Goal: Transaction & Acquisition: Book appointment/travel/reservation

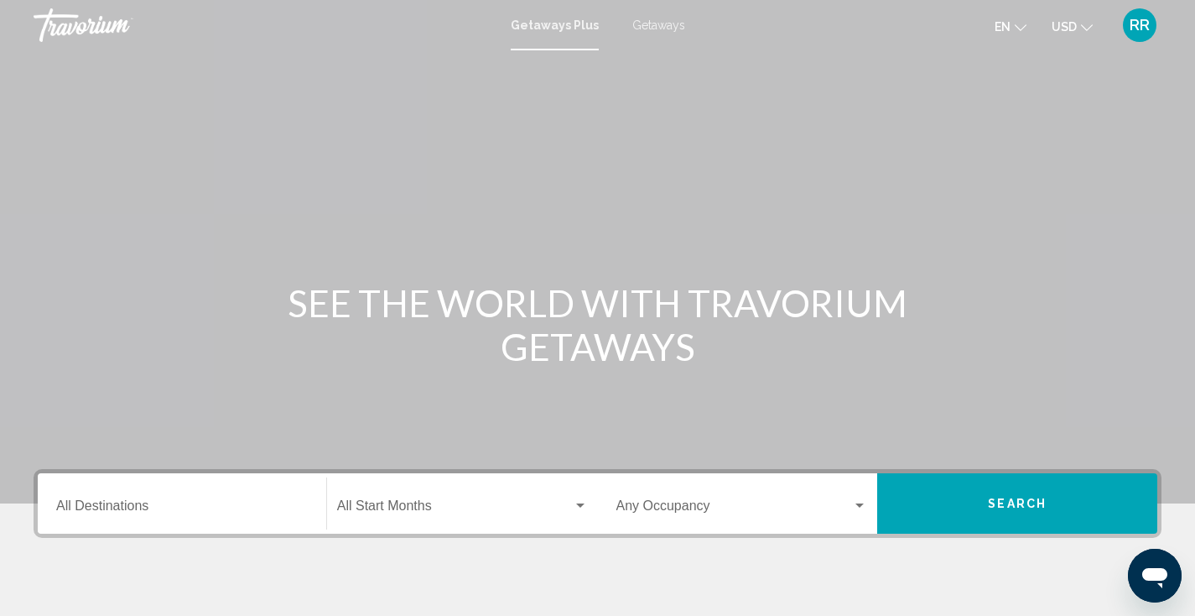
click at [195, 513] on input "Destination All Destinations" at bounding box center [182, 509] width 252 height 15
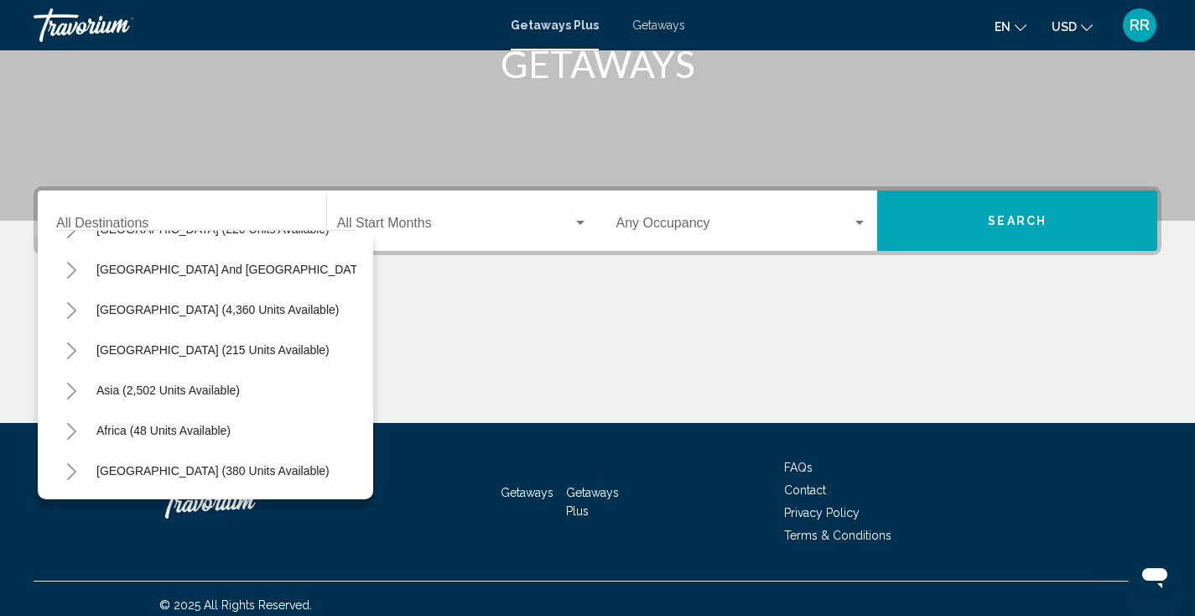
scroll to position [284, 0]
click at [200, 451] on button "[GEOGRAPHIC_DATA] (380 units available)" at bounding box center [213, 470] width 250 height 39
type input "**********"
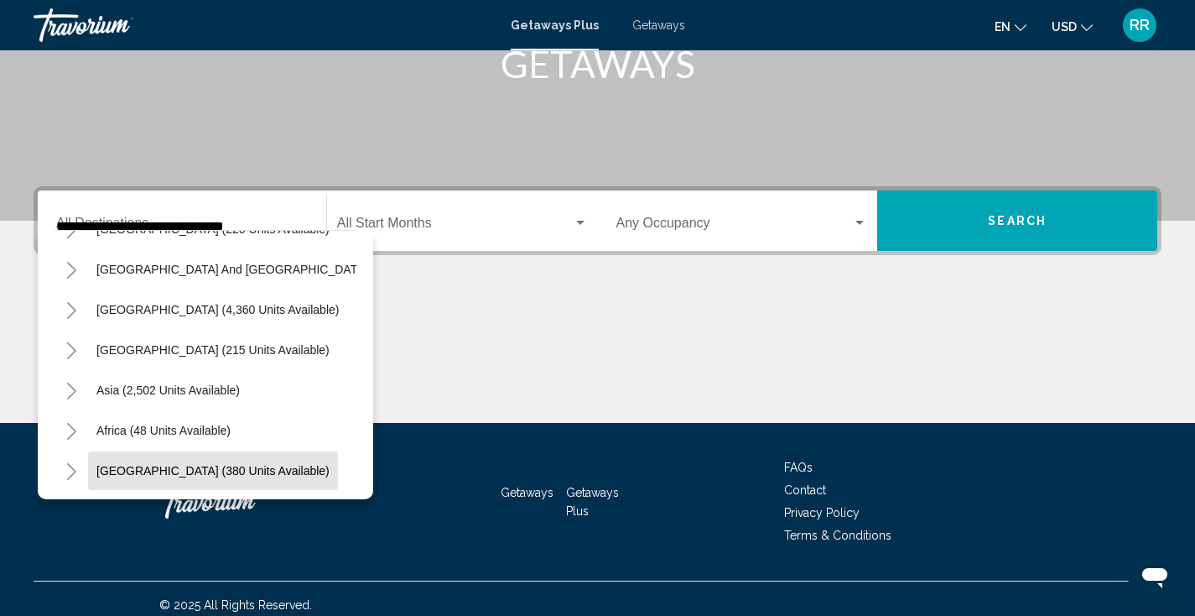
scroll to position [295, 0]
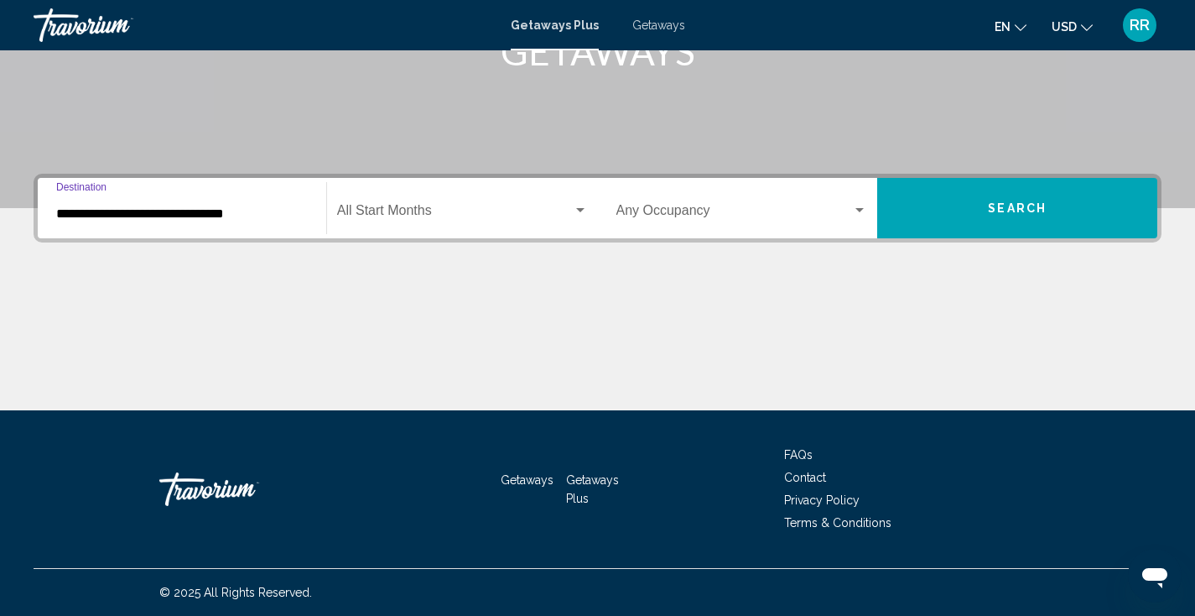
click at [401, 216] on span "Search widget" at bounding box center [455, 213] width 236 height 15
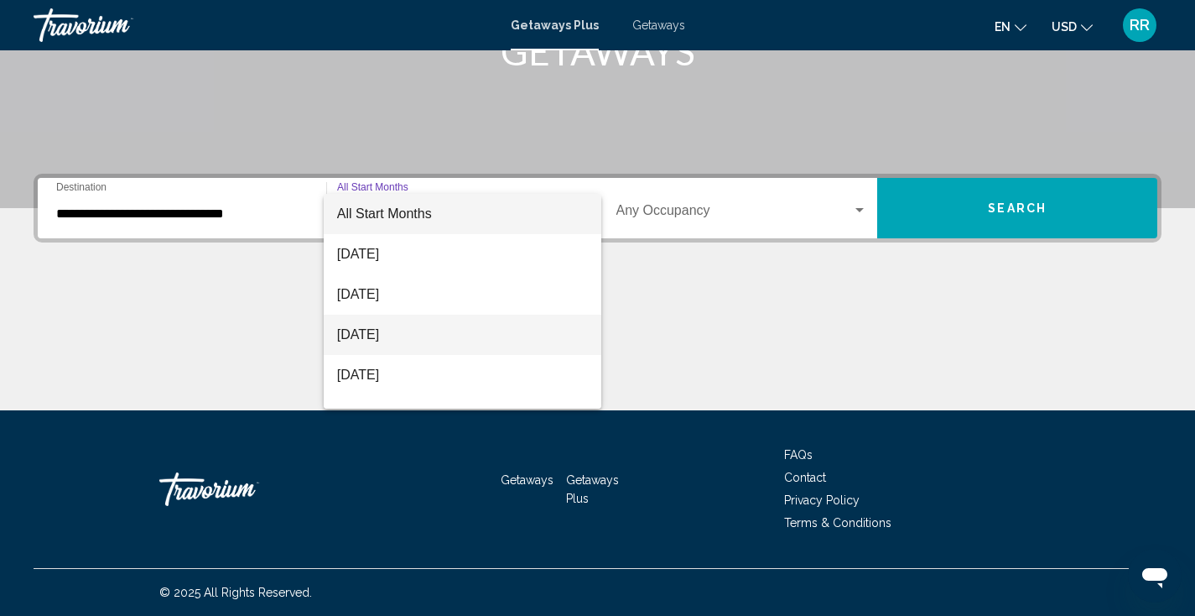
click at [382, 336] on span "[DATE]" at bounding box center [462, 335] width 251 height 40
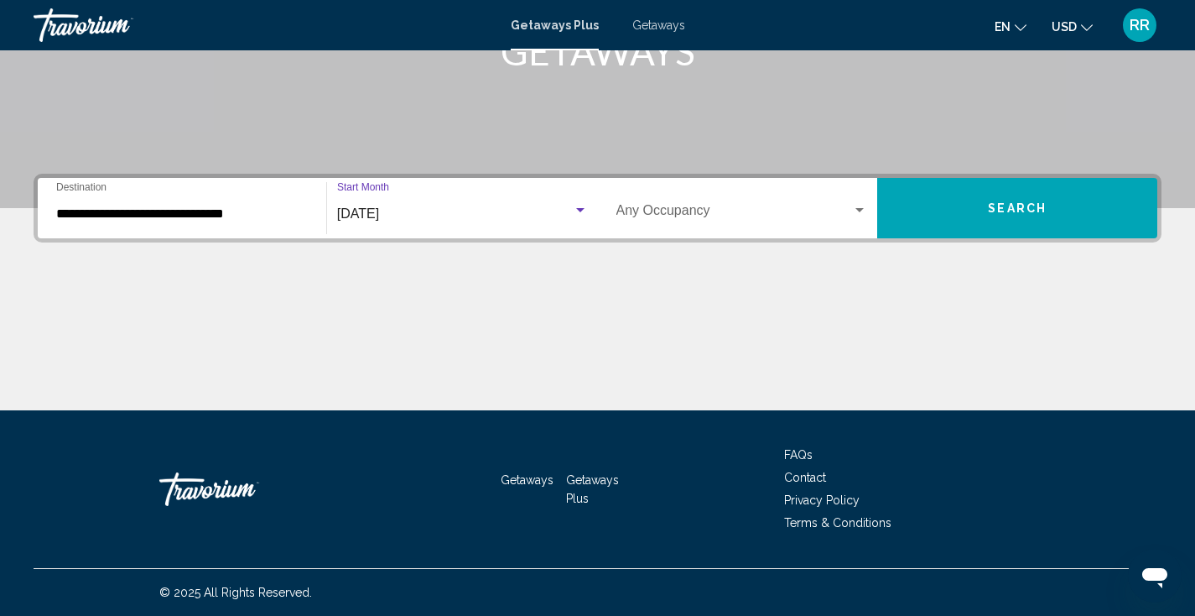
click at [929, 219] on button "Search" at bounding box center [1017, 208] width 280 height 60
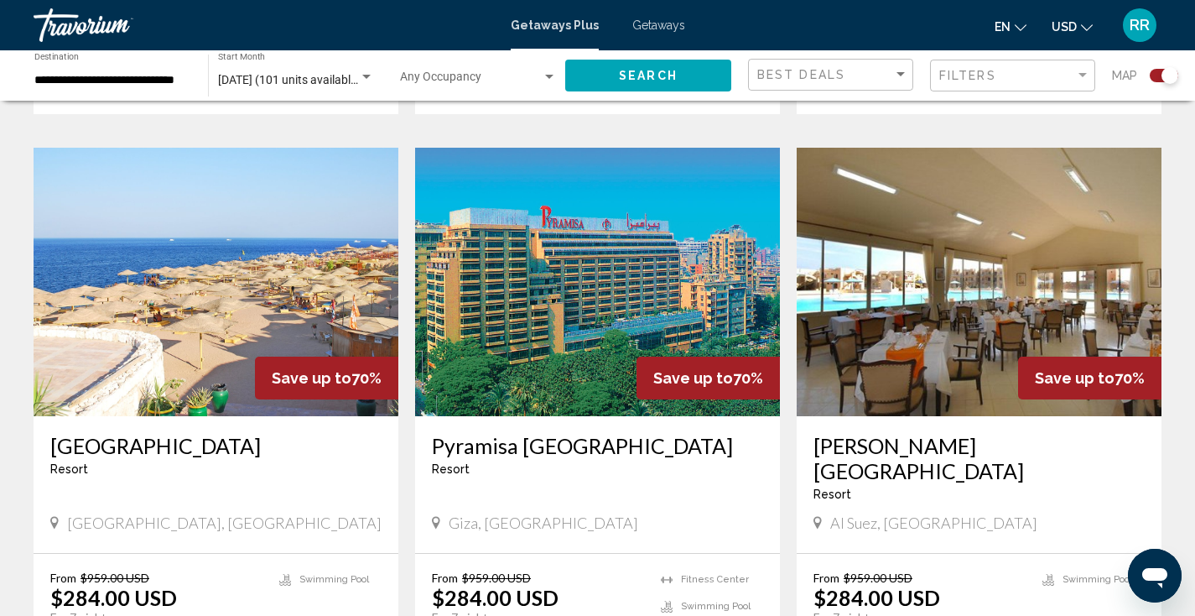
scroll to position [2678, 0]
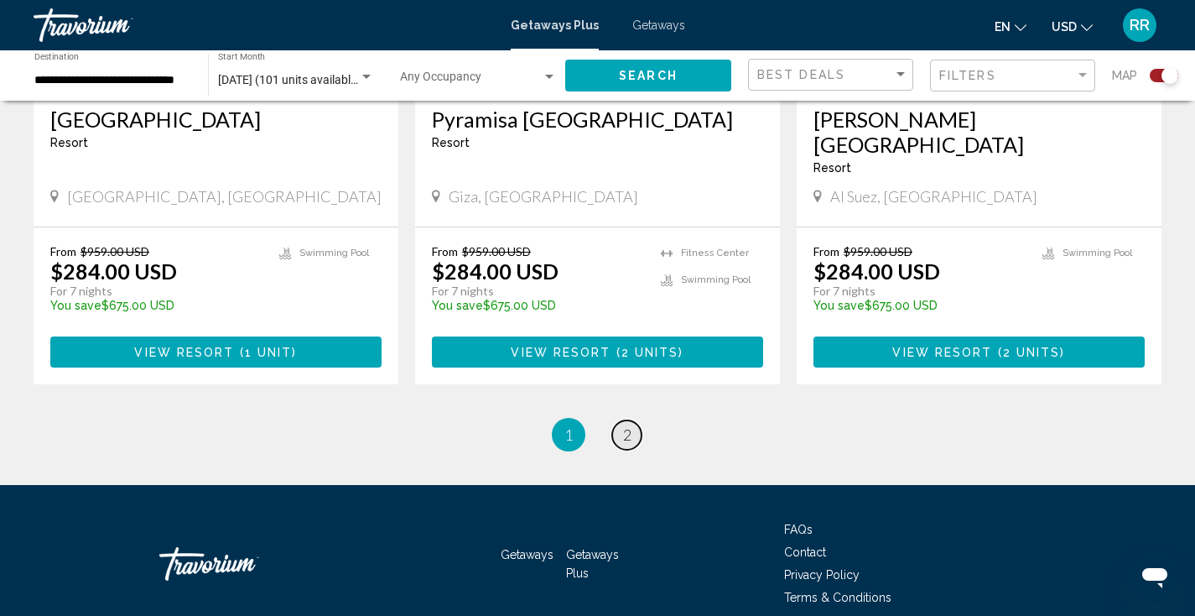
click at [626, 425] on span "2" at bounding box center [627, 434] width 8 height 18
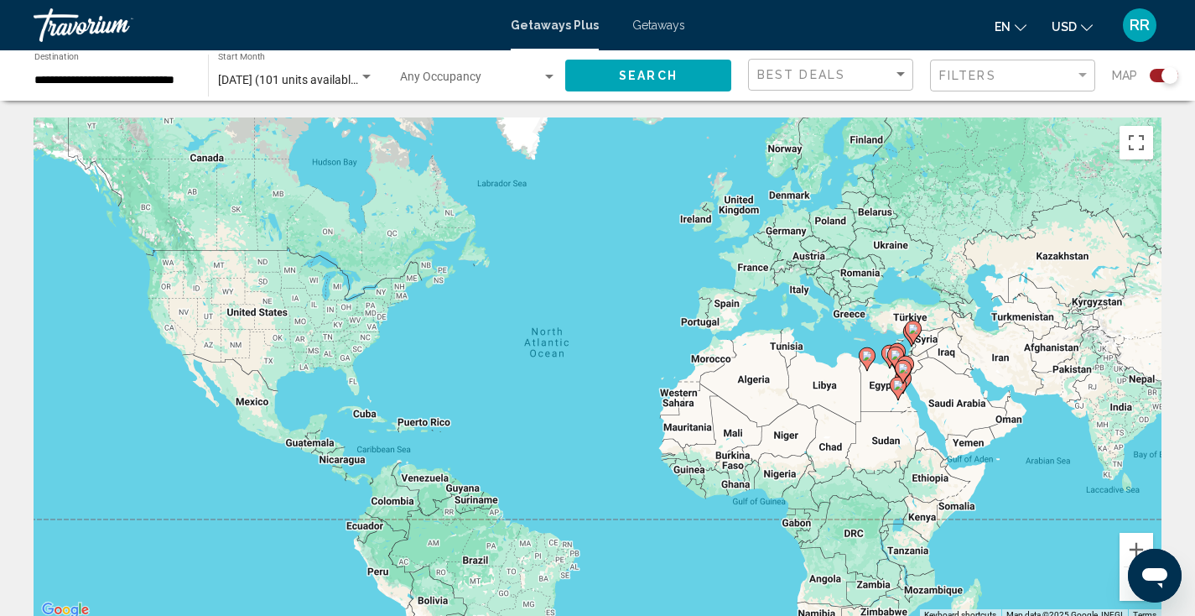
click at [126, 80] on input "**********" at bounding box center [112, 80] width 157 height 13
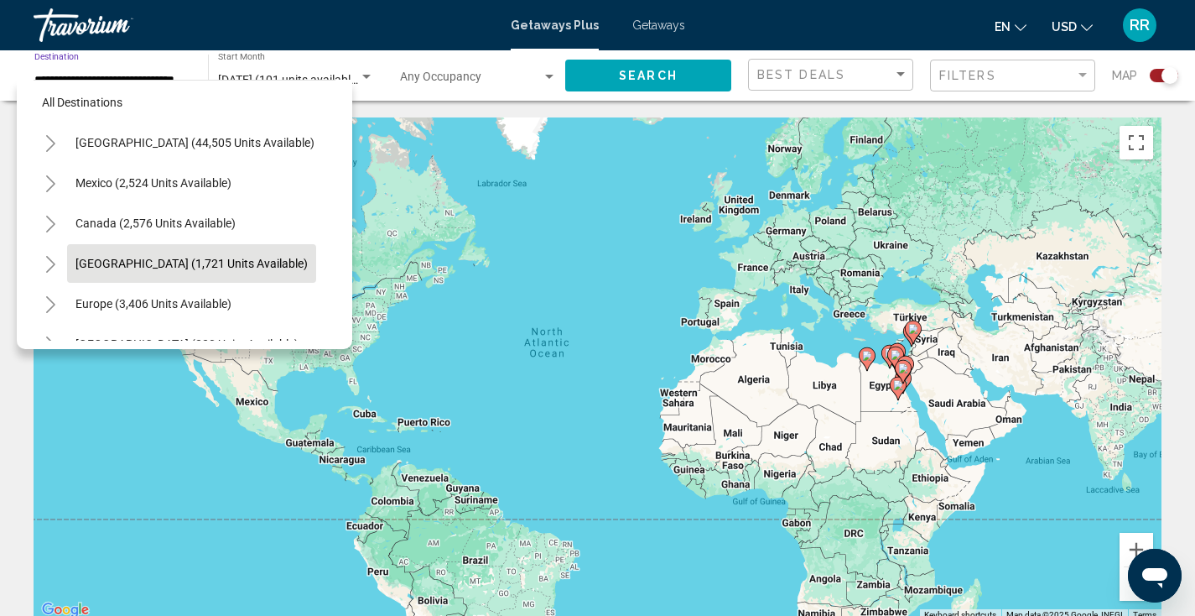
scroll to position [10, 0]
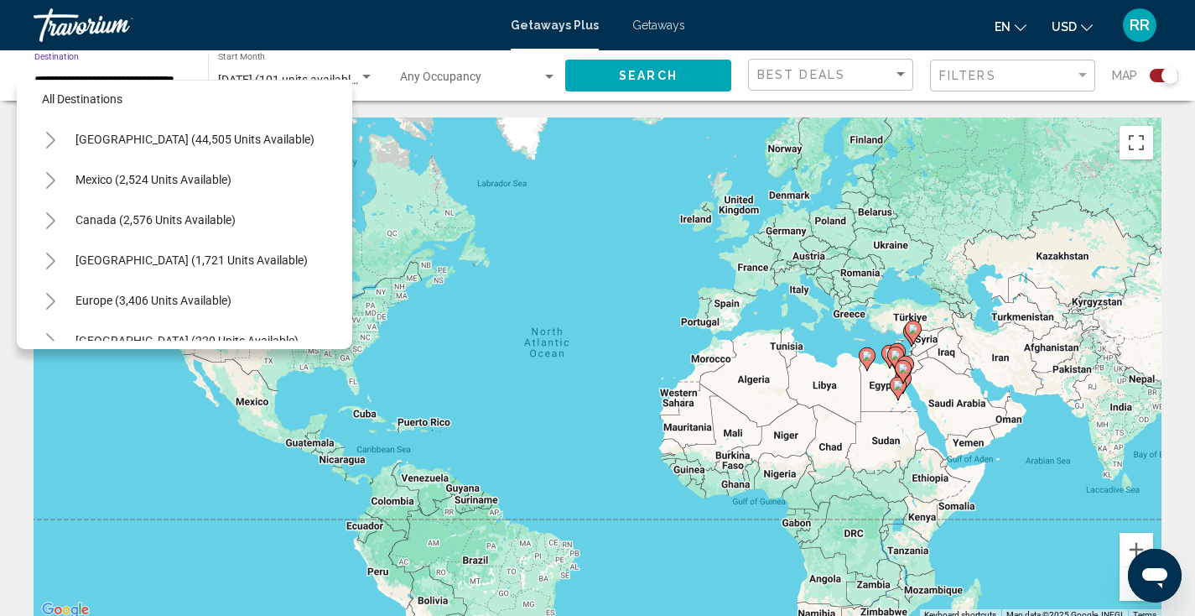
click at [57, 299] on button "Toggle Europe (3,406 units available)" at bounding box center [51, 300] width 34 height 34
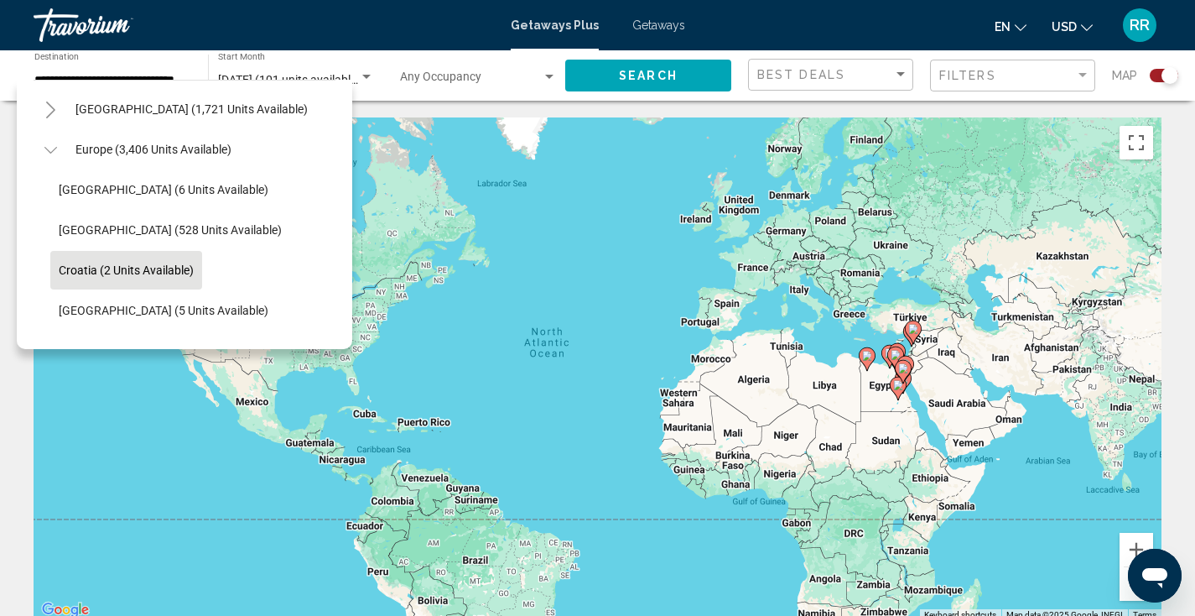
scroll to position [257, 0]
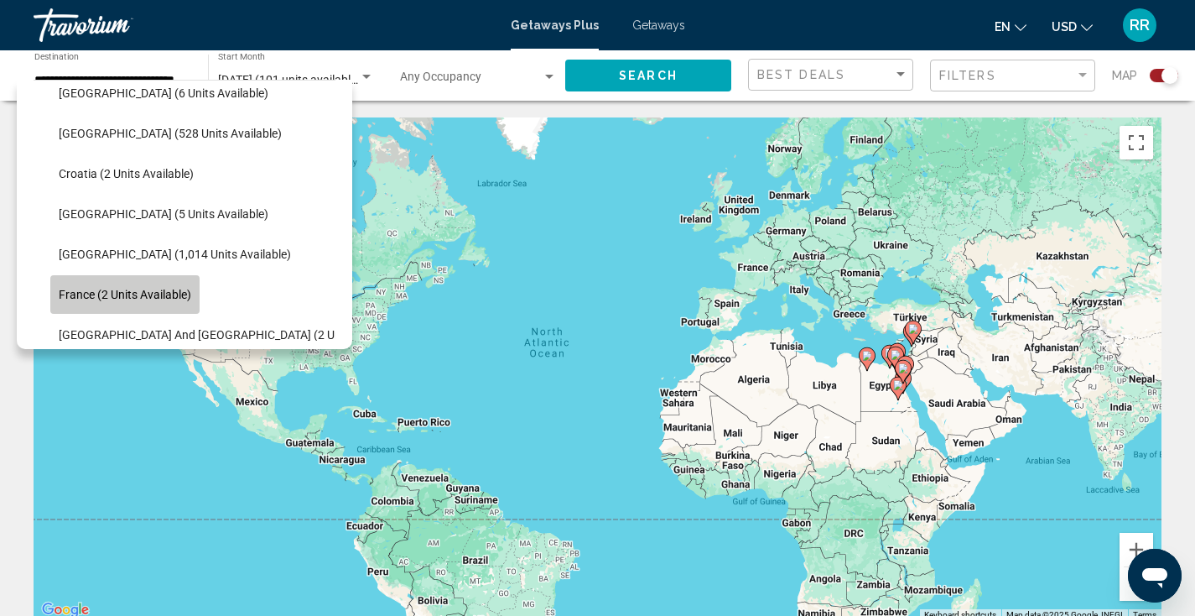
click at [92, 290] on span "France (2 units available)" at bounding box center [125, 294] width 133 height 13
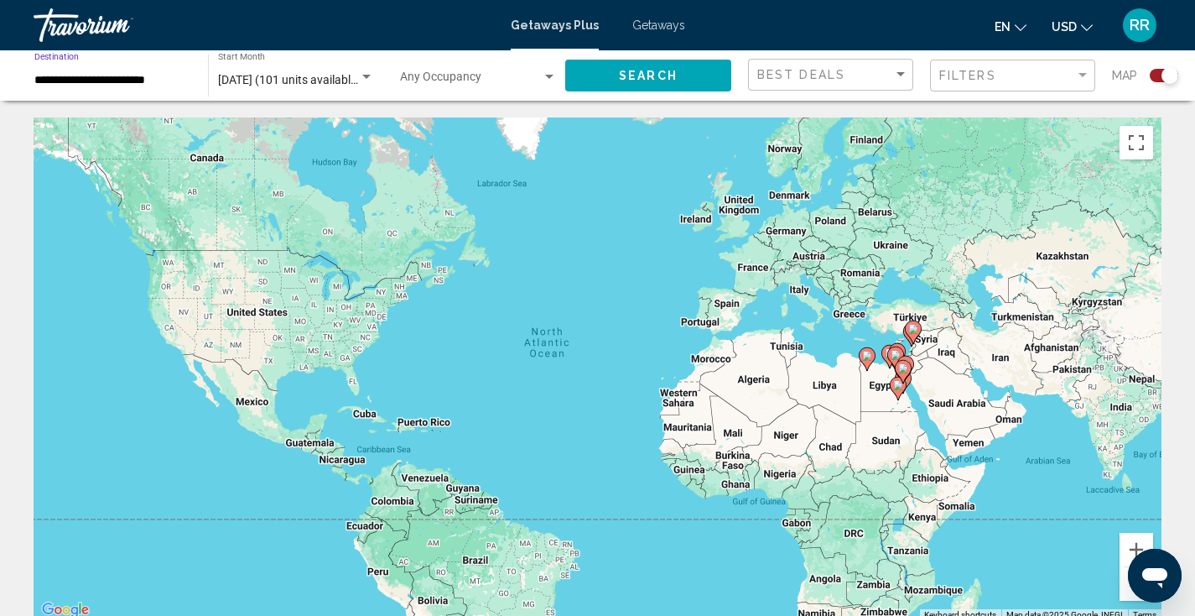
click at [678, 76] on button "Search" at bounding box center [648, 75] width 166 height 31
click at [148, 76] on input "**********" at bounding box center [112, 80] width 157 height 13
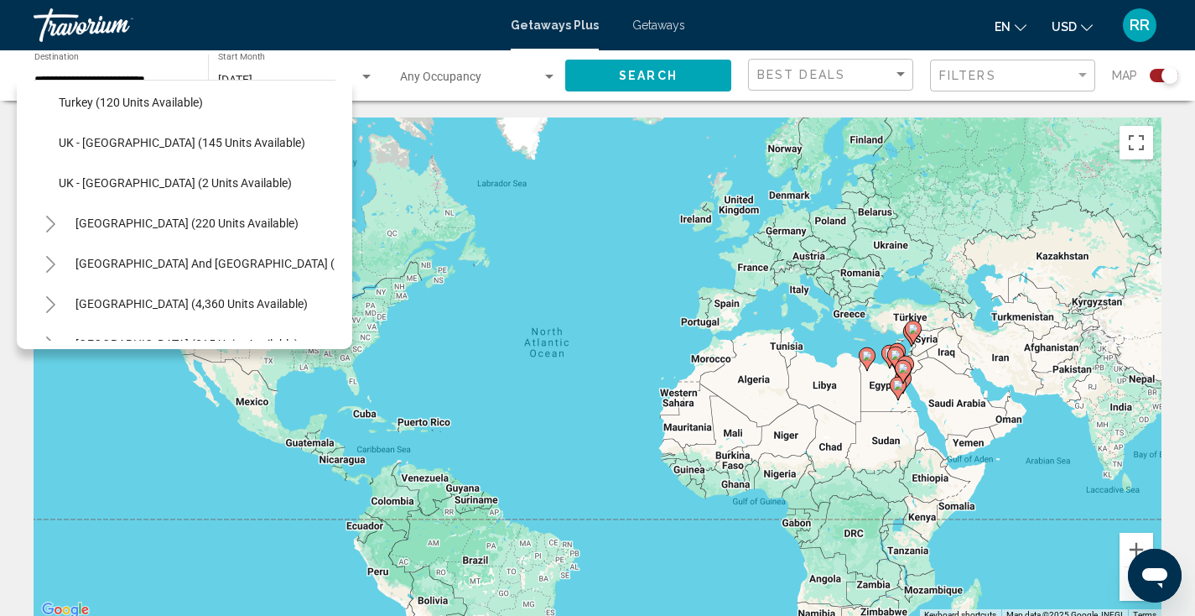
scroll to position [820, 0]
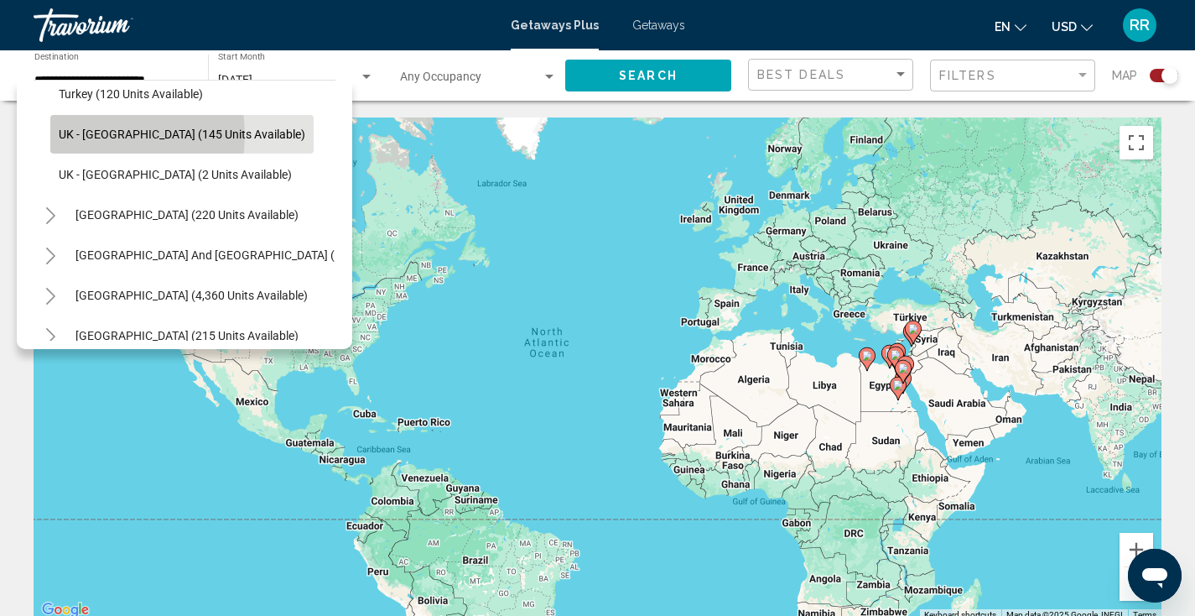
click at [91, 135] on span "UK - [GEOGRAPHIC_DATA] (145 units available)" at bounding box center [182, 133] width 247 height 13
type input "**********"
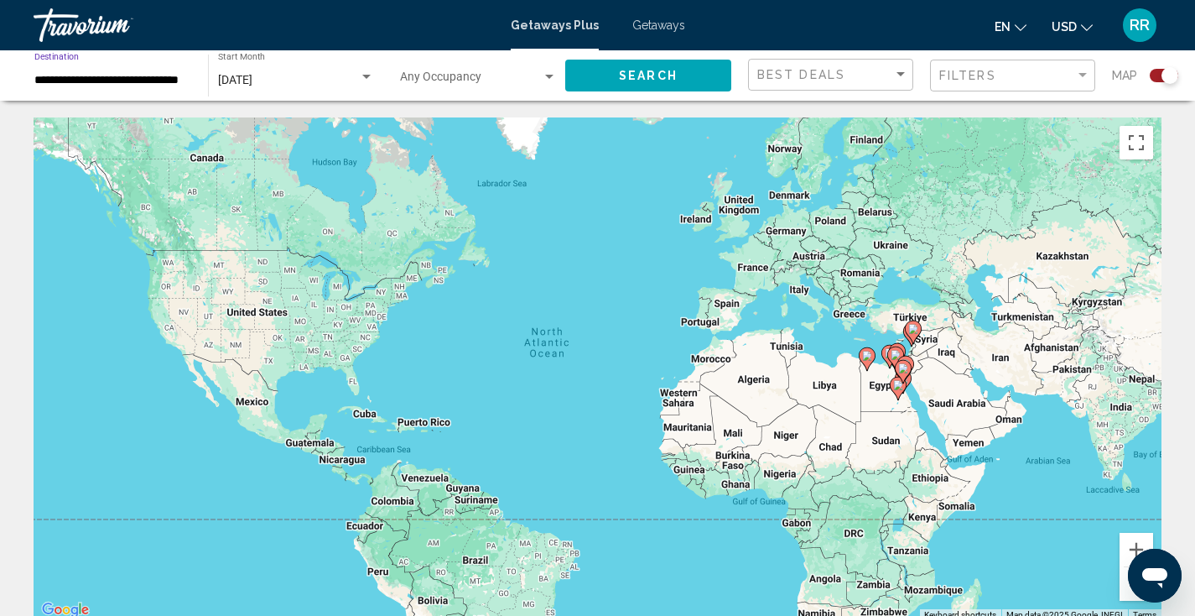
click at [611, 81] on button "Search" at bounding box center [648, 75] width 166 height 31
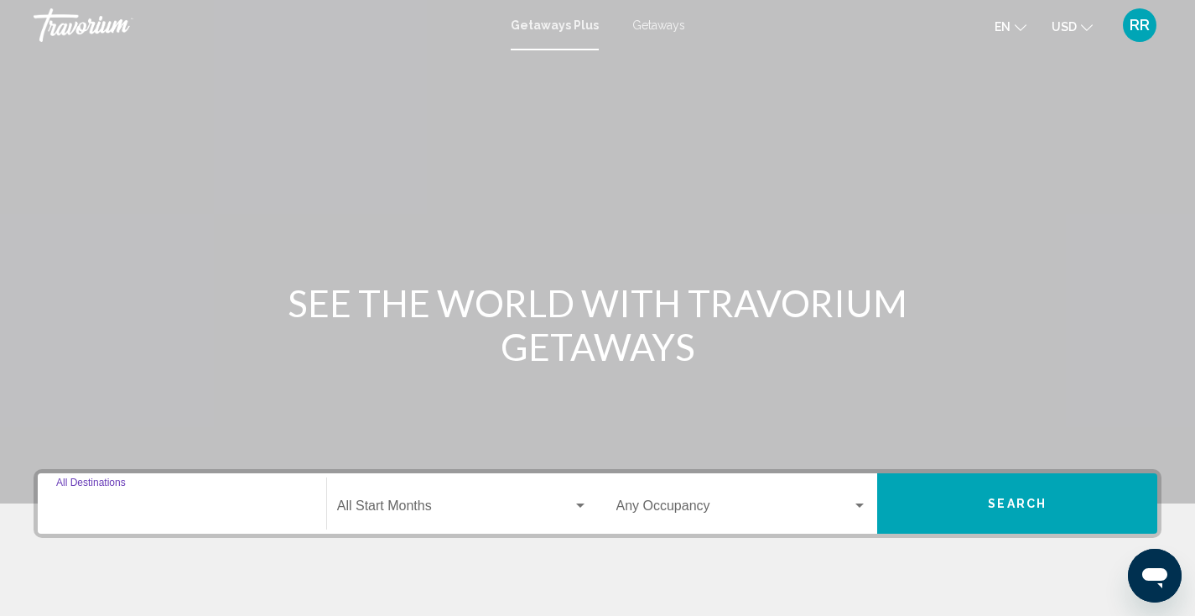
click at [153, 512] on input "Destination All Destinations" at bounding box center [182, 509] width 252 height 15
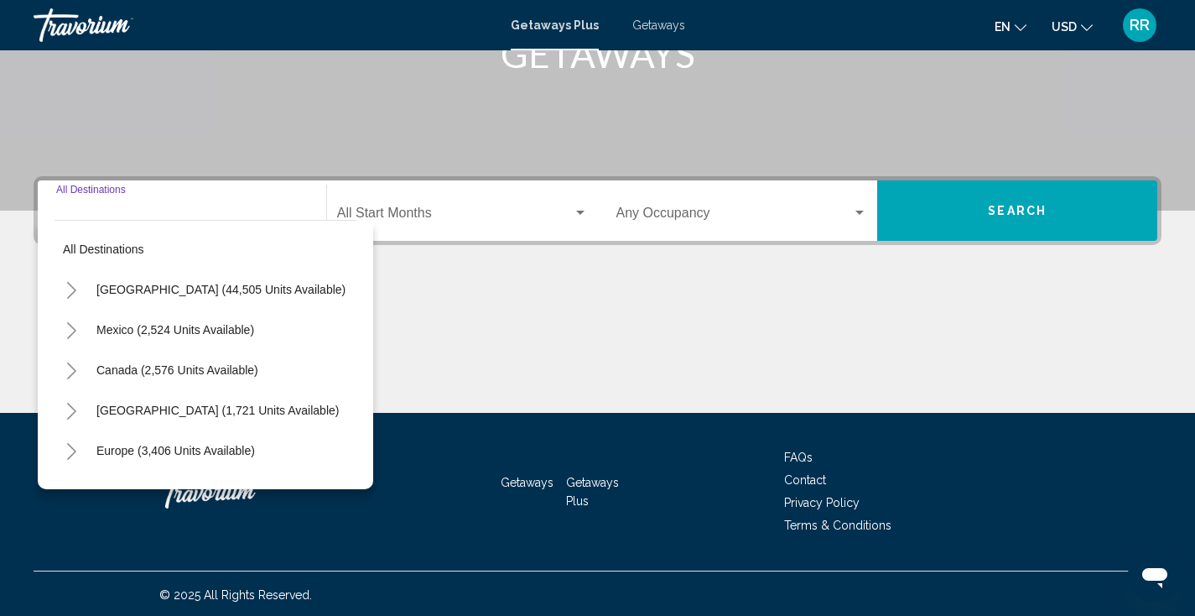
scroll to position [295, 0]
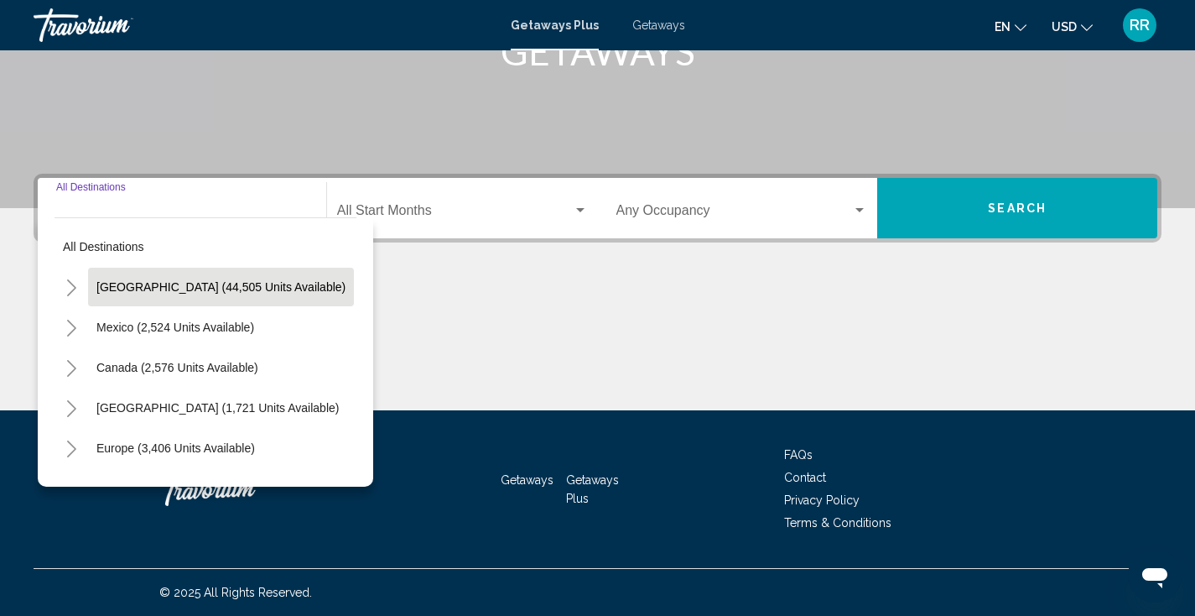
click at [193, 287] on span "[GEOGRAPHIC_DATA] (44,505 units available)" at bounding box center [220, 286] width 249 height 13
type input "**********"
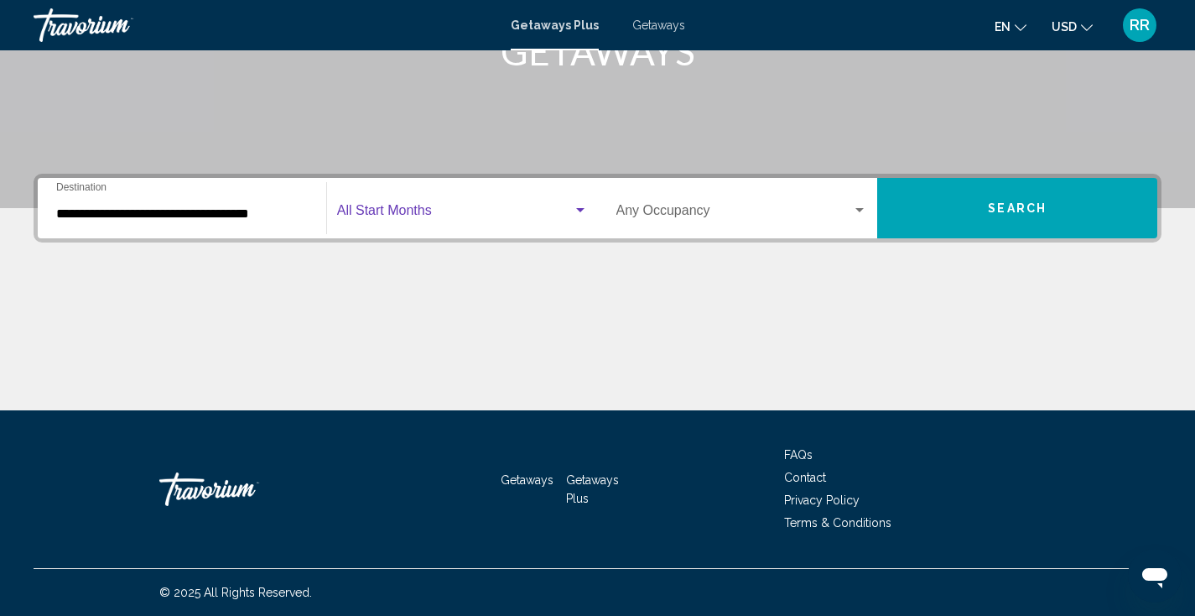
click at [416, 216] on span "Search widget" at bounding box center [455, 213] width 236 height 15
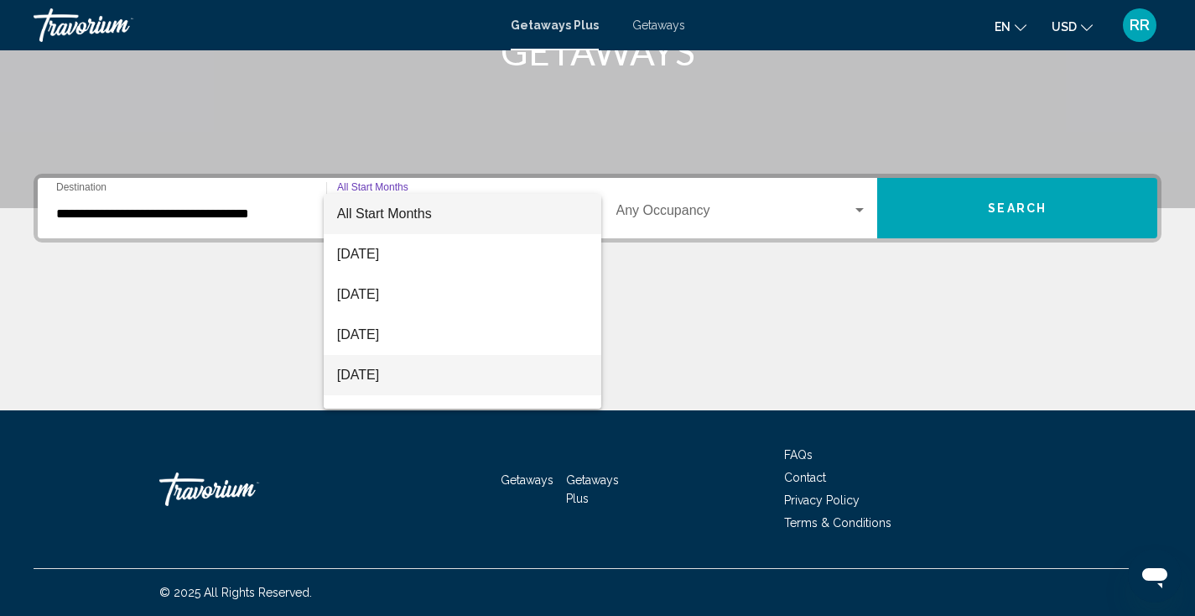
click at [391, 370] on span "[DATE]" at bounding box center [462, 375] width 251 height 40
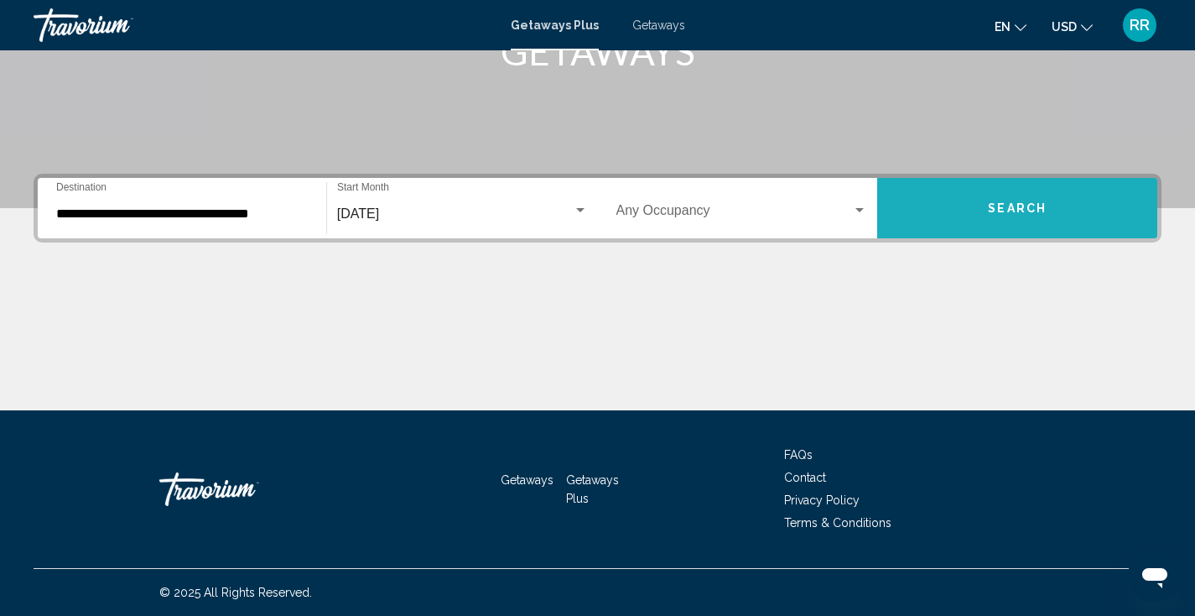
click at [956, 206] on button "Search" at bounding box center [1017, 208] width 280 height 60
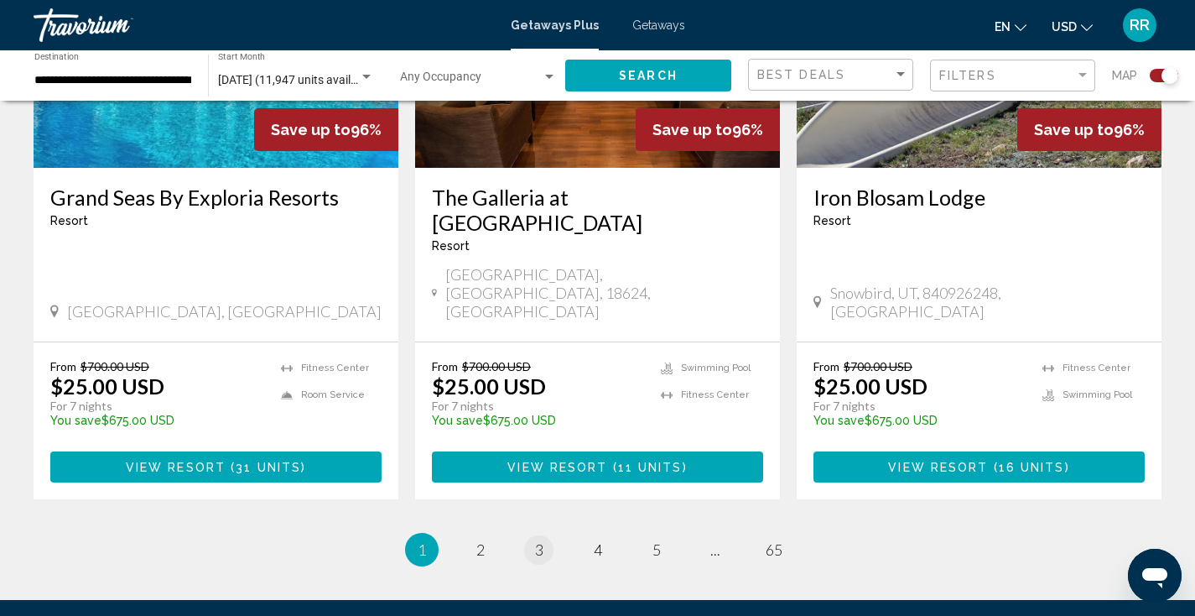
scroll to position [2459, 0]
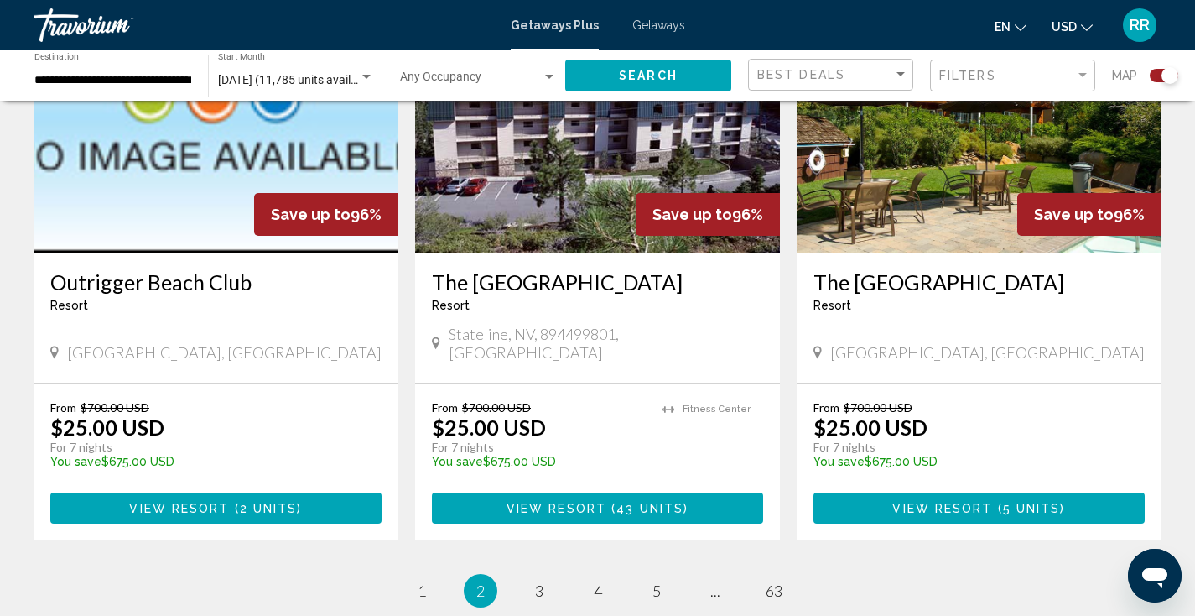
scroll to position [2526, 0]
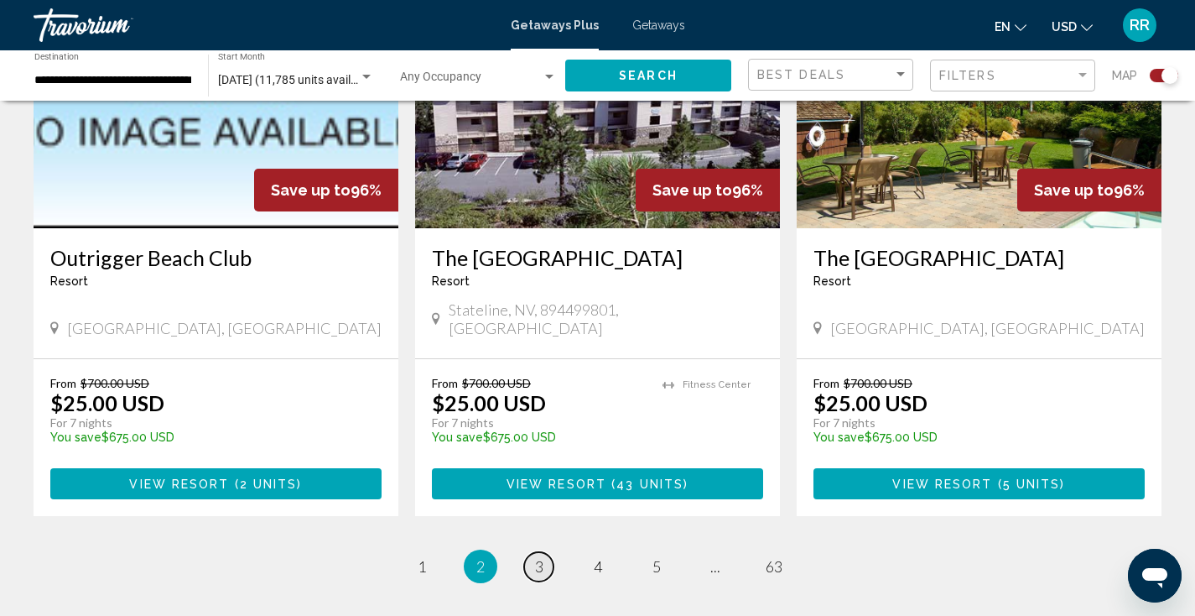
click at [540, 557] on span "3" at bounding box center [539, 566] width 8 height 18
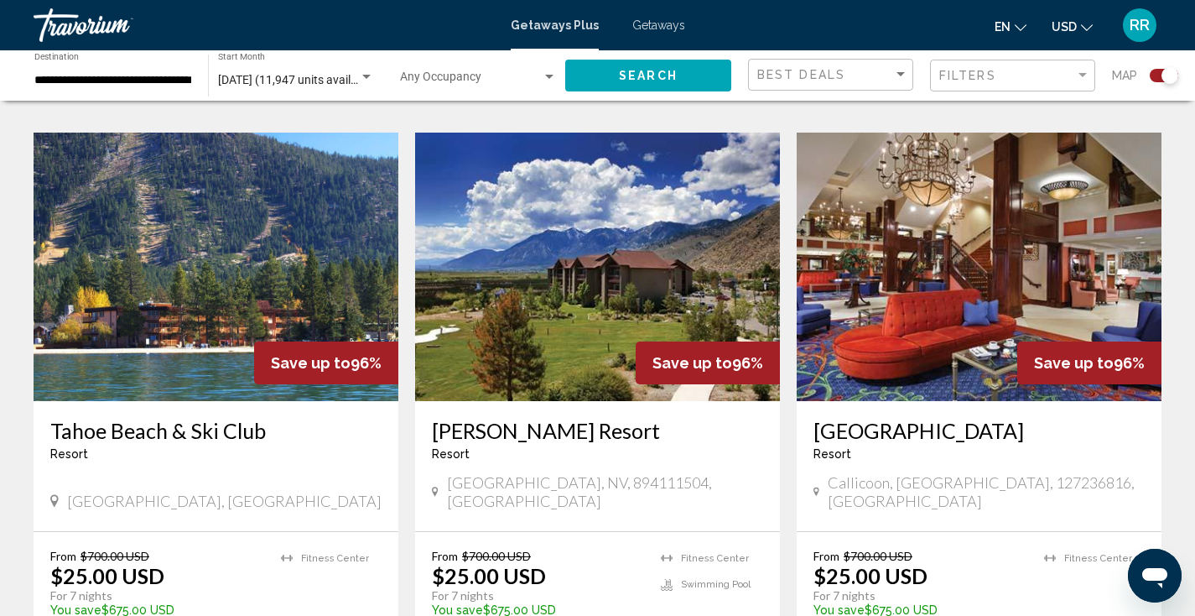
scroll to position [1246, 0]
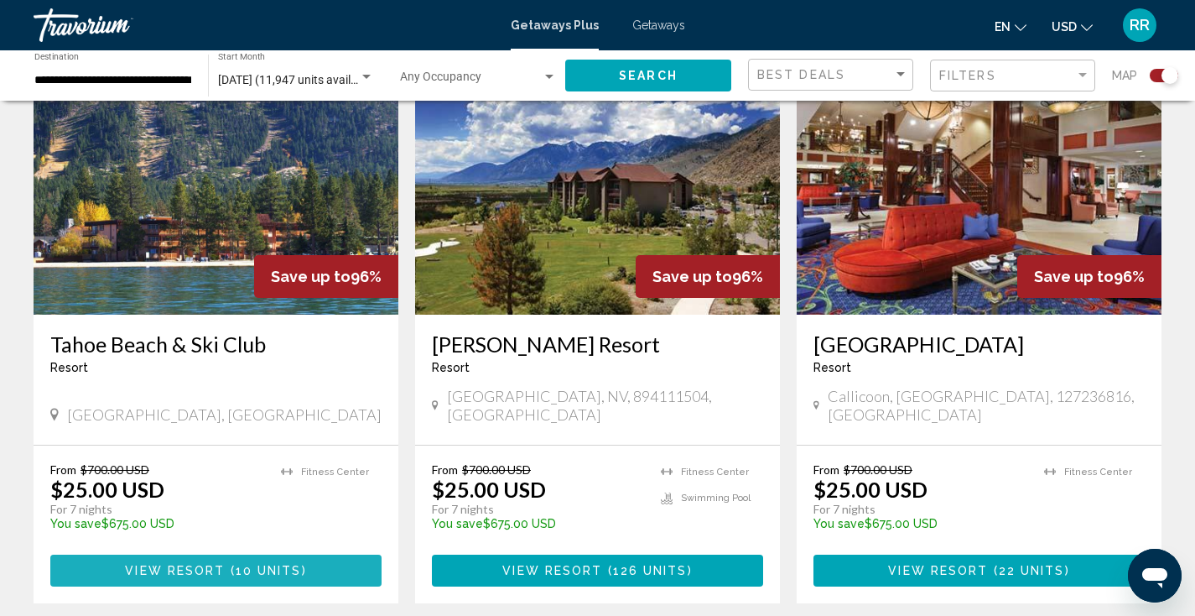
click at [215, 564] on span "View Resort" at bounding box center [175, 570] width 100 height 13
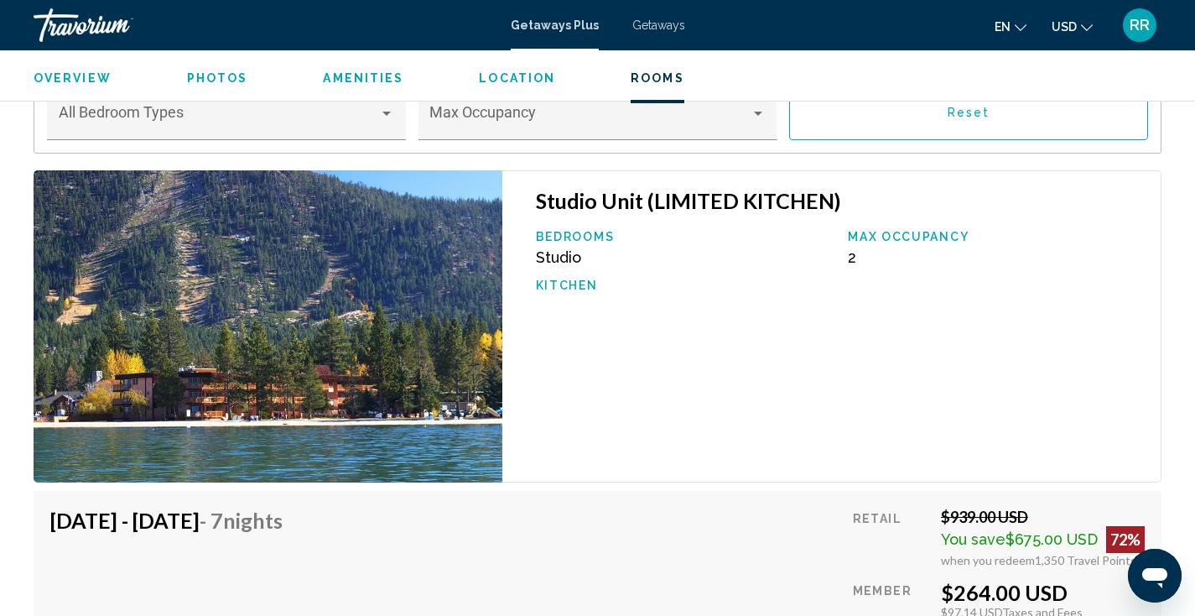
scroll to position [2652, 0]
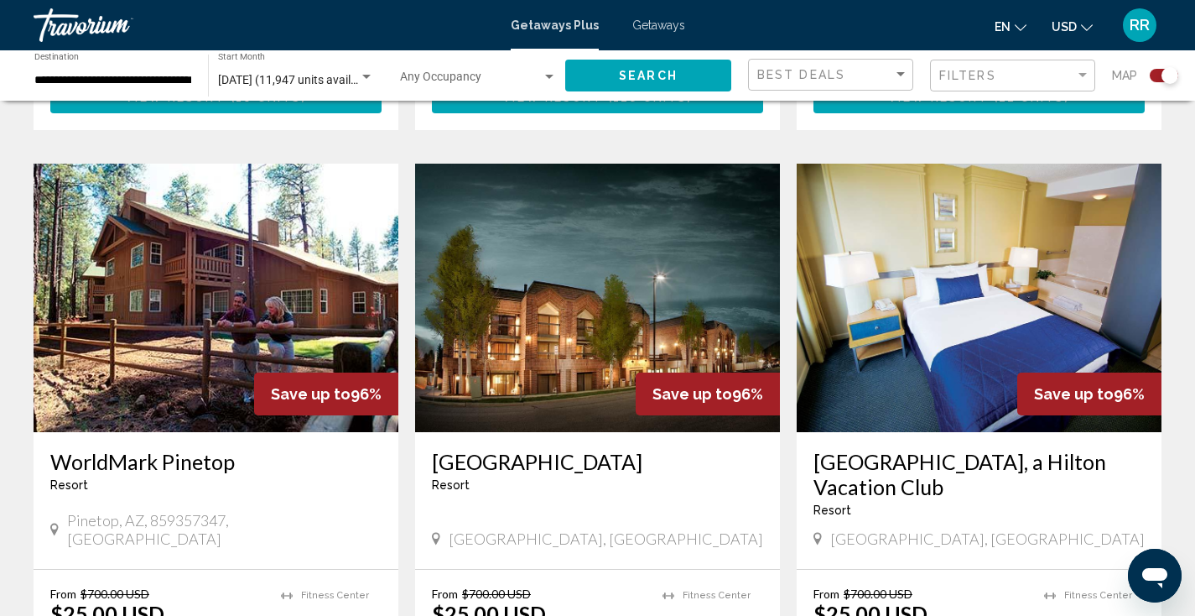
scroll to position [1723, 0]
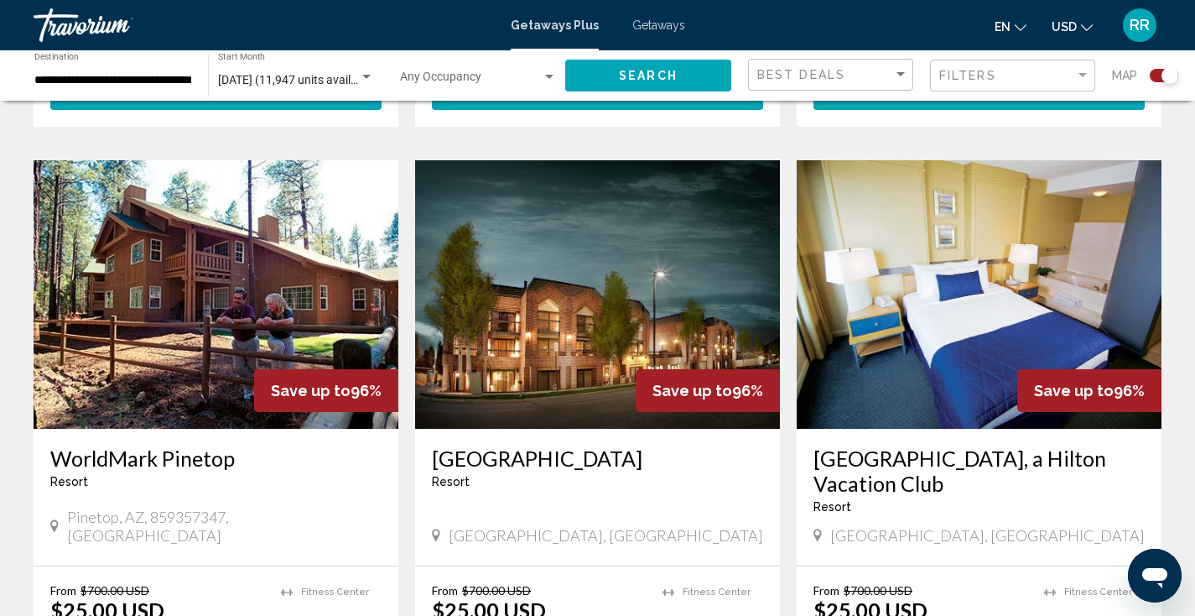
click at [546, 354] on img "Main content" at bounding box center [597, 294] width 365 height 268
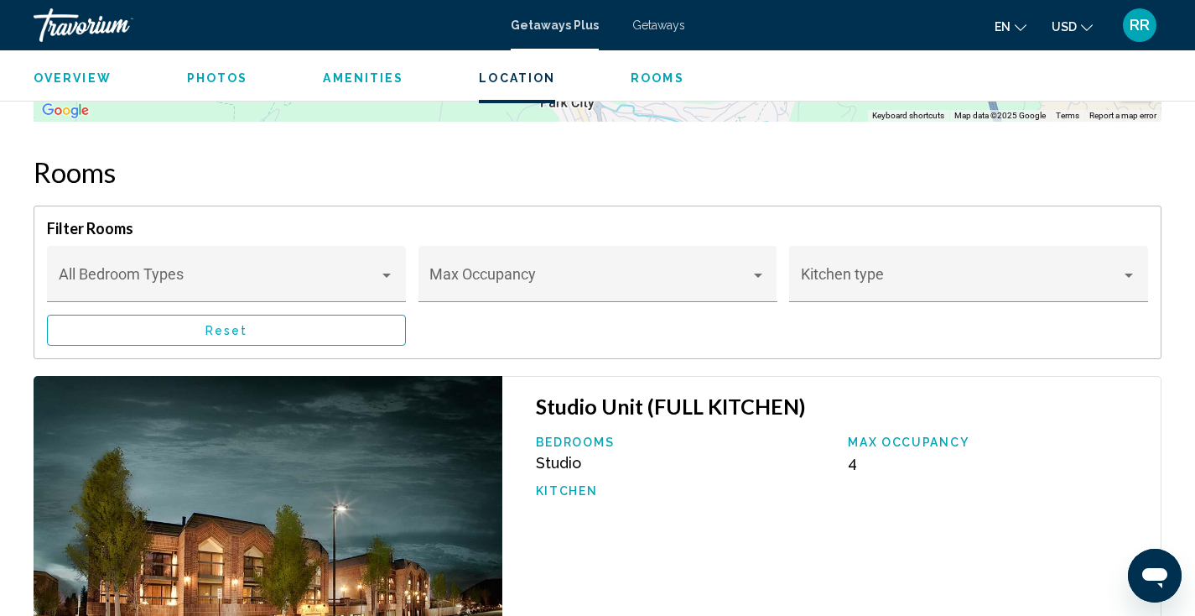
scroll to position [2503, 0]
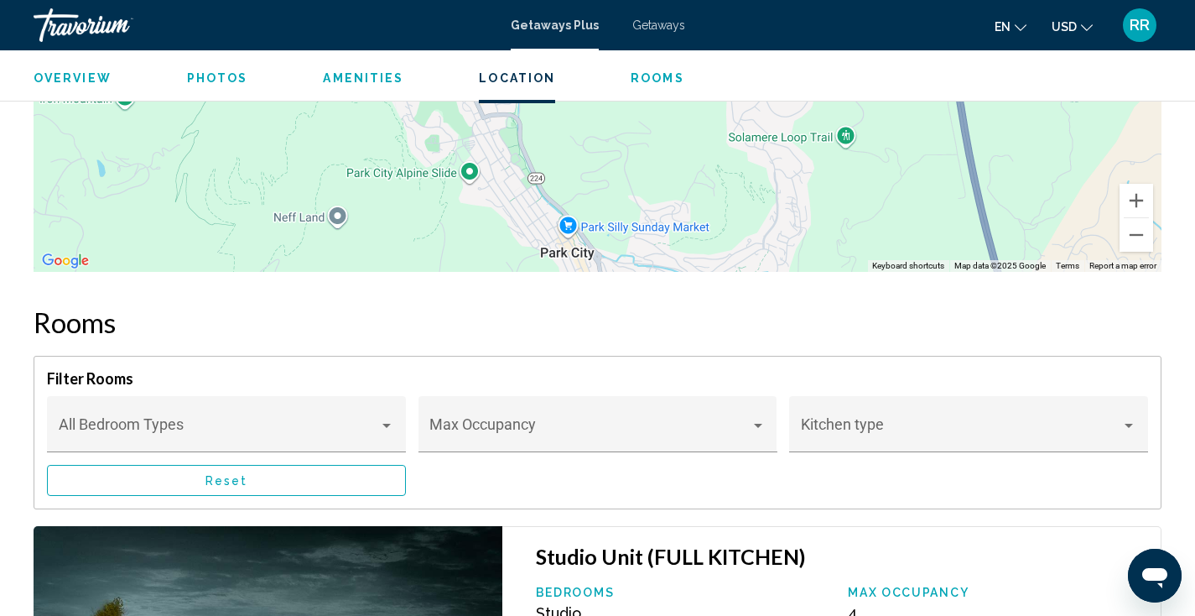
click at [207, 75] on span "Photos" at bounding box center [217, 77] width 61 height 13
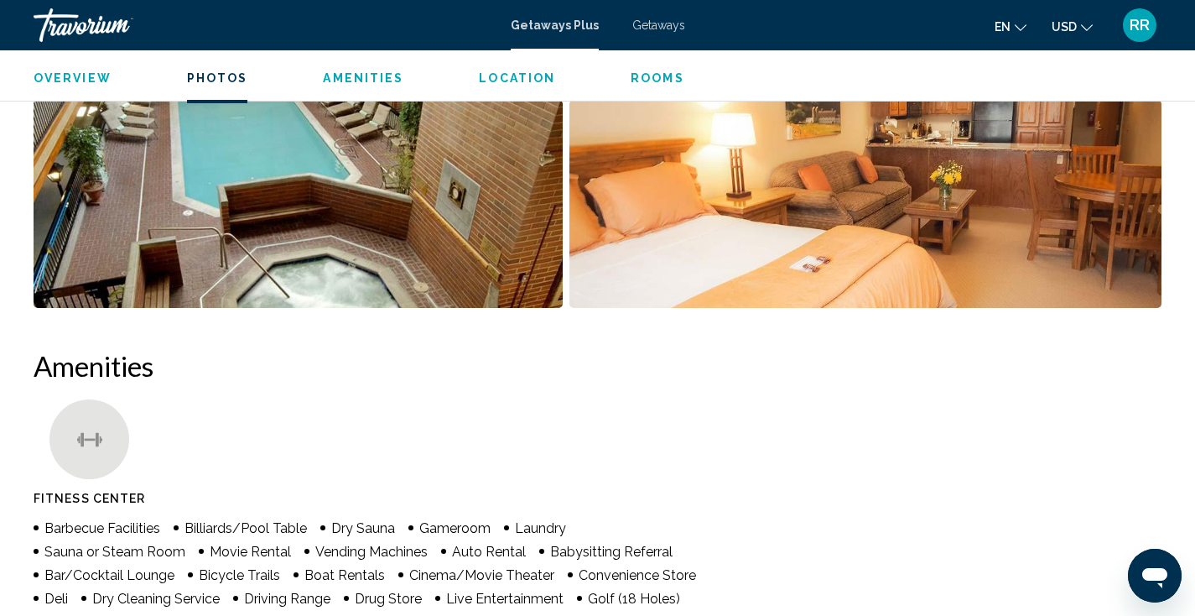
scroll to position [762, 0]
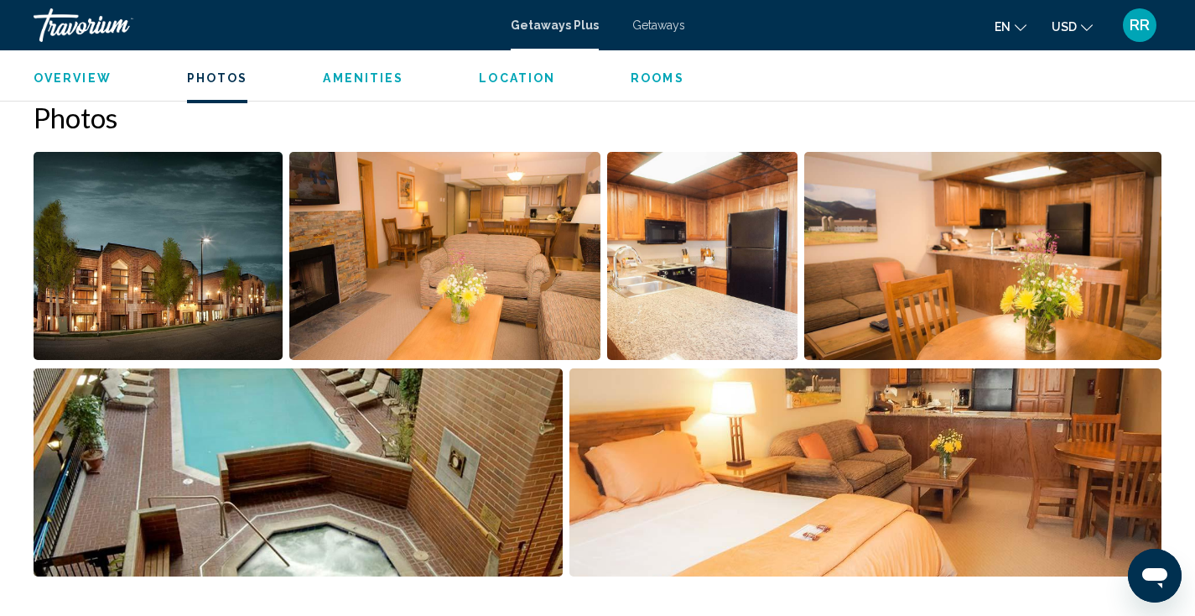
click at [382, 277] on img "Open full-screen image slider" at bounding box center [445, 256] width 312 height 208
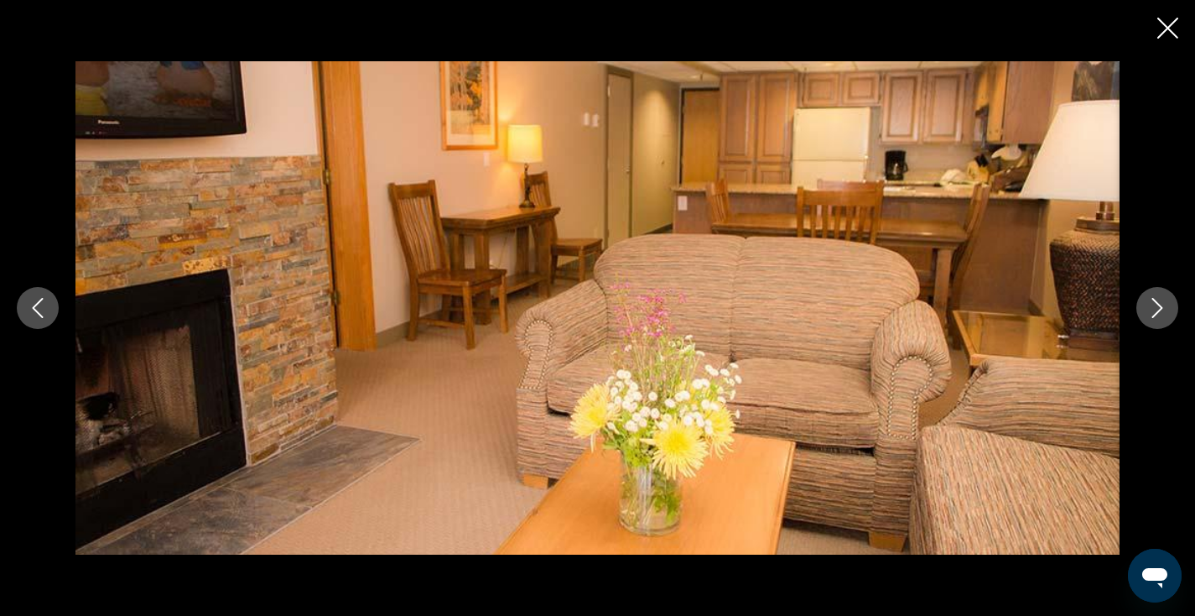
click at [1158, 311] on icon "Next image" at bounding box center [1157, 308] width 11 height 20
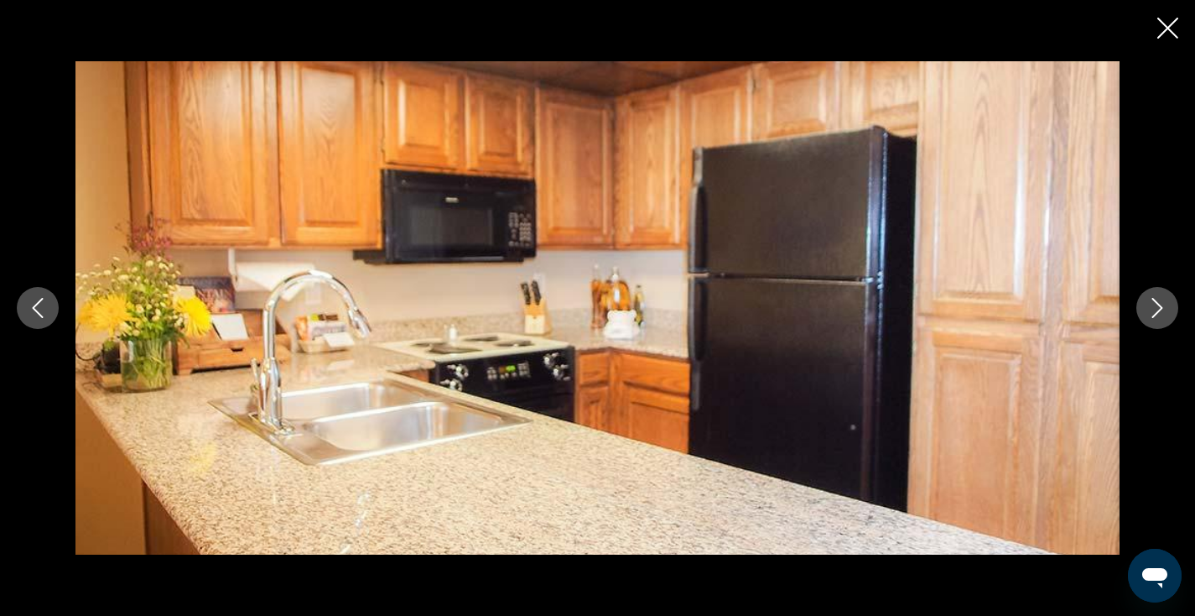
click at [1158, 311] on icon "Next image" at bounding box center [1157, 308] width 11 height 20
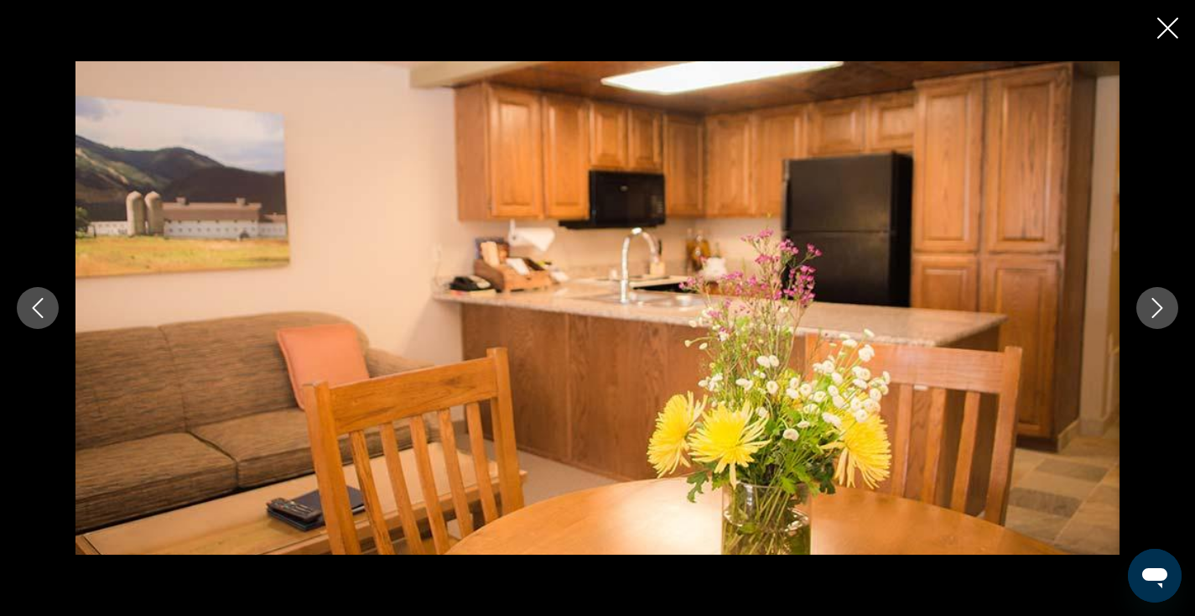
click at [1158, 311] on icon "Next image" at bounding box center [1157, 308] width 11 height 20
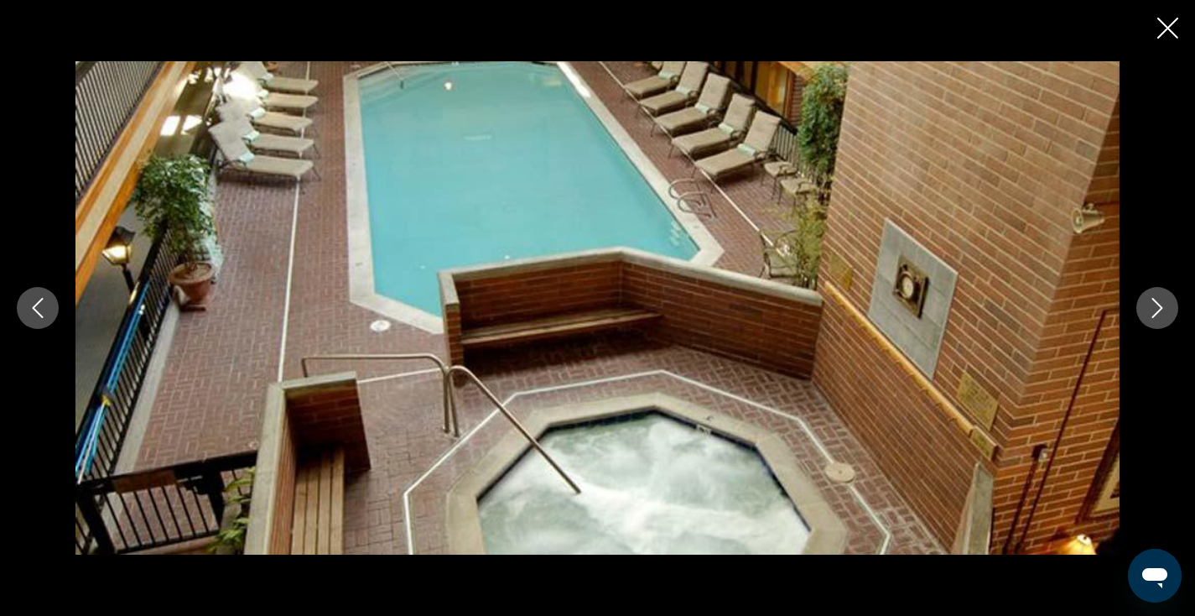
click at [1156, 309] on icon "Next image" at bounding box center [1157, 308] width 20 height 20
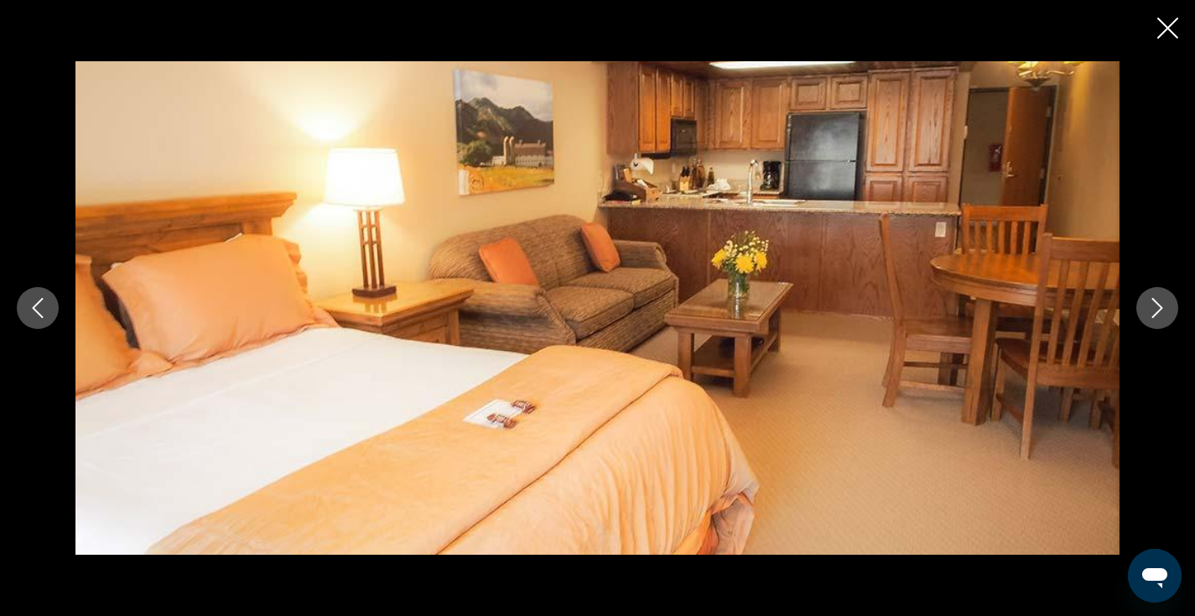
click at [1156, 309] on icon "Next image" at bounding box center [1157, 308] width 20 height 20
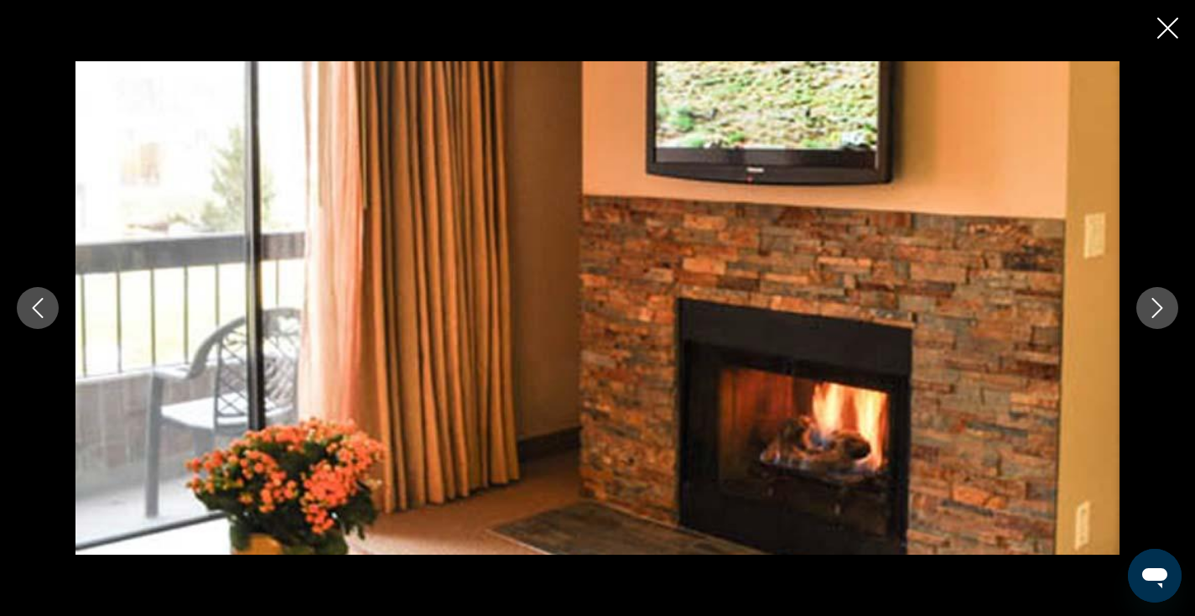
click at [1156, 309] on icon "Next image" at bounding box center [1157, 308] width 20 height 20
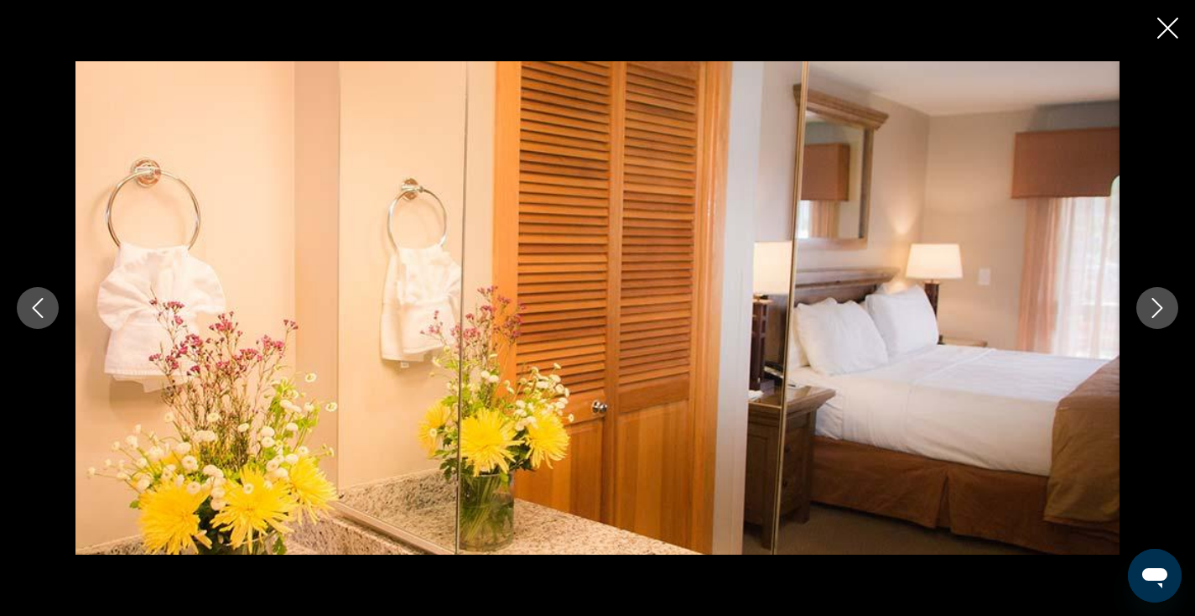
click at [1156, 309] on icon "Next image" at bounding box center [1157, 308] width 20 height 20
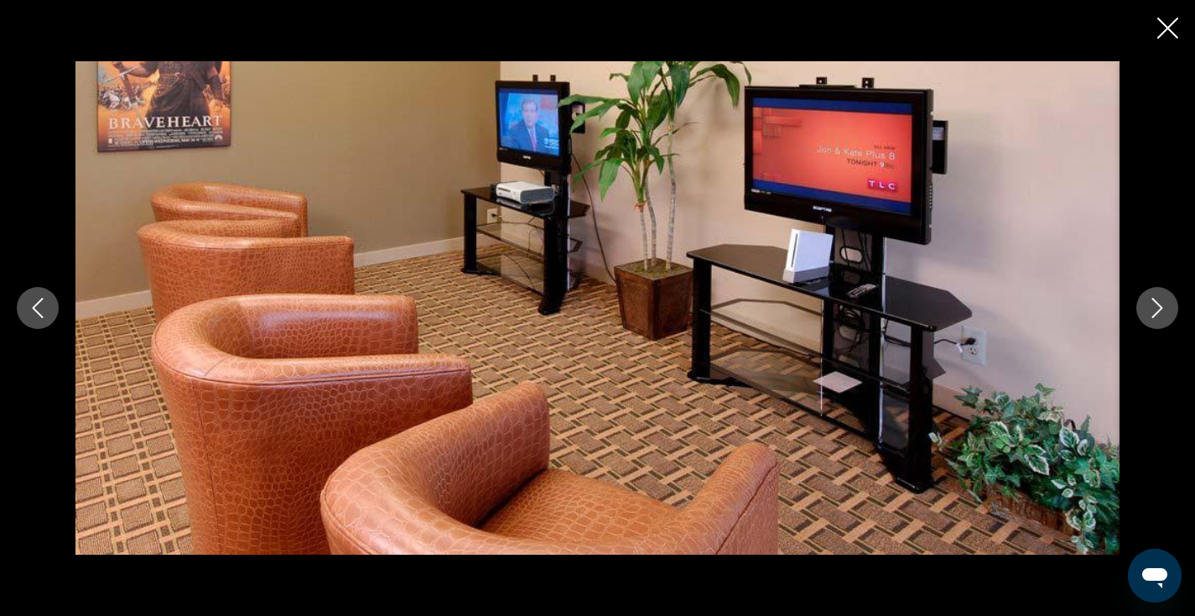
click at [1153, 305] on icon "Next image" at bounding box center [1157, 308] width 20 height 20
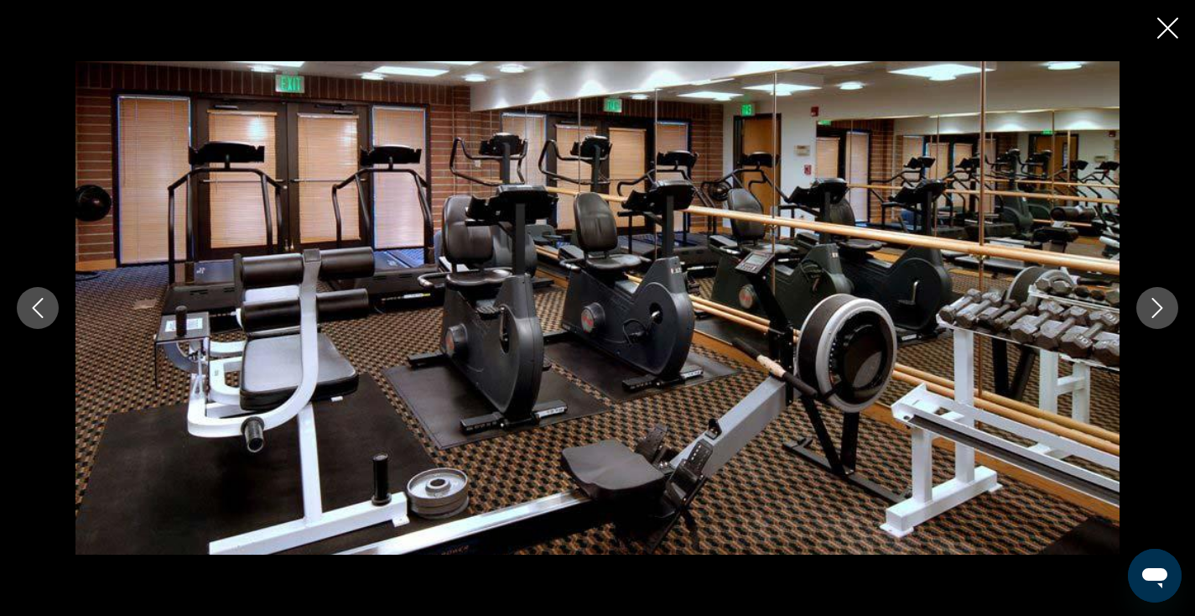
click at [1153, 305] on icon "Next image" at bounding box center [1157, 308] width 20 height 20
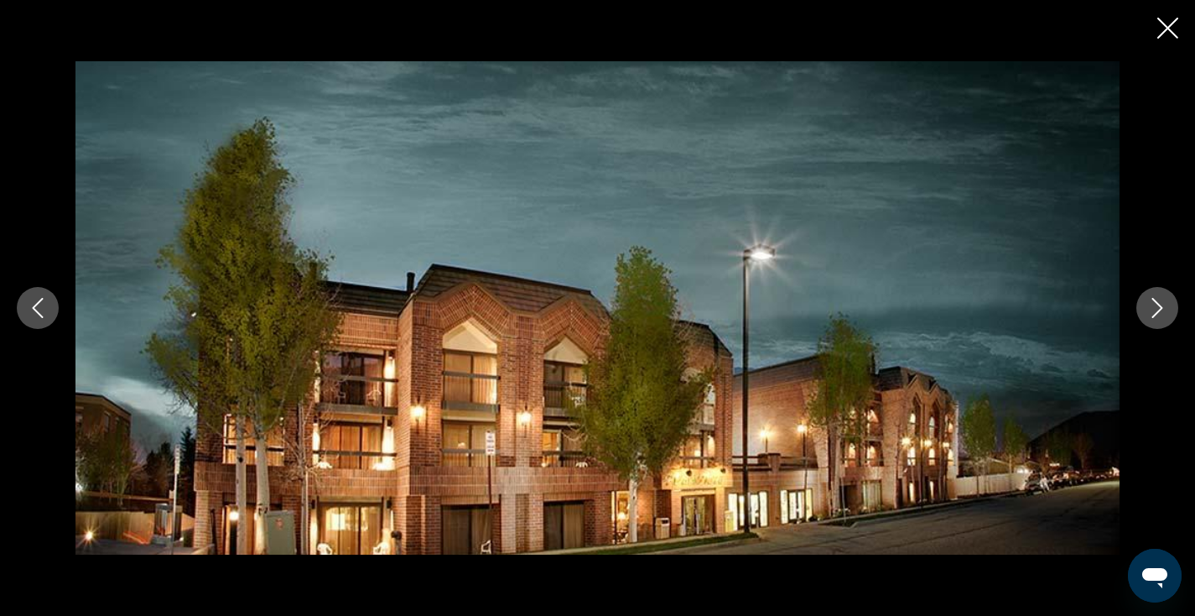
click at [1159, 26] on icon "Close slideshow" at bounding box center [1167, 28] width 21 height 21
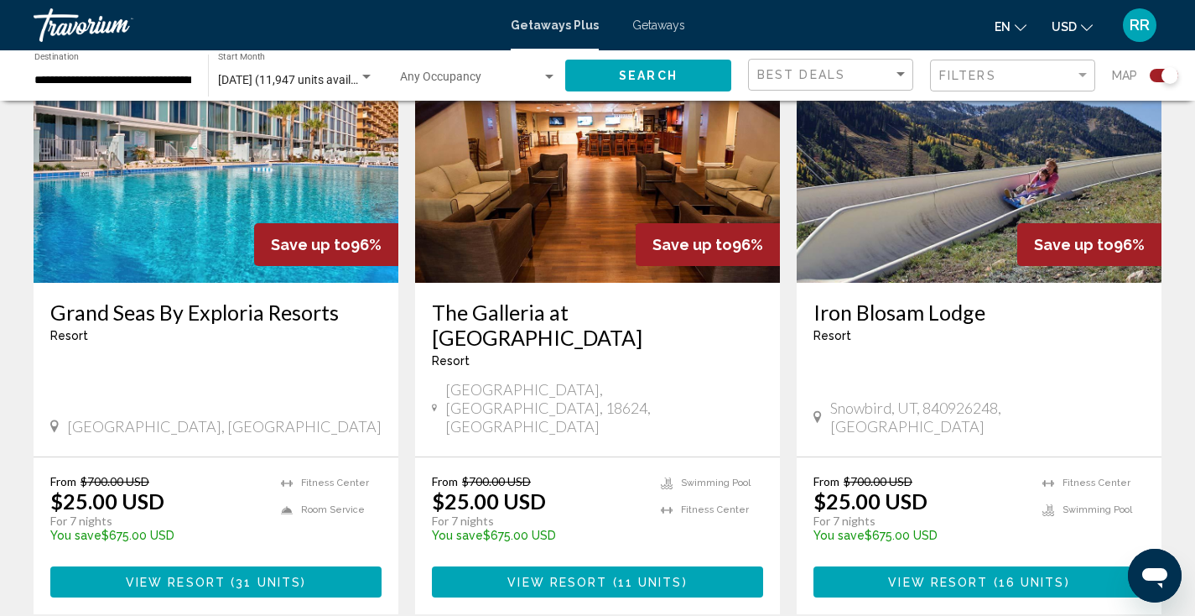
scroll to position [2639, 0]
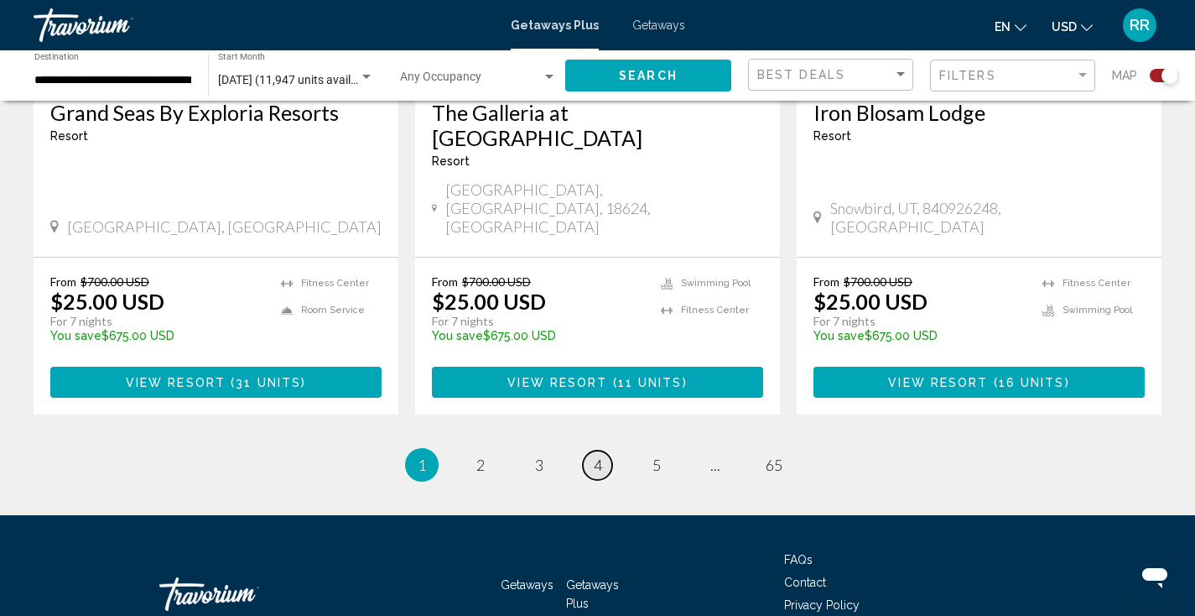
click at [589, 450] on link "page 4" at bounding box center [597, 464] width 29 height 29
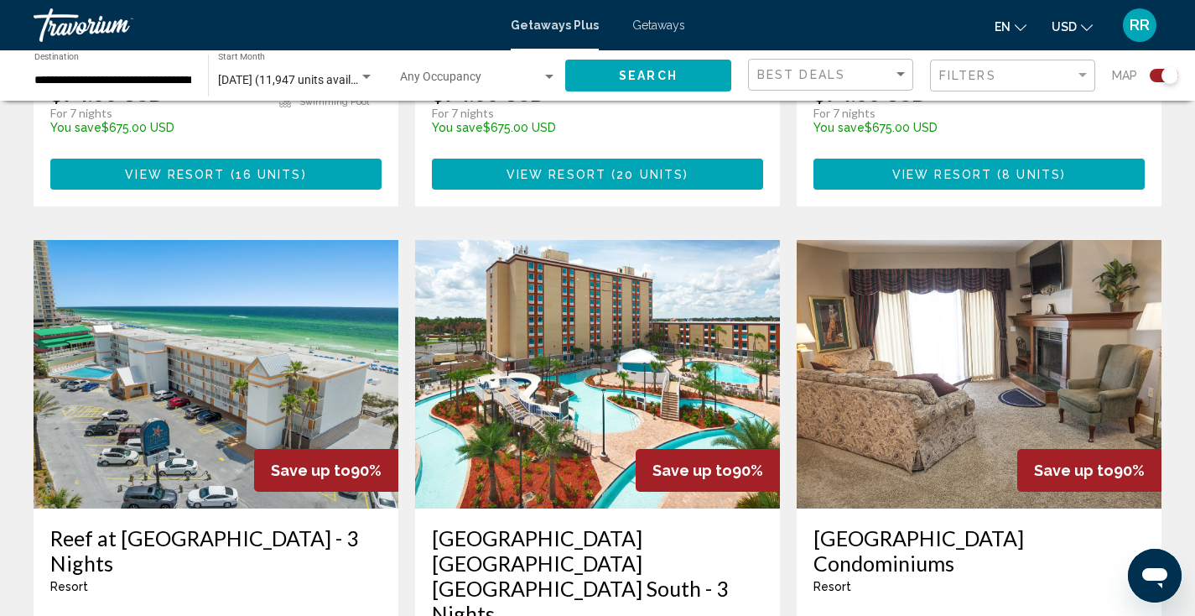
scroll to position [2637, 0]
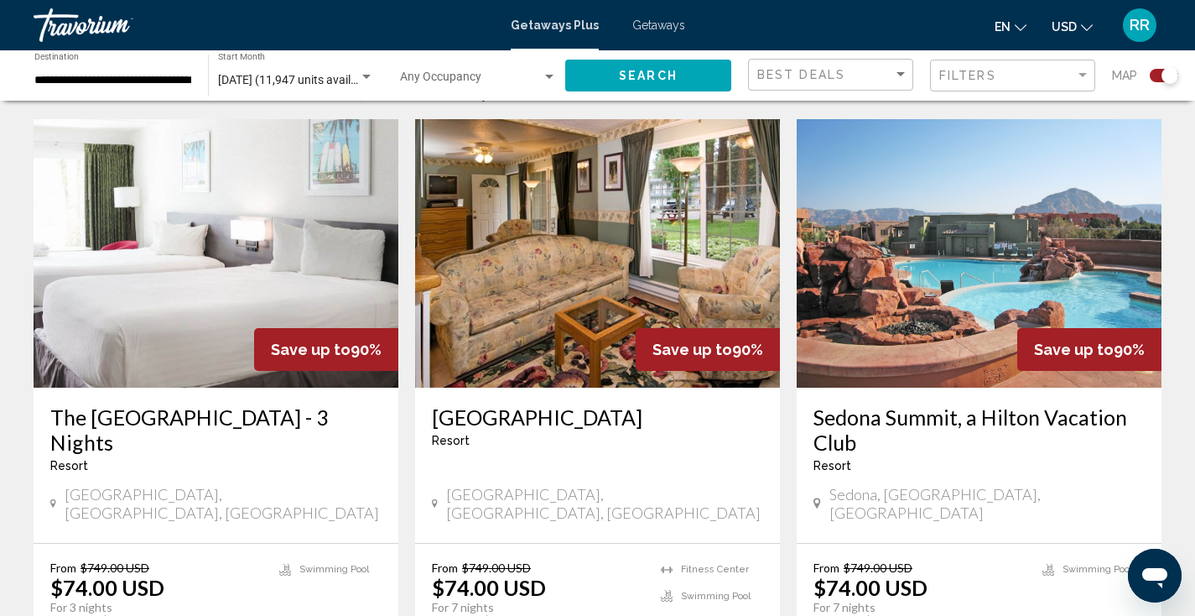
scroll to position [798, 0]
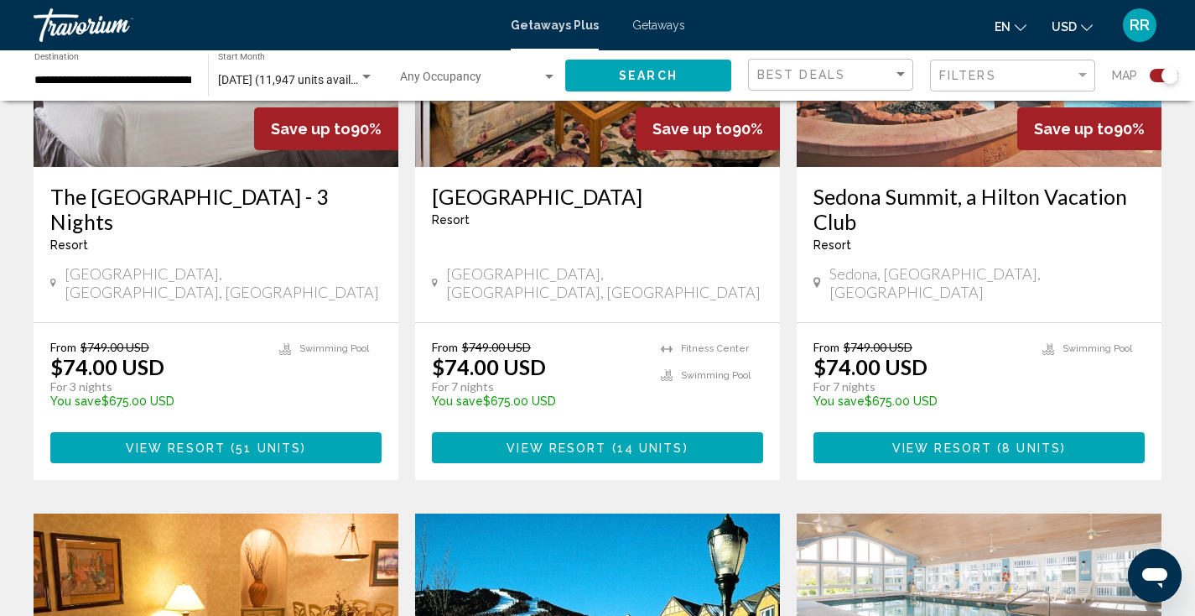
click at [139, 441] on span "View Resort" at bounding box center [176, 447] width 100 height 13
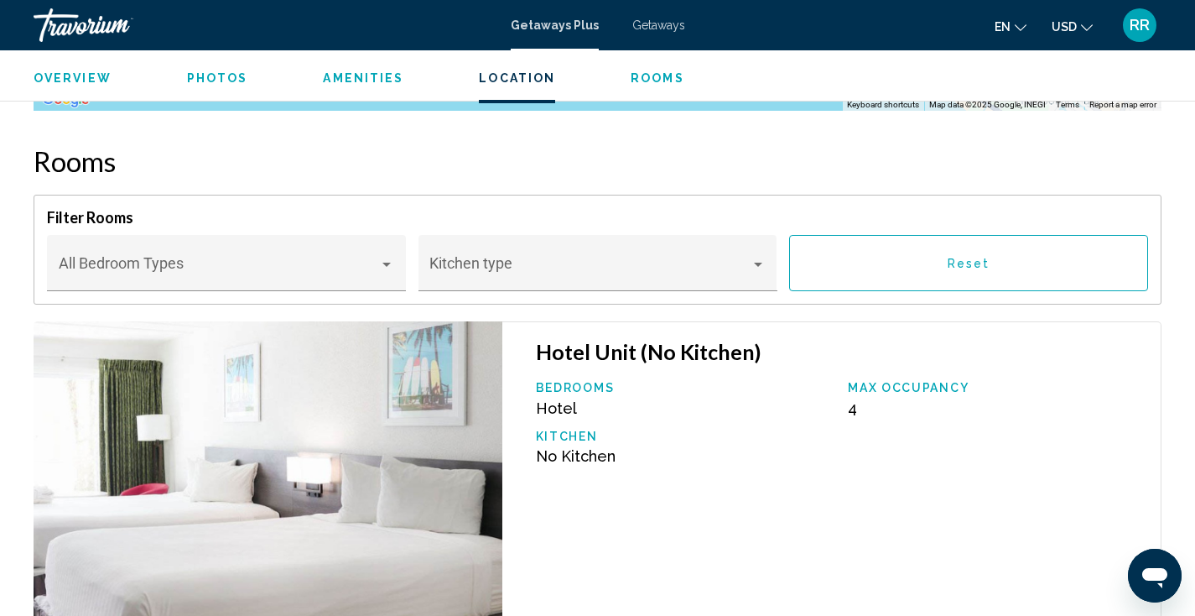
scroll to position [1926, 0]
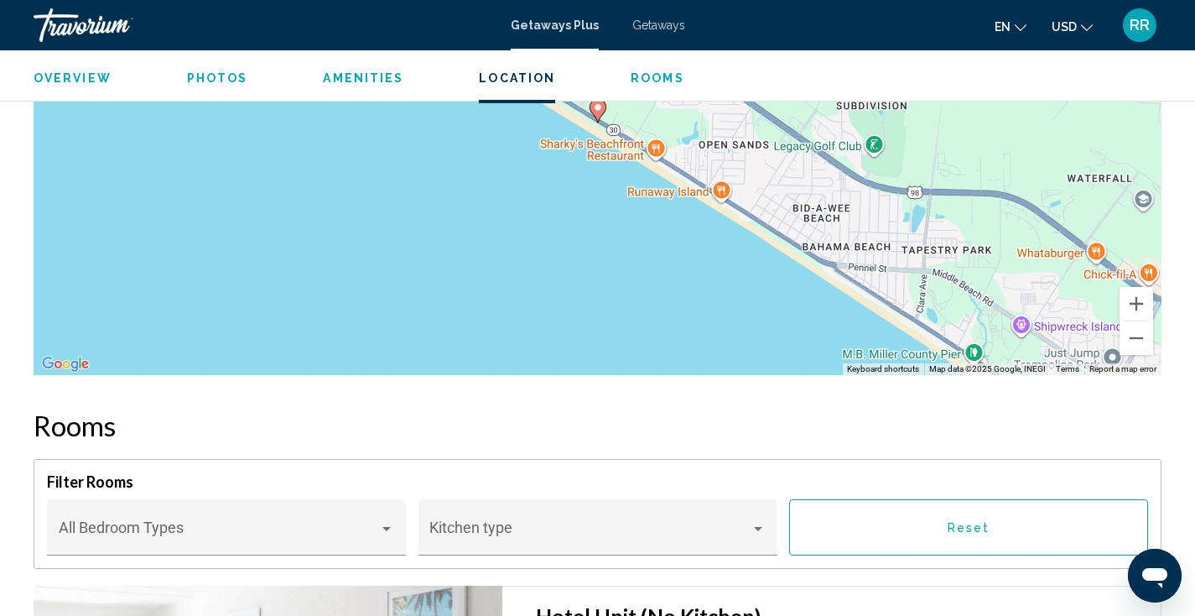
click at [223, 87] on div "Overview Photos Amenities Location Rooms Search" at bounding box center [597, 76] width 1195 height 52
click at [206, 77] on span "Photos" at bounding box center [217, 77] width 61 height 13
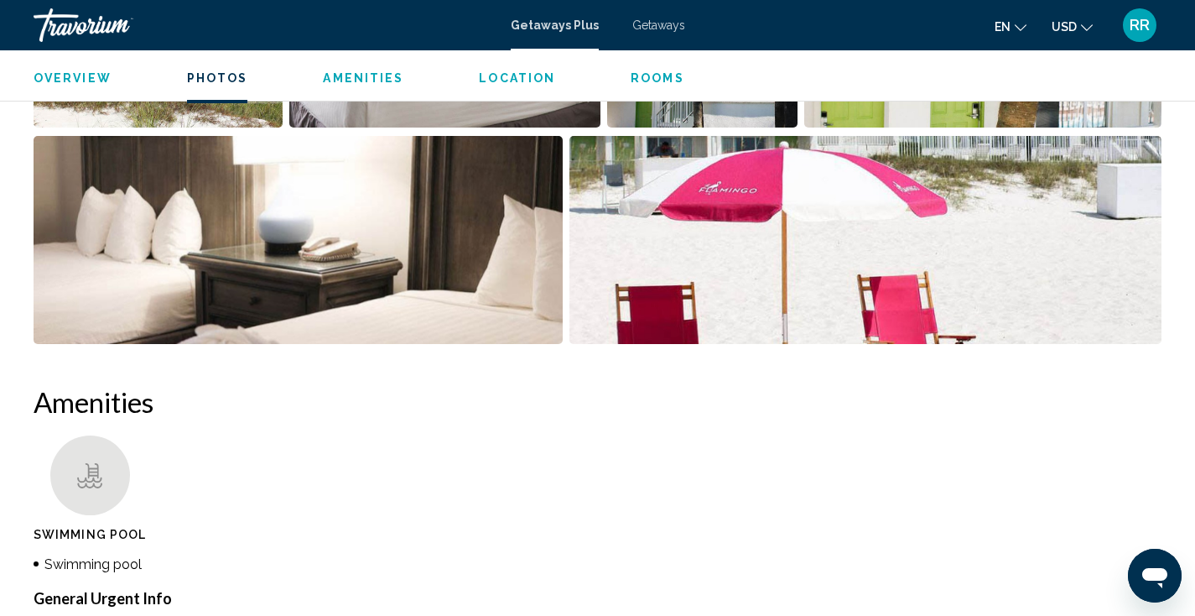
scroll to position [775, 0]
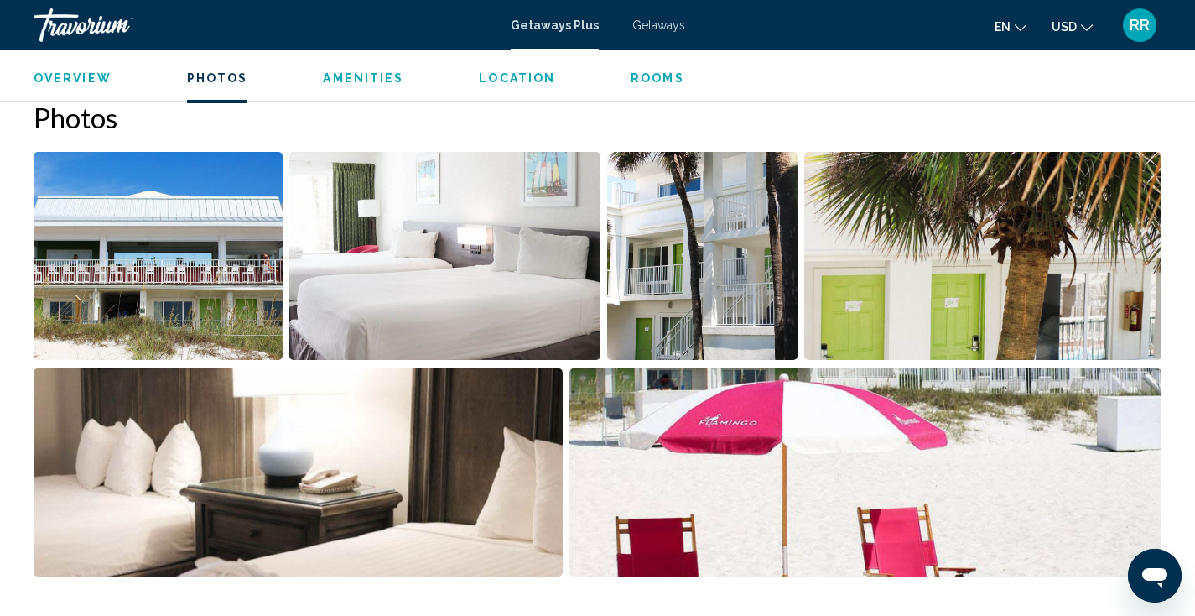
click at [304, 454] on img "Open full-screen image slider" at bounding box center [298, 472] width 529 height 208
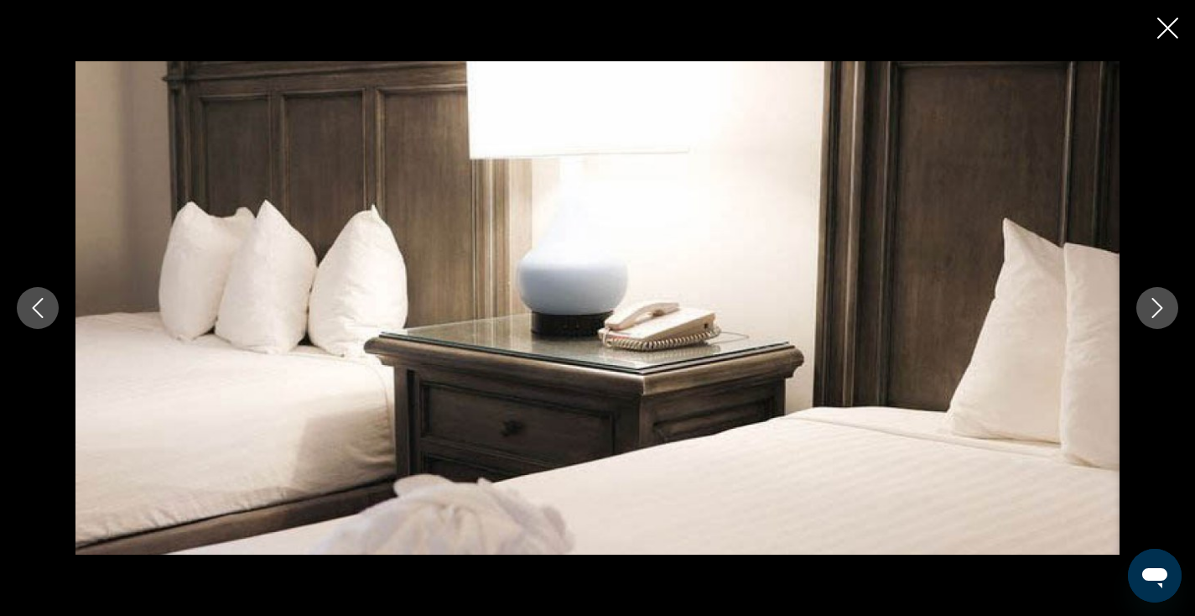
click at [1153, 317] on icon "Next image" at bounding box center [1157, 308] width 11 height 20
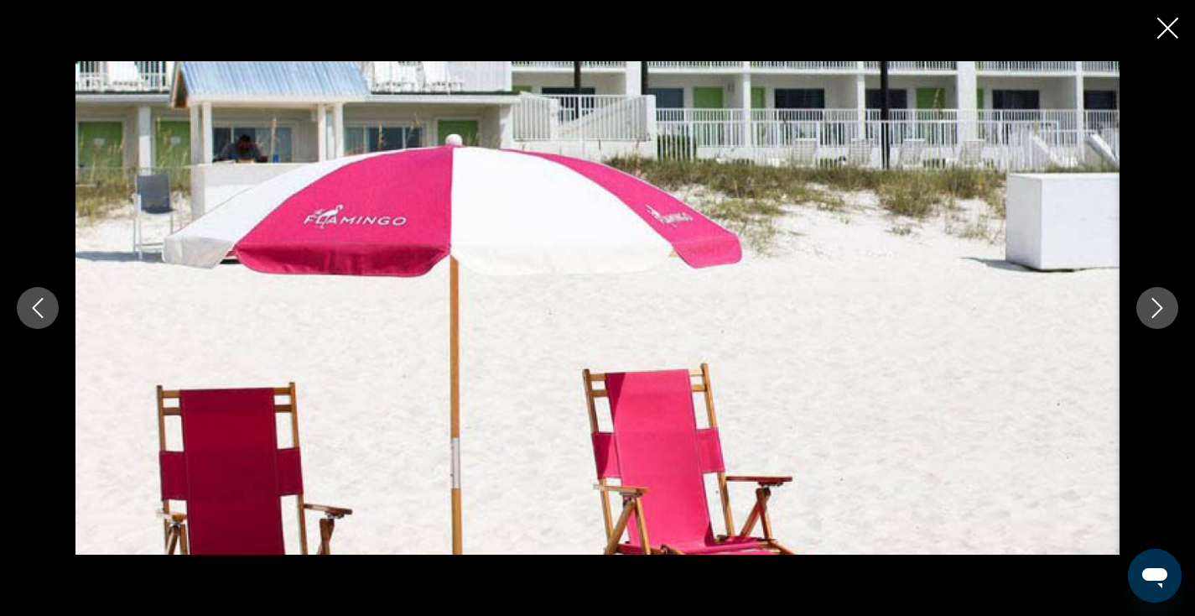
click at [1153, 317] on icon "Next image" at bounding box center [1157, 308] width 11 height 20
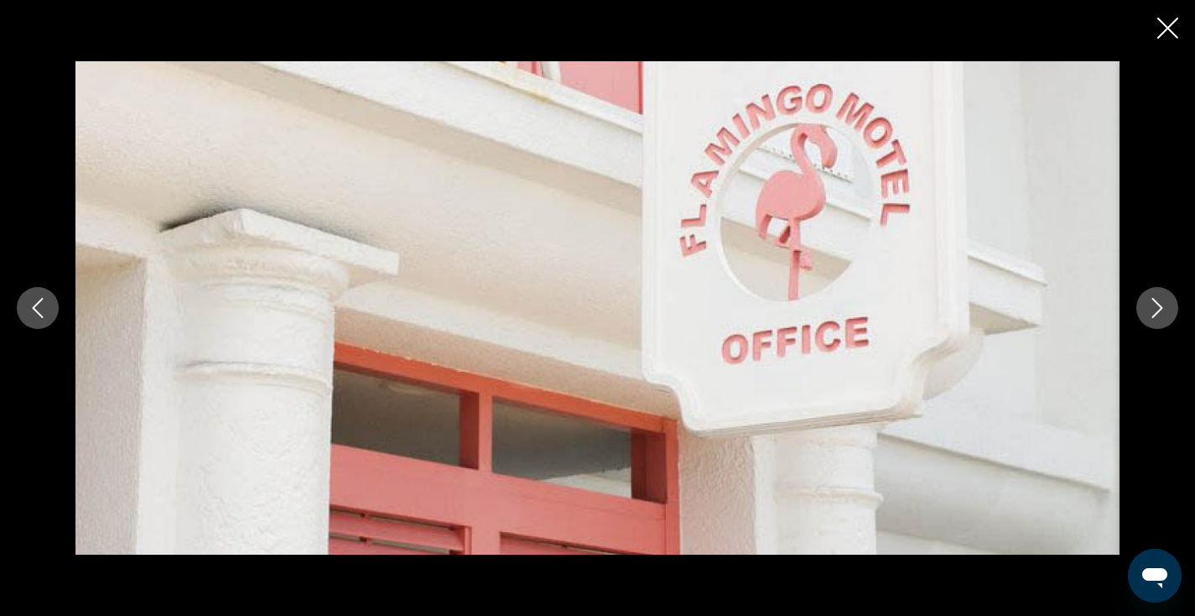
click at [1153, 317] on icon "Next image" at bounding box center [1157, 308] width 11 height 20
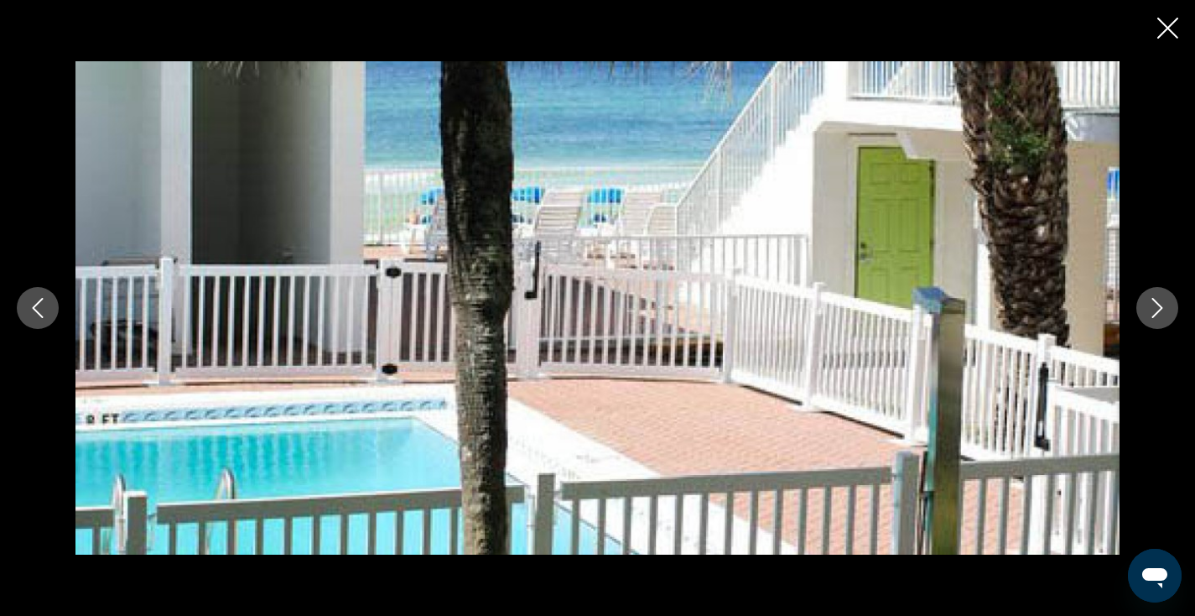
click at [1179, 32] on div "Main content" at bounding box center [597, 308] width 1195 height 616
click at [1170, 34] on icon "Close slideshow" at bounding box center [1167, 28] width 21 height 21
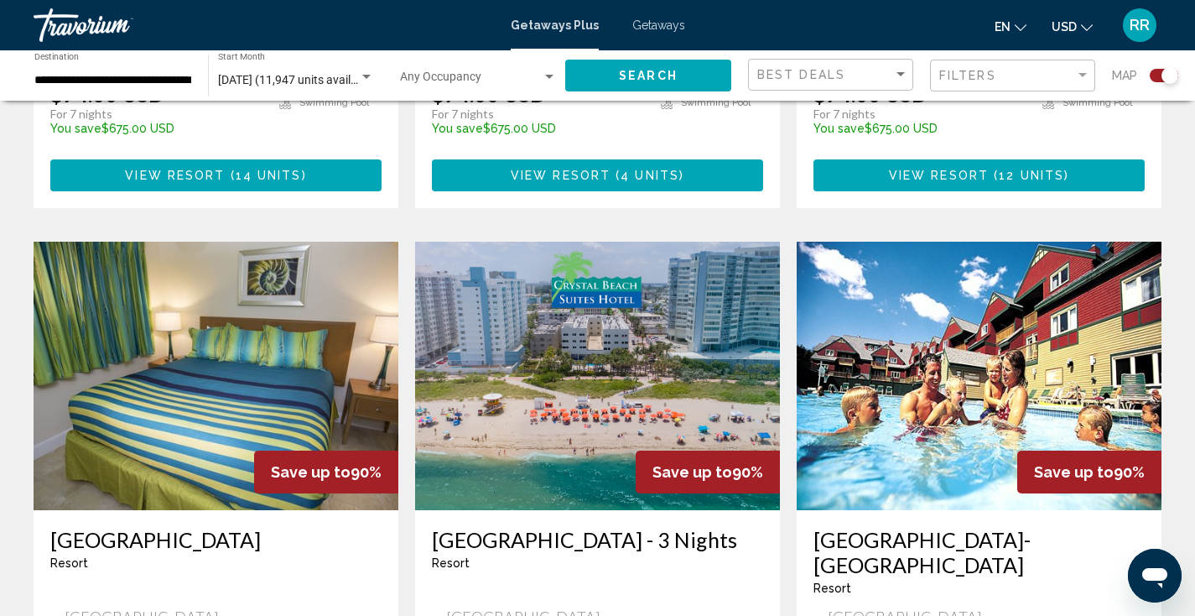
scroll to position [1820, 0]
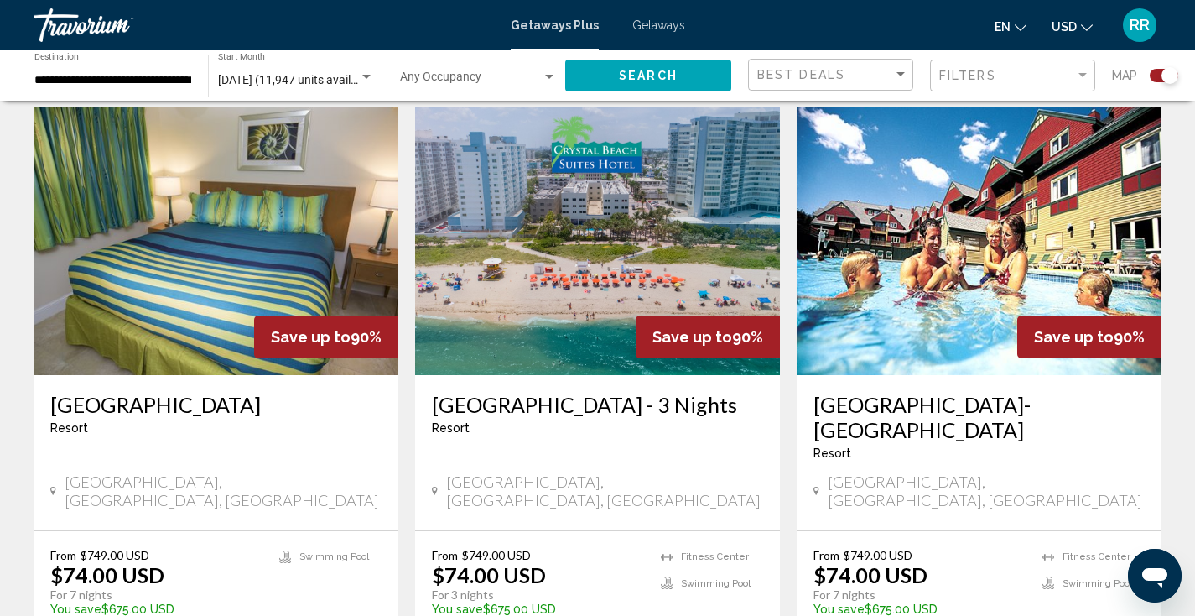
click at [554, 274] on img "Main content" at bounding box center [597, 241] width 365 height 268
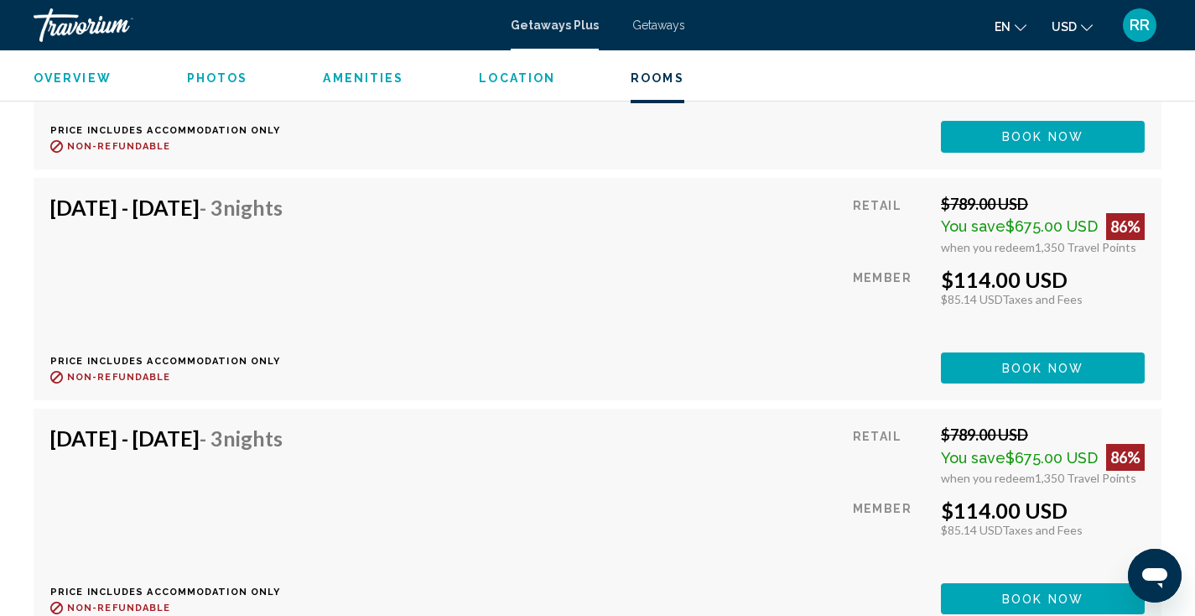
scroll to position [3542, 0]
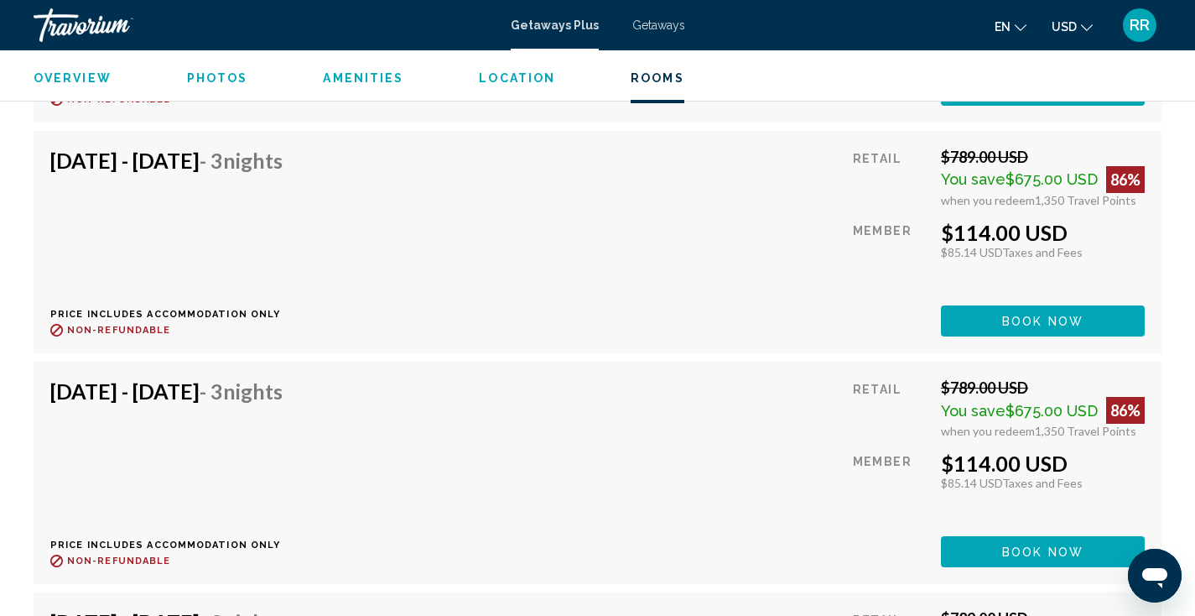
click at [219, 78] on span "Photos" at bounding box center [217, 77] width 61 height 13
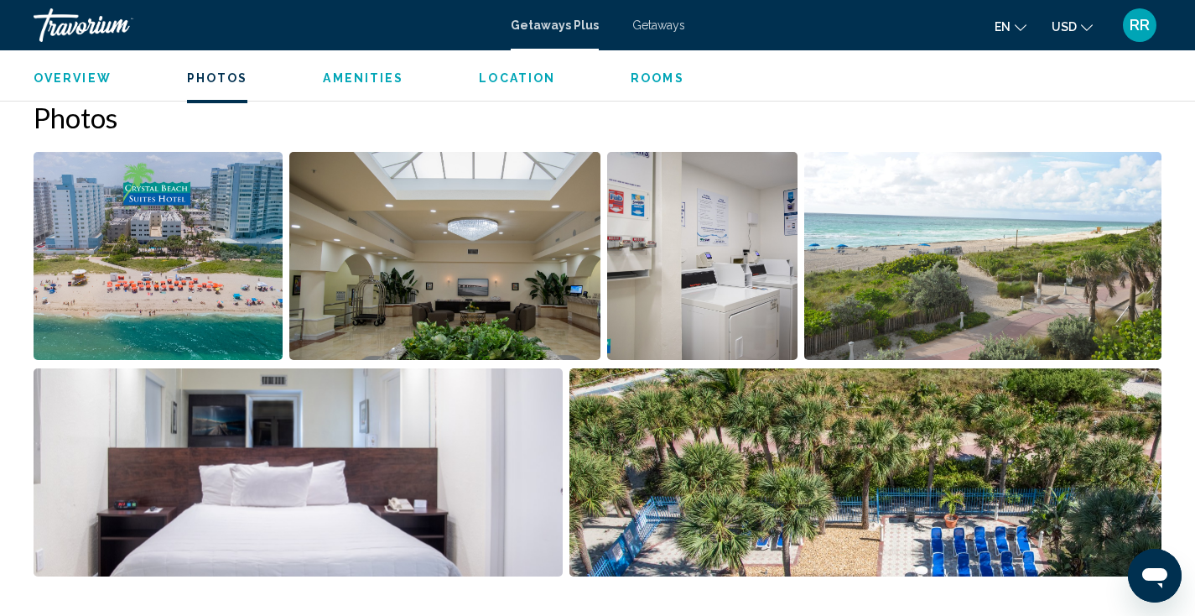
click at [361, 403] on img "Open full-screen image slider" at bounding box center [298, 472] width 529 height 208
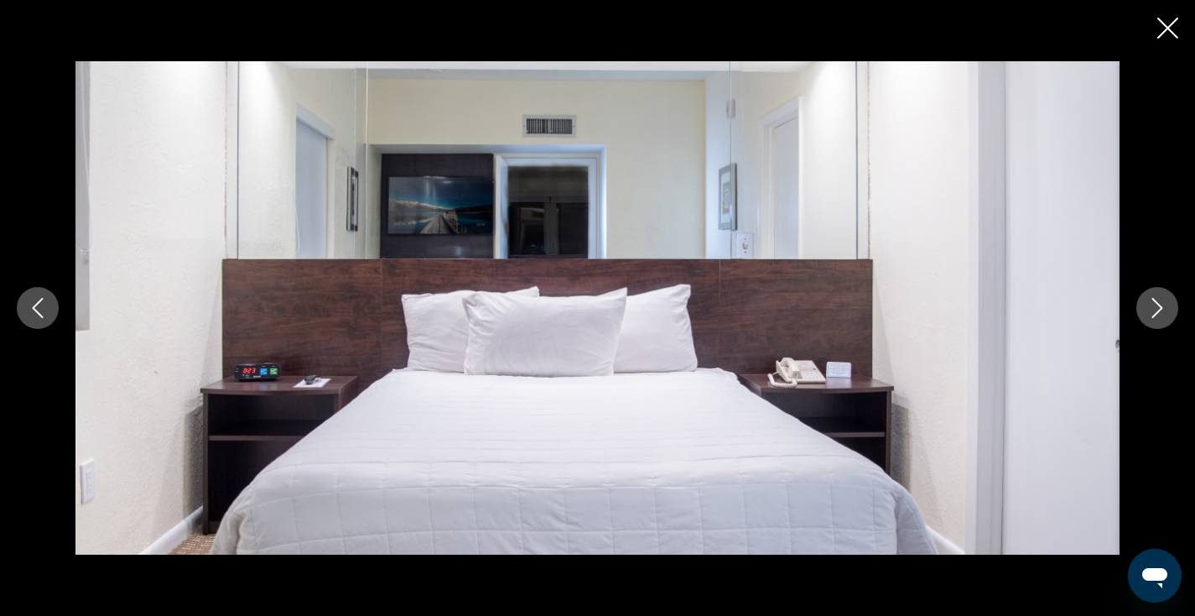
click at [1159, 312] on icon "Next image" at bounding box center [1157, 308] width 20 height 20
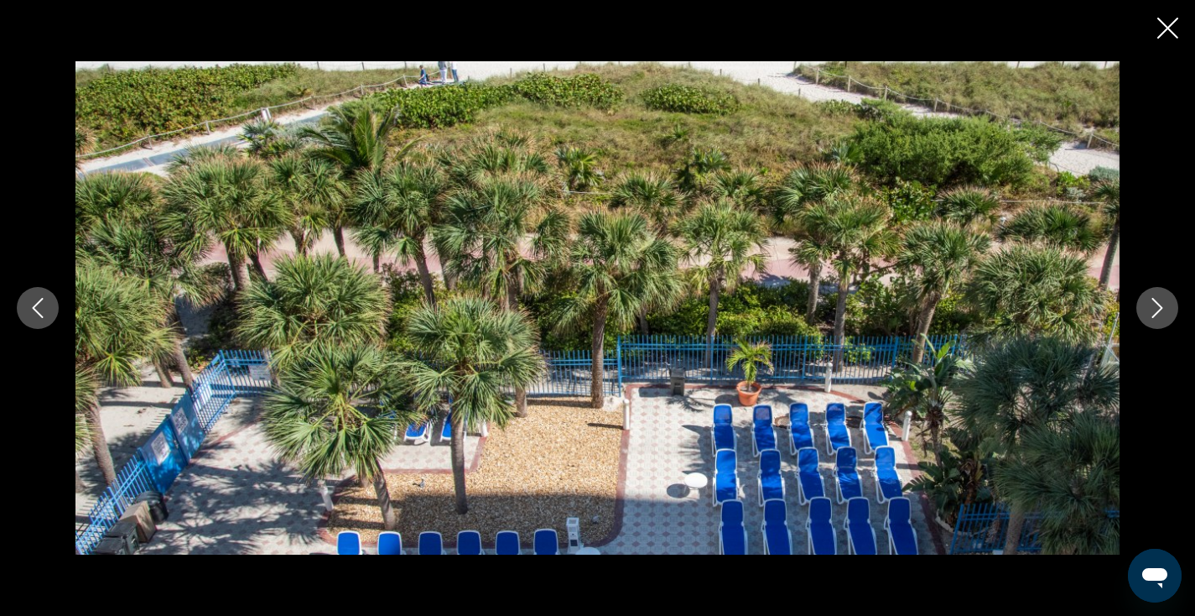
click at [1159, 311] on icon "Next image" at bounding box center [1157, 308] width 11 height 20
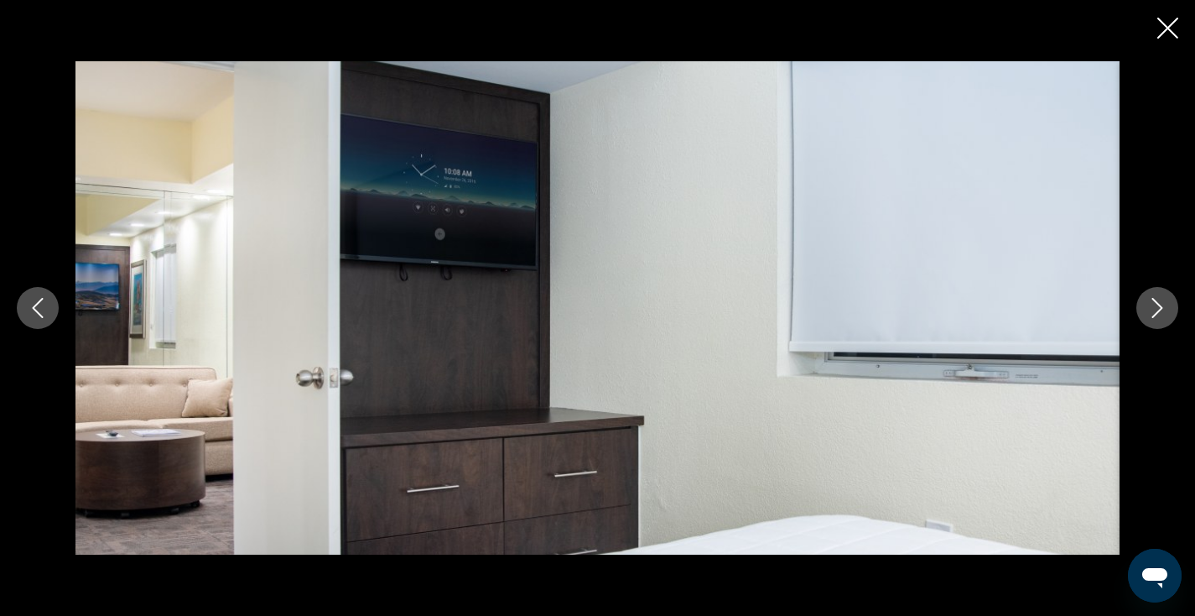
click at [1159, 311] on icon "Next image" at bounding box center [1157, 308] width 11 height 20
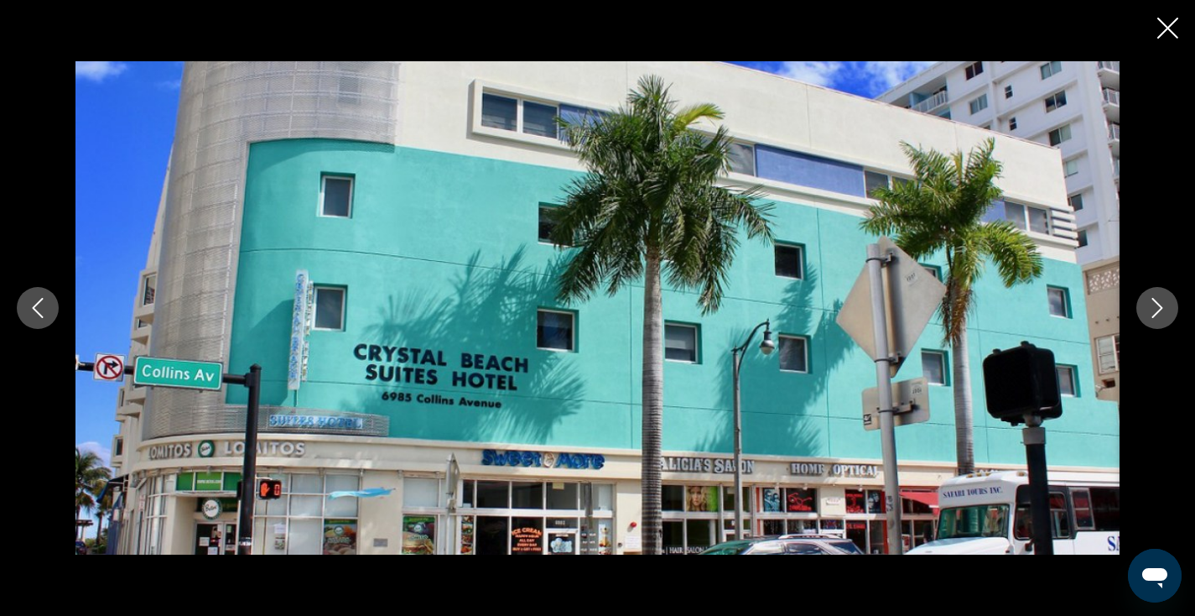
click at [1159, 311] on icon "Next image" at bounding box center [1157, 308] width 11 height 20
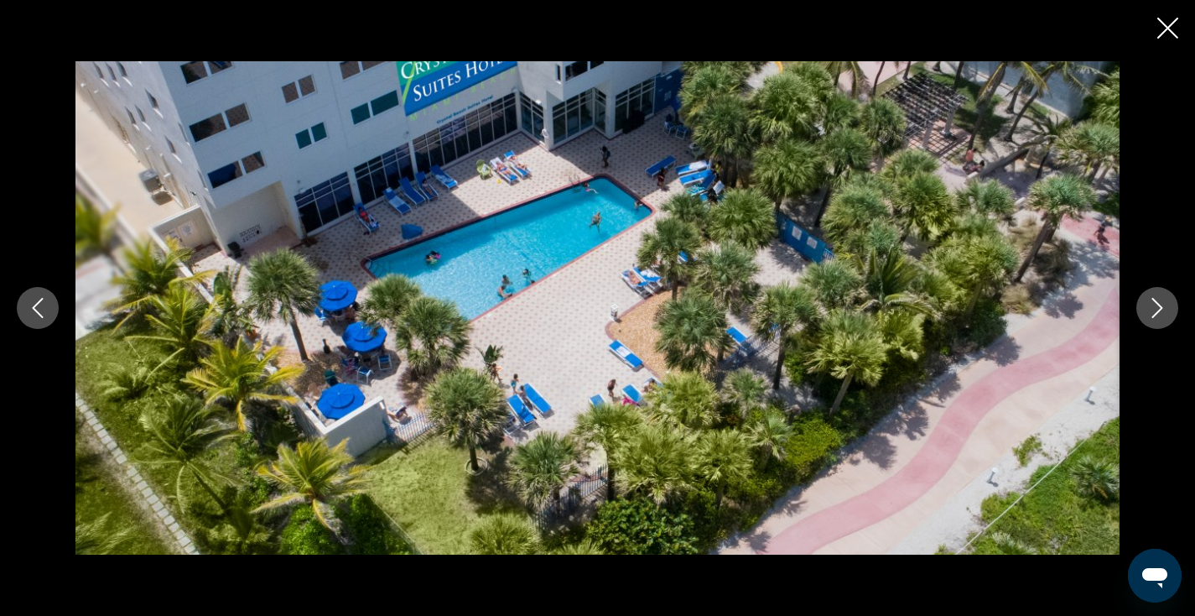
click at [1159, 311] on icon "Next image" at bounding box center [1157, 308] width 11 height 20
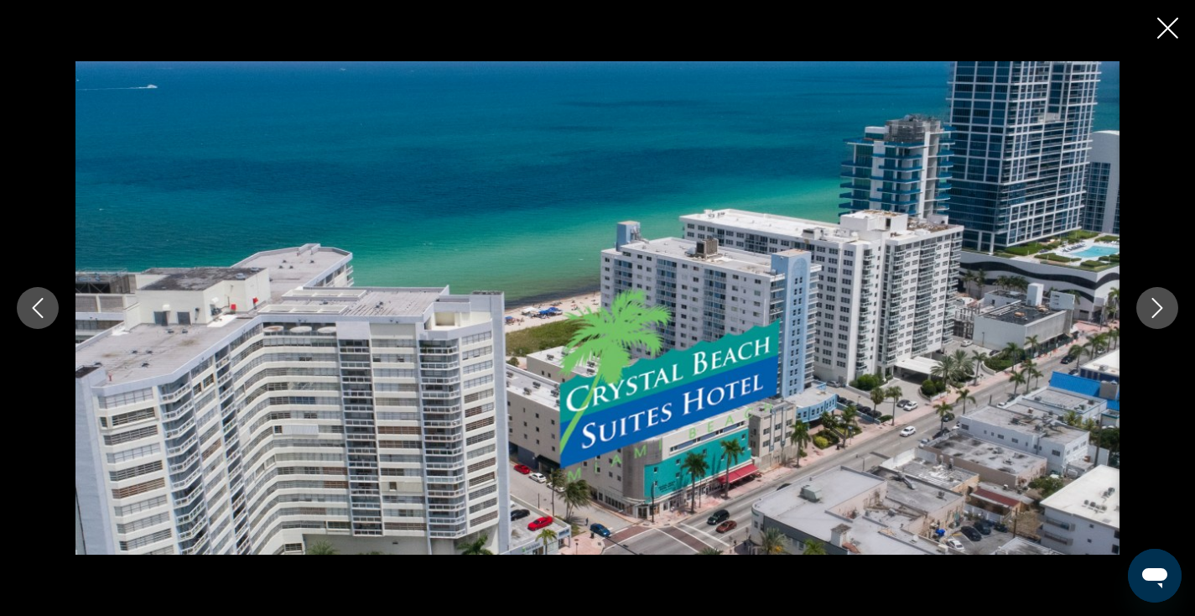
click at [1158, 312] on icon "Next image" at bounding box center [1157, 308] width 11 height 20
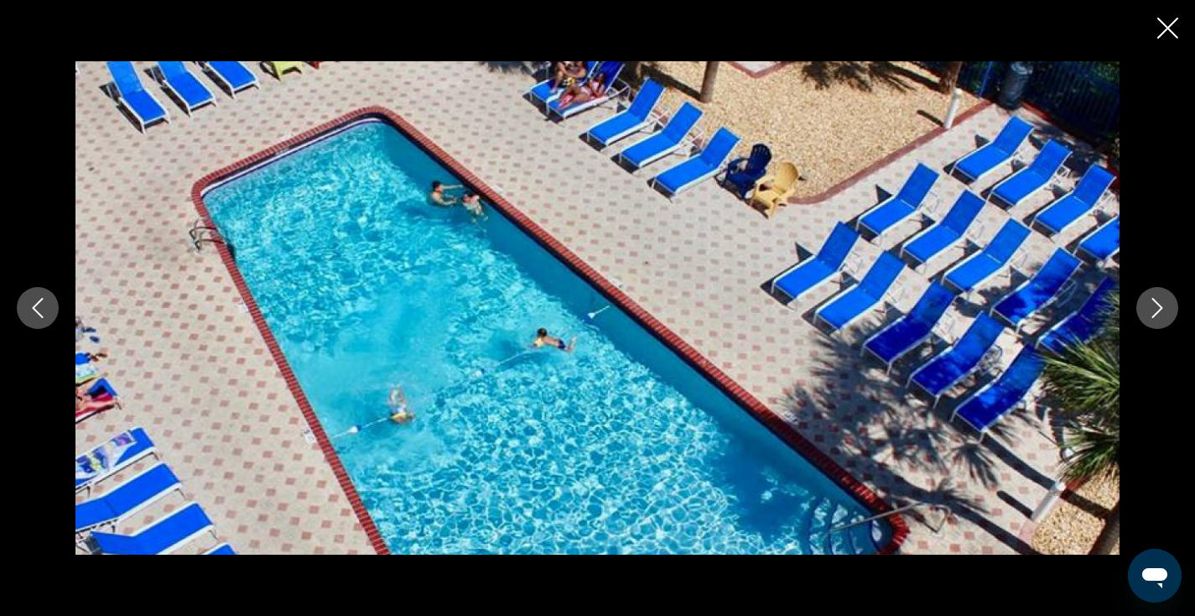
click at [1158, 312] on icon "Next image" at bounding box center [1157, 308] width 11 height 20
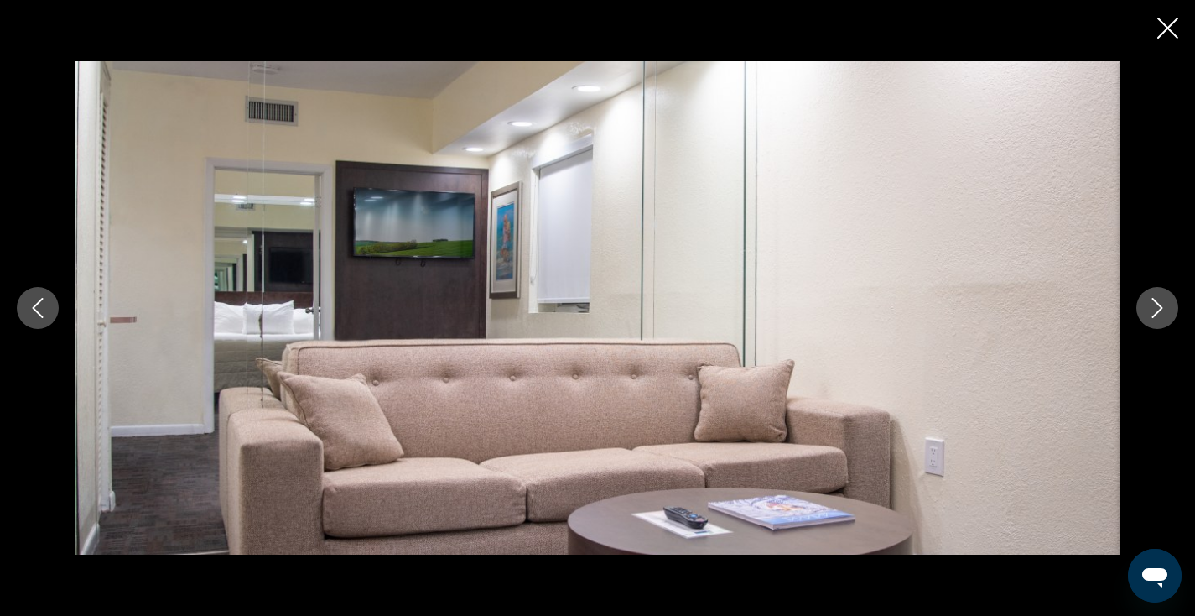
click at [1158, 312] on icon "Next image" at bounding box center [1157, 308] width 11 height 20
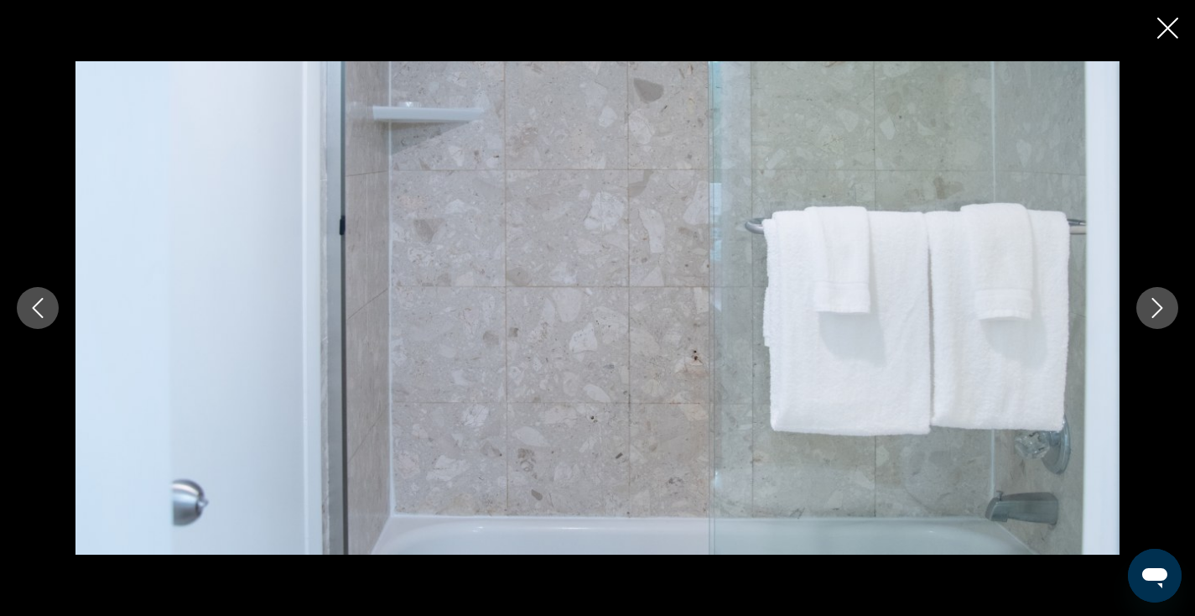
click at [1158, 312] on icon "Next image" at bounding box center [1157, 308] width 11 height 20
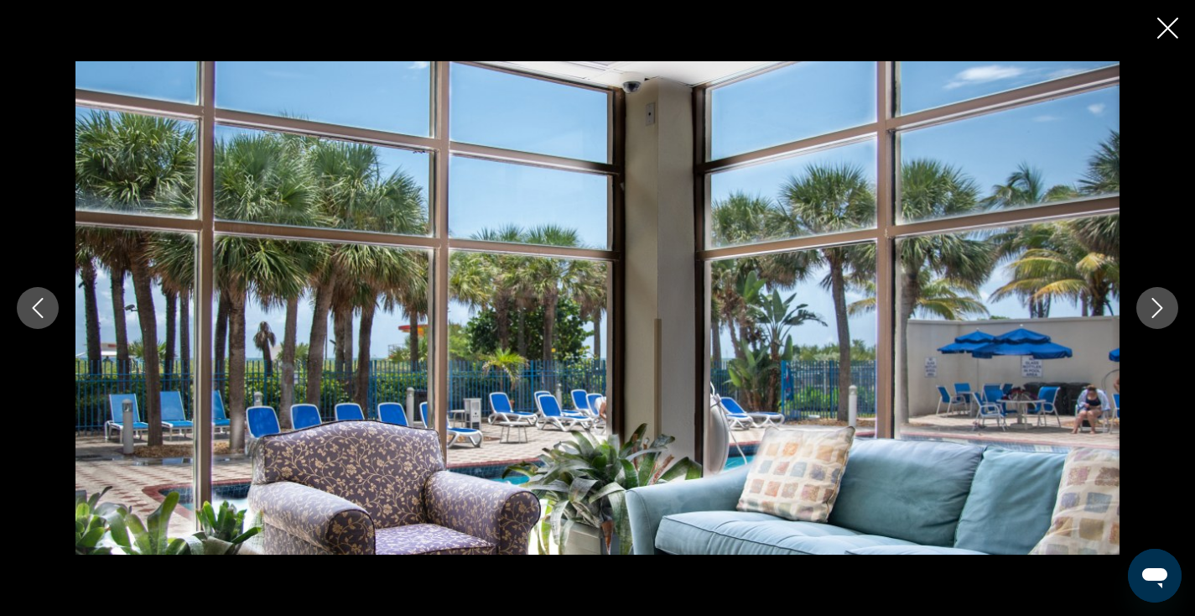
click at [1158, 312] on icon "Next image" at bounding box center [1157, 308] width 11 height 20
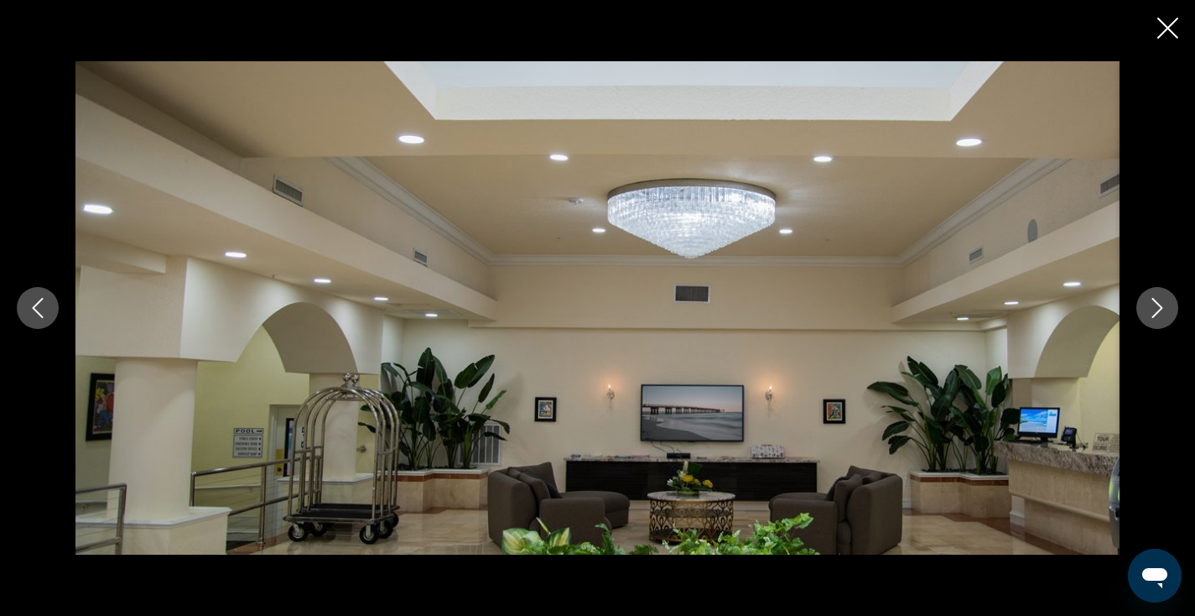
click at [1155, 318] on button "Next image" at bounding box center [1157, 308] width 42 height 42
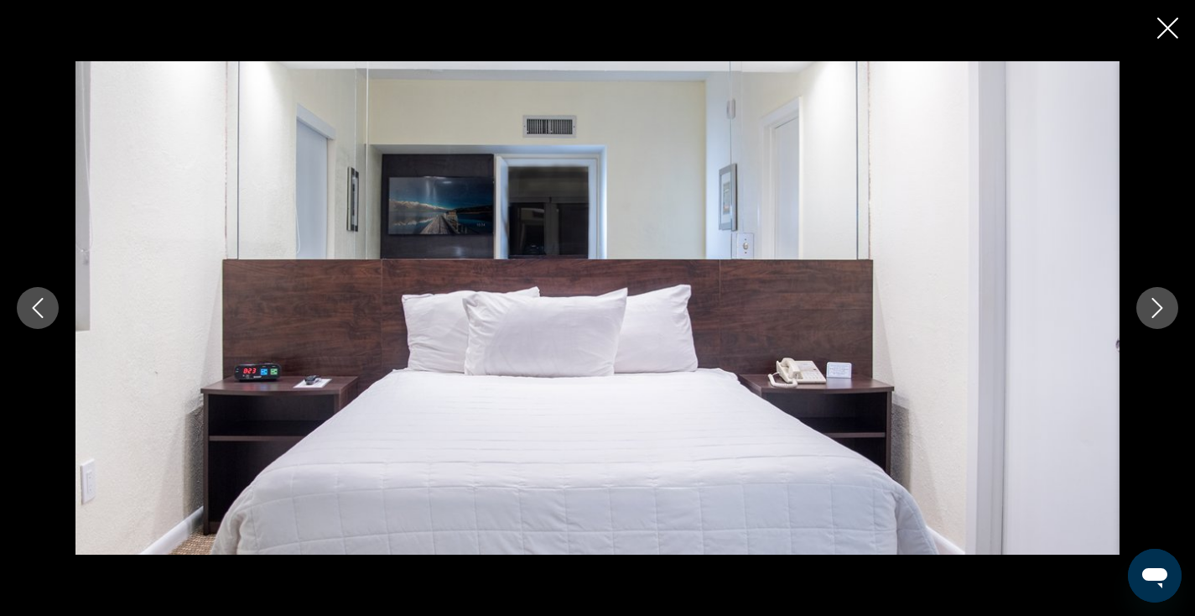
click at [1171, 29] on icon "Close slideshow" at bounding box center [1167, 28] width 21 height 21
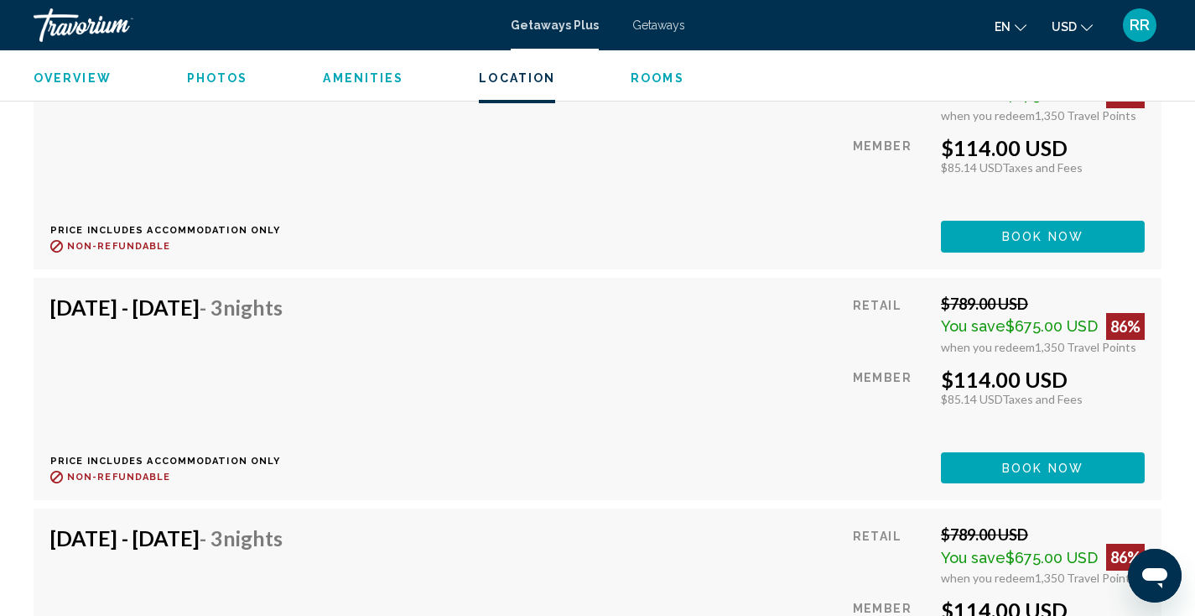
scroll to position [3408, 0]
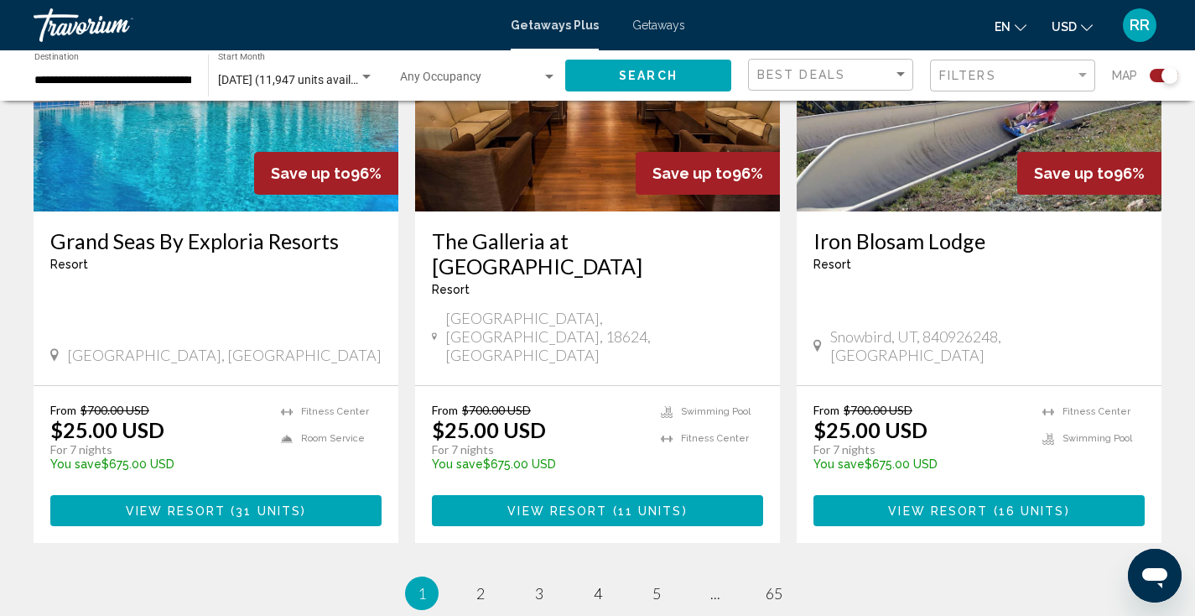
scroll to position [2639, 0]
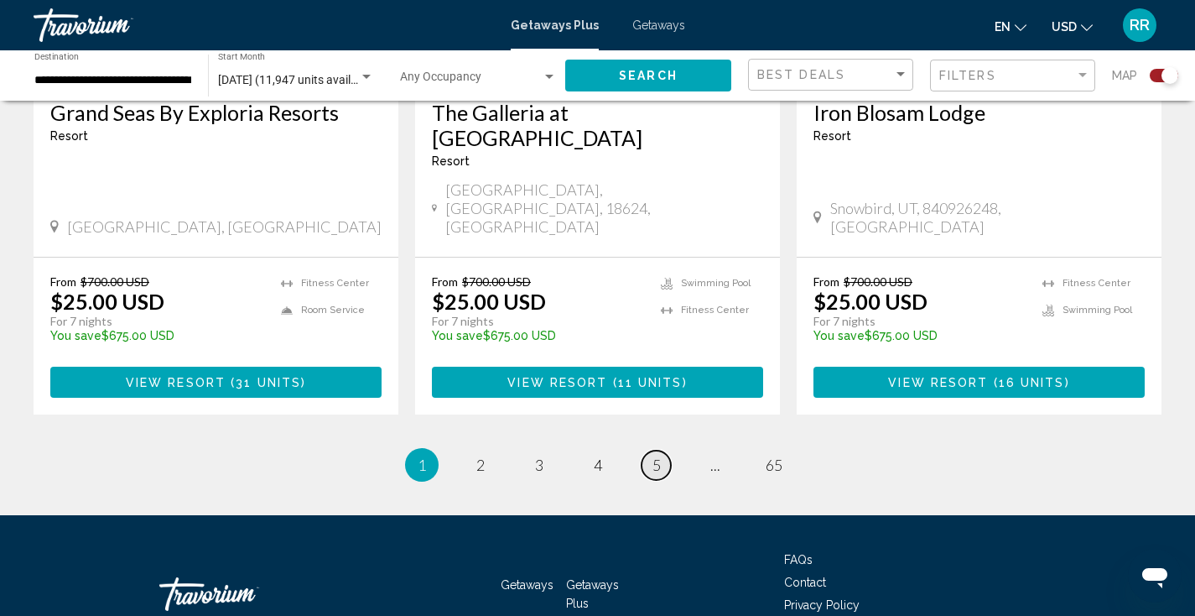
click at [654, 455] on span "5" at bounding box center [656, 464] width 8 height 18
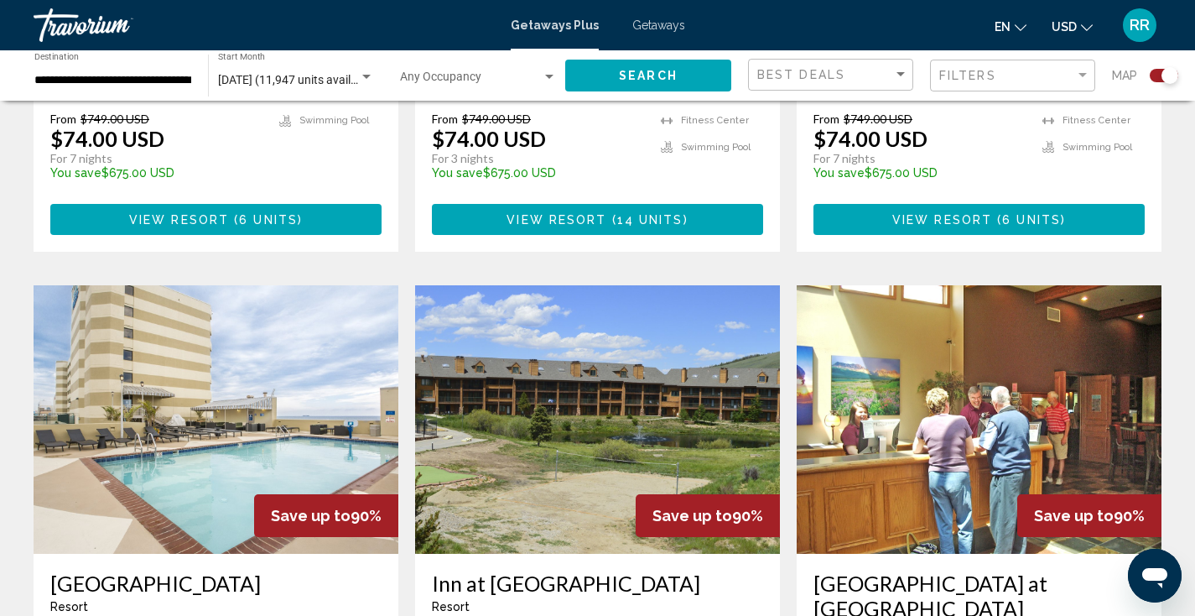
scroll to position [2702, 0]
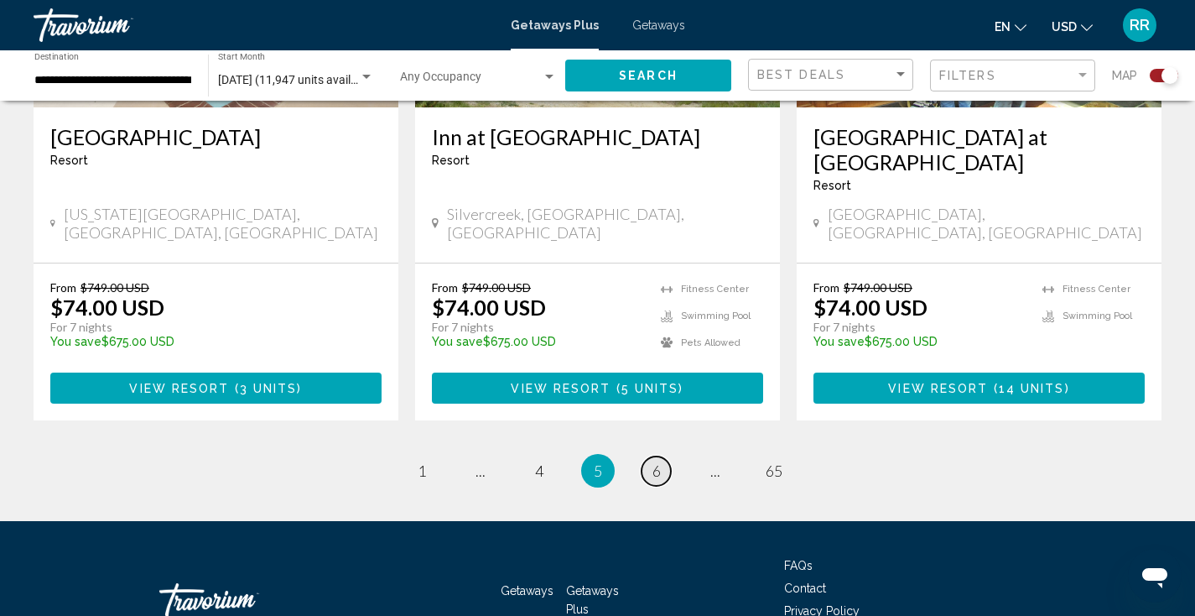
click at [659, 461] on span "6" at bounding box center [656, 470] width 8 height 18
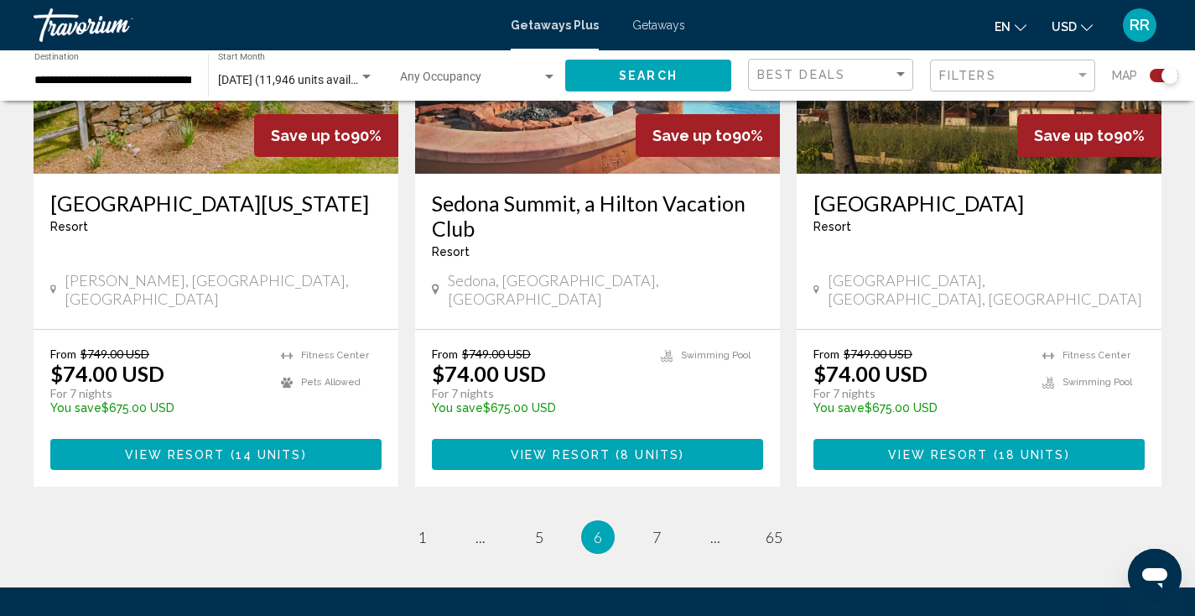
scroll to position [2715, 0]
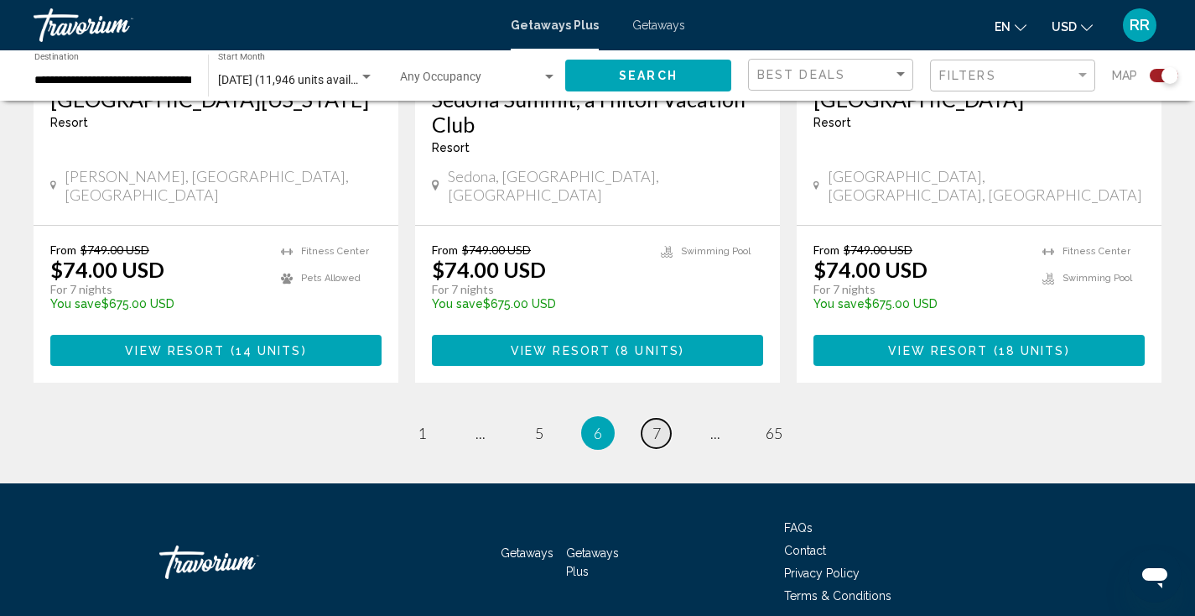
click at [656, 424] on span "7" at bounding box center [656, 433] width 8 height 18
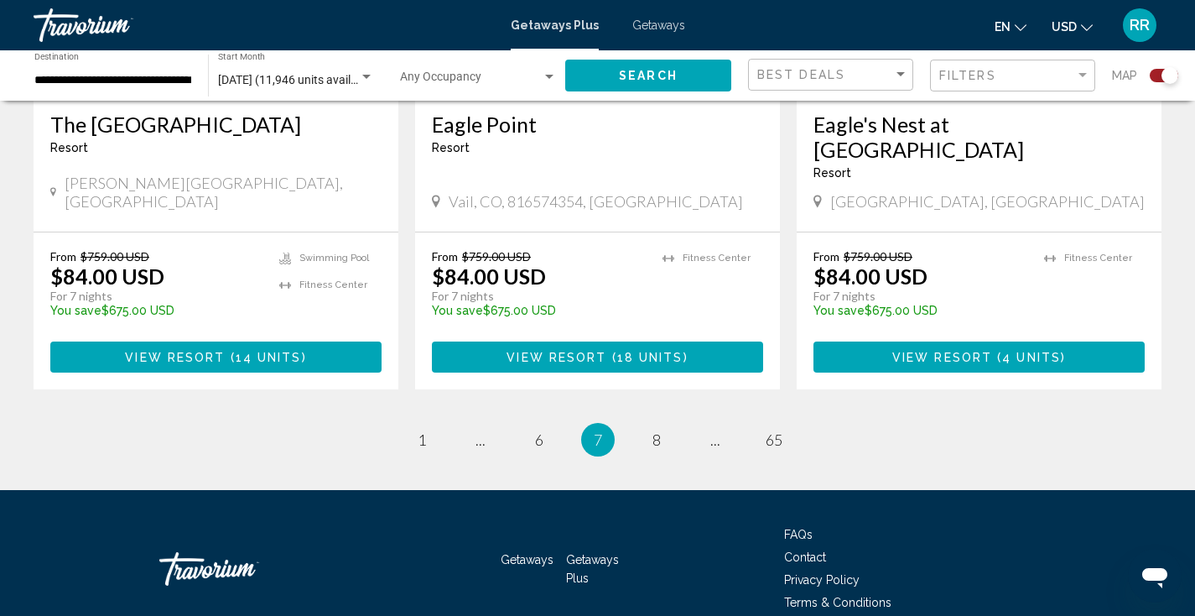
scroll to position [2139, 0]
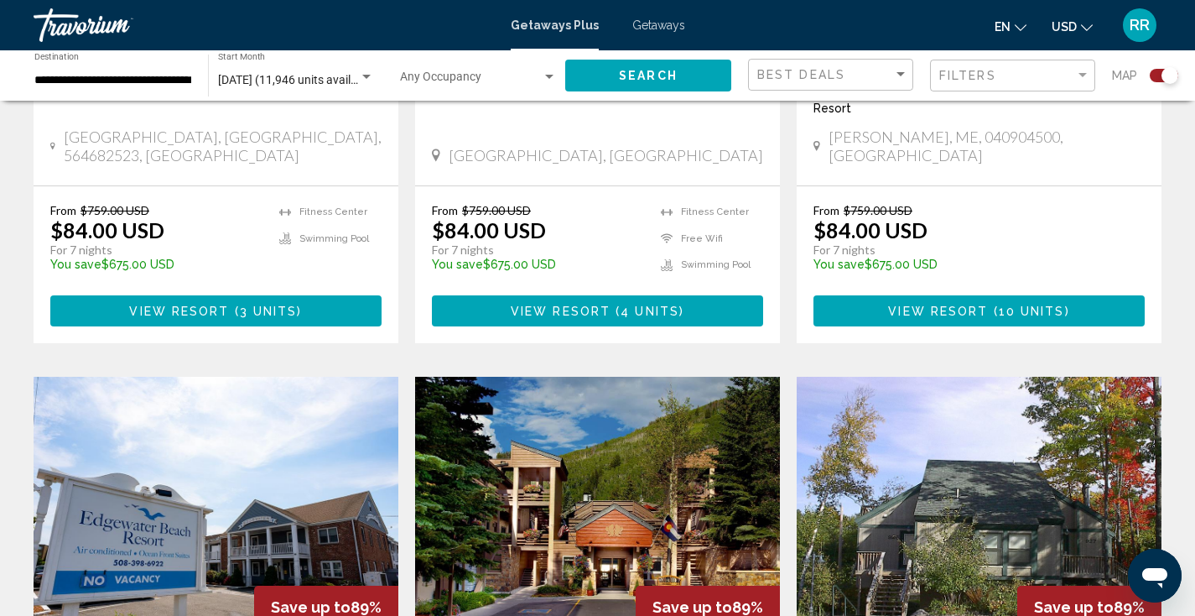
click at [620, 393] on img "Main content" at bounding box center [597, 511] width 365 height 268
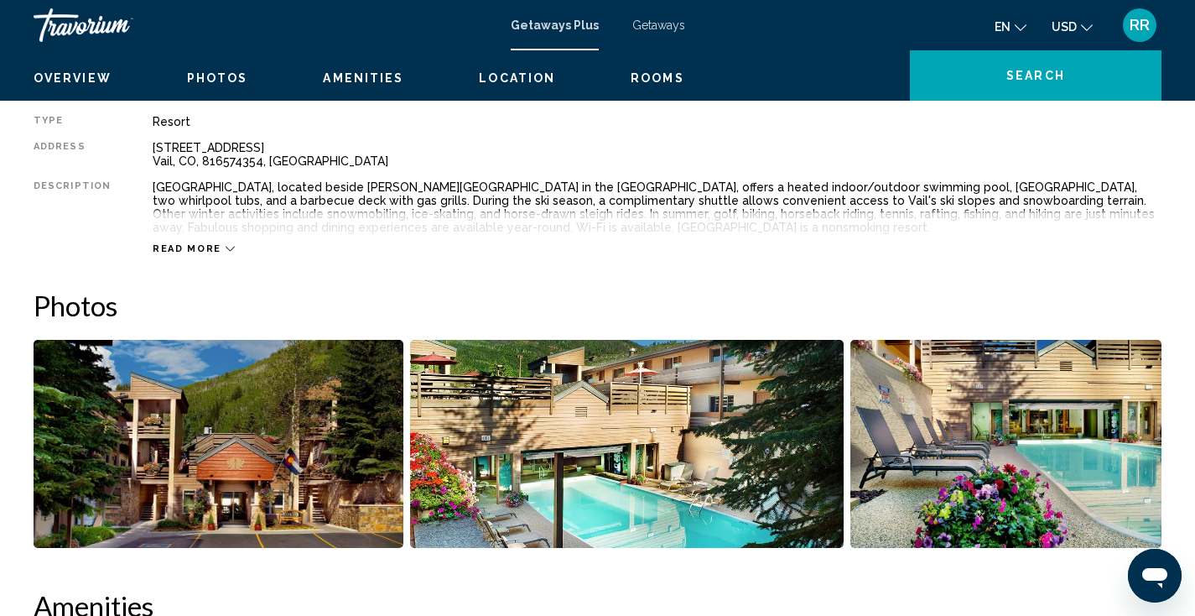
scroll to position [434, 0]
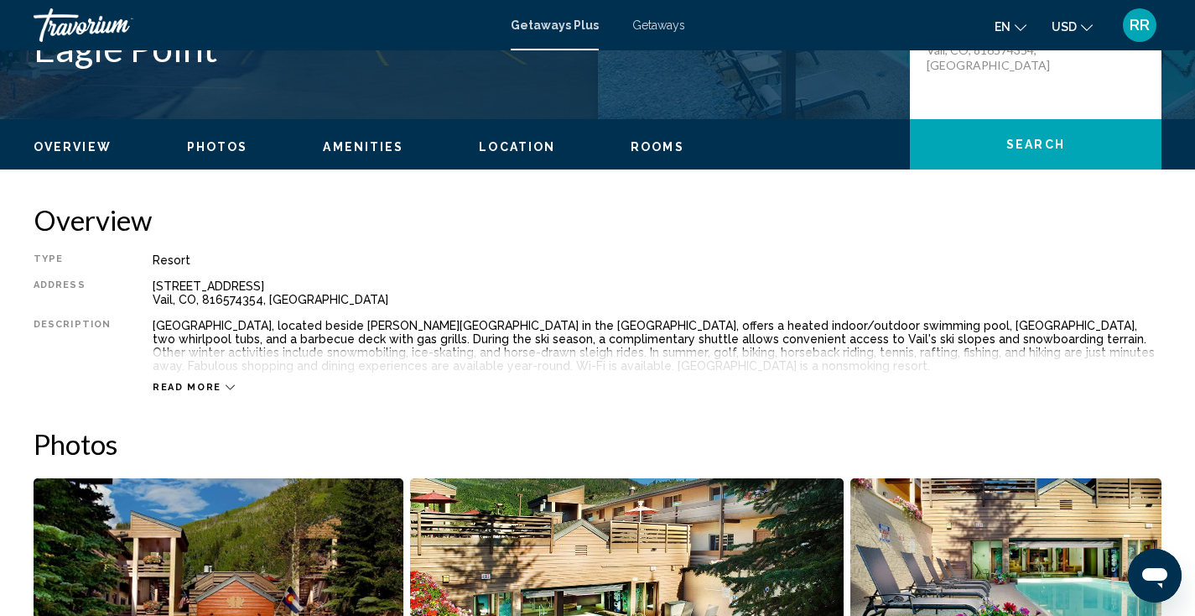
click at [191, 139] on button "Photos" at bounding box center [217, 146] width 61 height 15
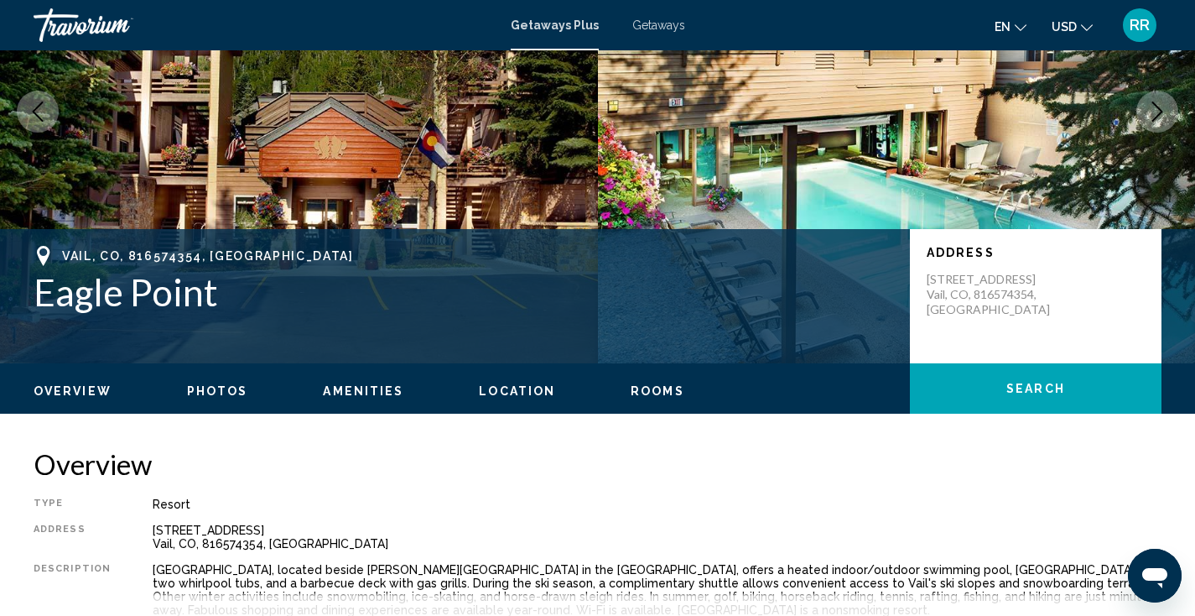
scroll to position [0, 0]
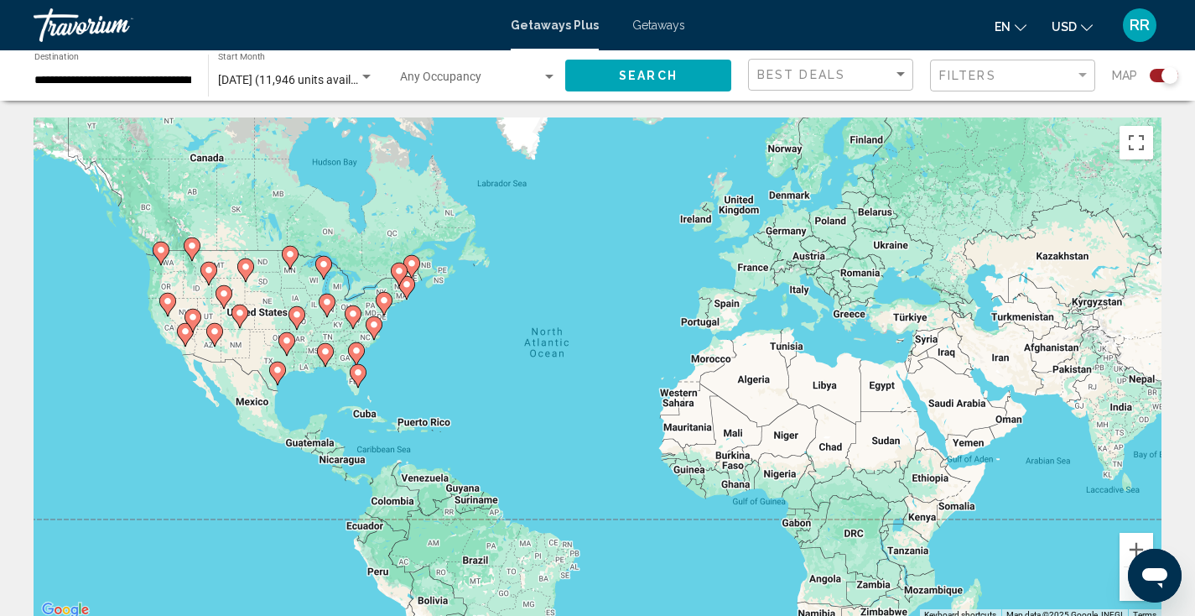
click at [374, 80] on div "November 2025 (11,946 units available) Start Month All Start Months" at bounding box center [296, 76] width 174 height 46
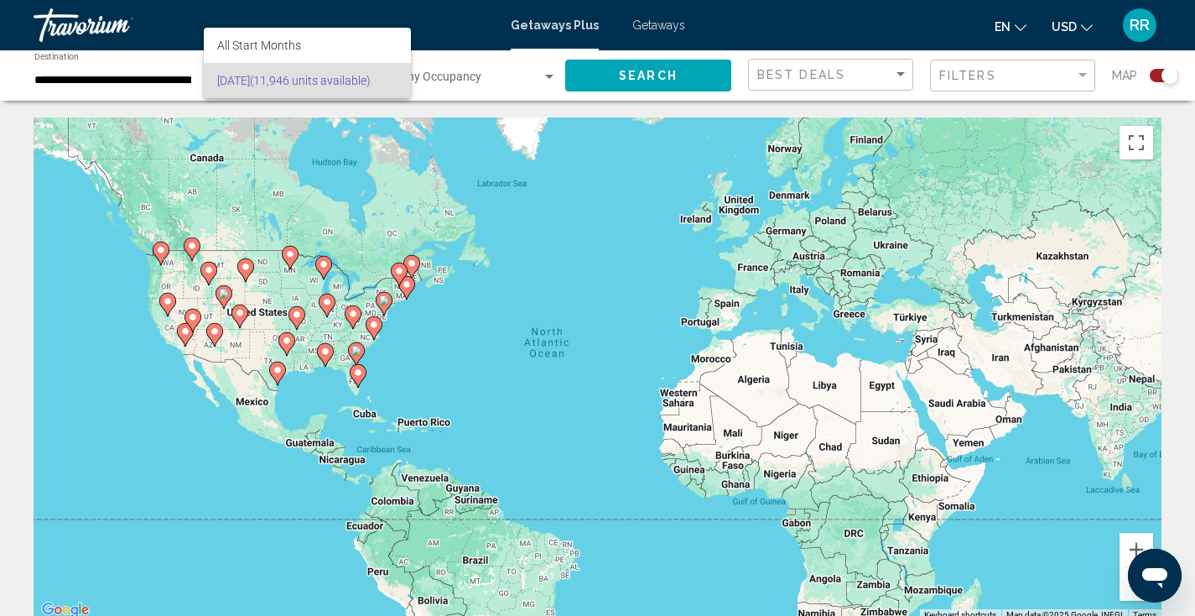
click at [507, 82] on div at bounding box center [597, 308] width 1195 height 616
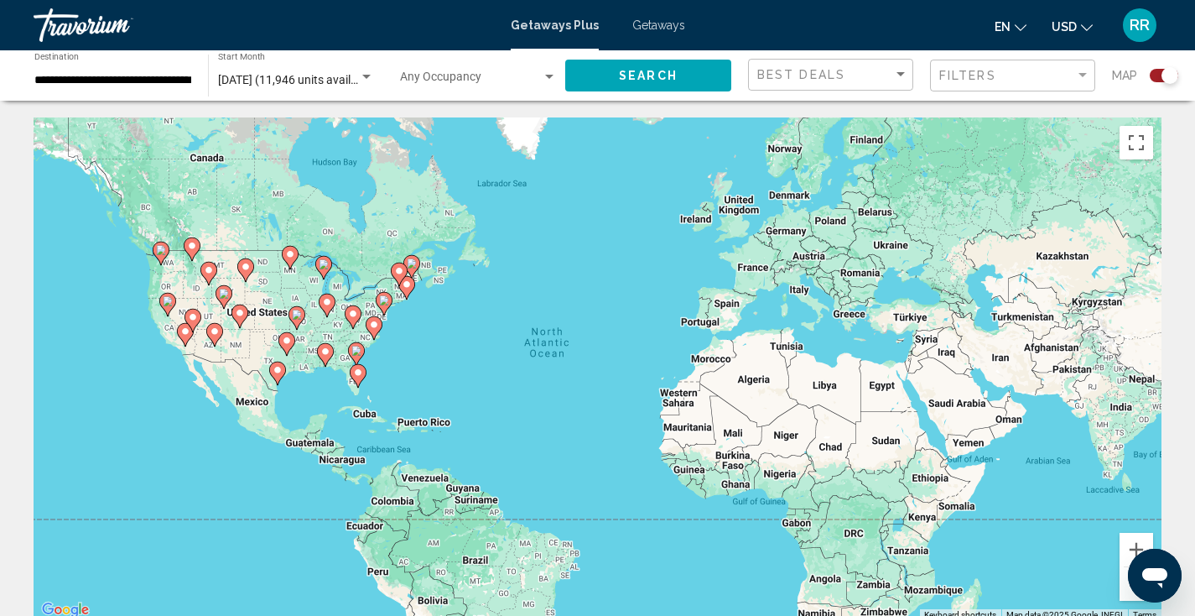
click at [509, 81] on span "Search widget" at bounding box center [471, 80] width 142 height 13
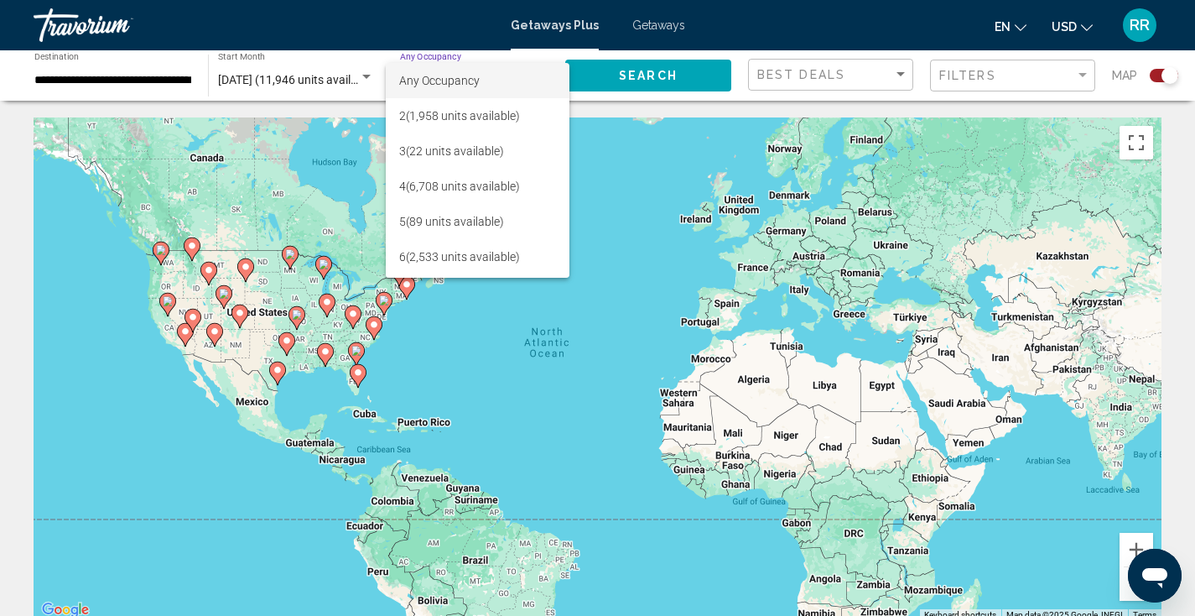
click at [897, 80] on div at bounding box center [597, 308] width 1195 height 616
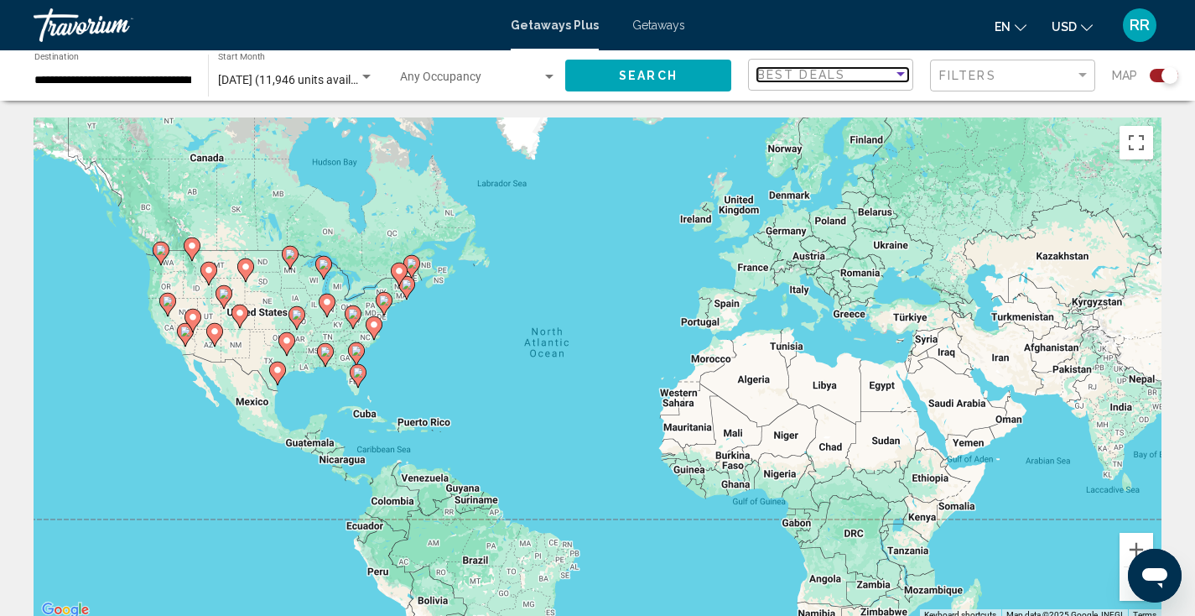
click at [897, 80] on div "Sort by" at bounding box center [900, 74] width 15 height 13
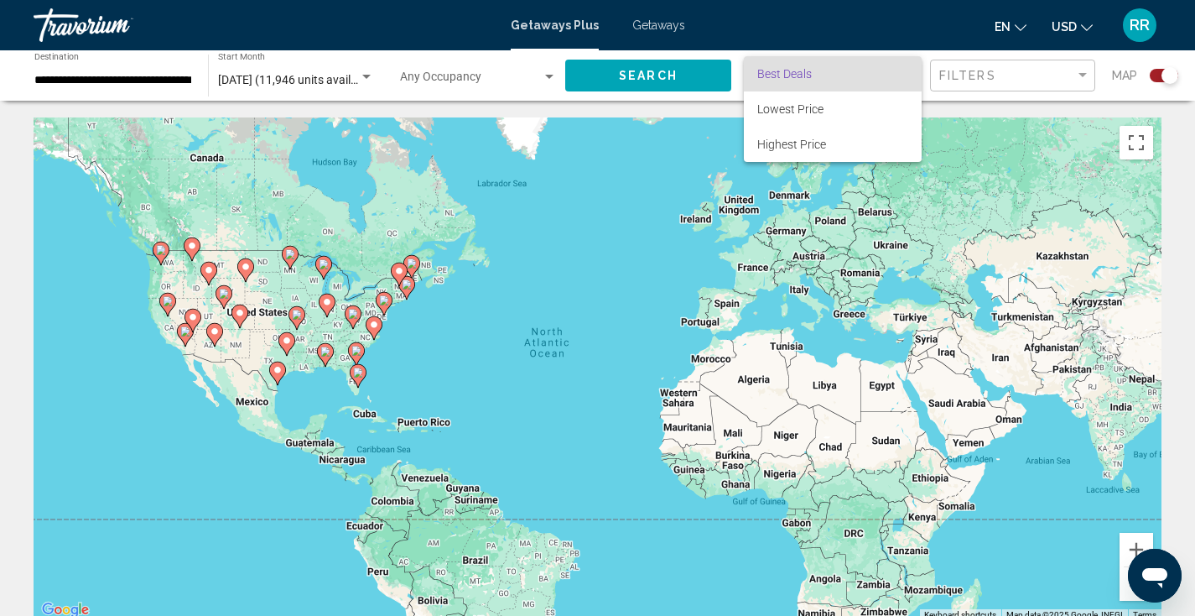
click at [1051, 69] on div at bounding box center [597, 308] width 1195 height 616
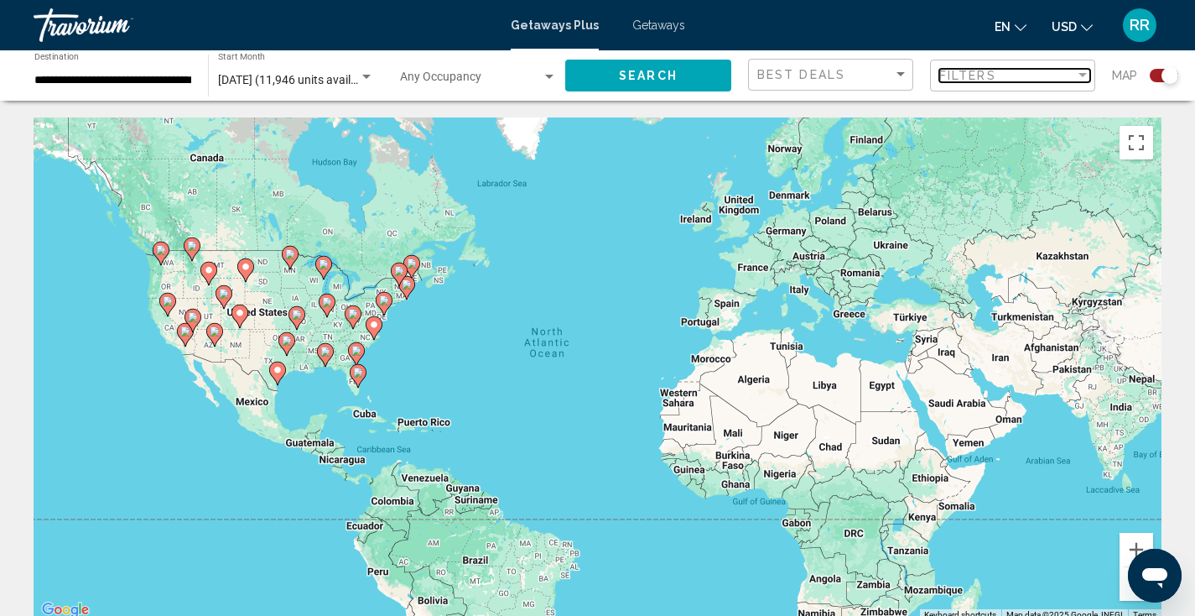
click at [1051, 69] on div "Filters" at bounding box center [1007, 75] width 136 height 13
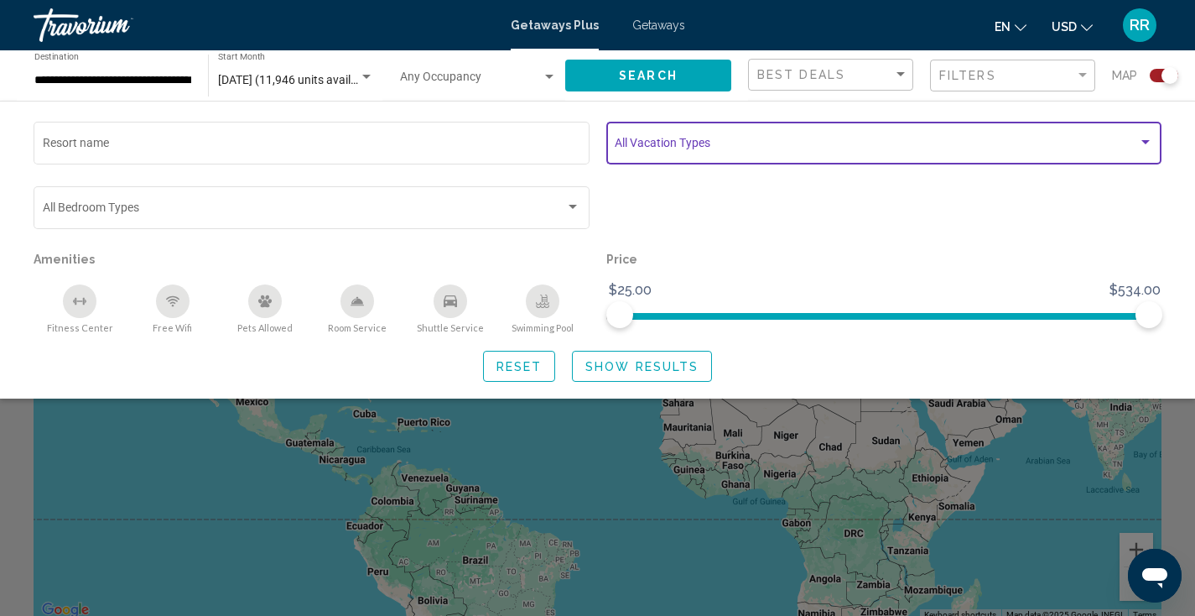
click at [1127, 150] on span "Search widget" at bounding box center [876, 145] width 523 height 13
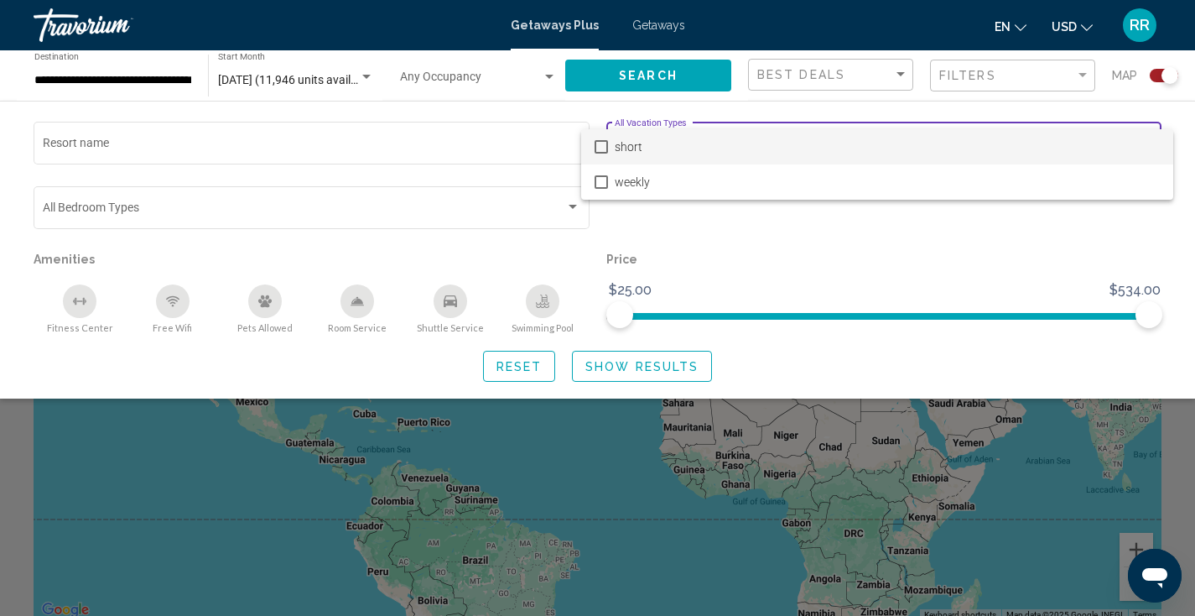
click at [429, 216] on div at bounding box center [597, 308] width 1195 height 616
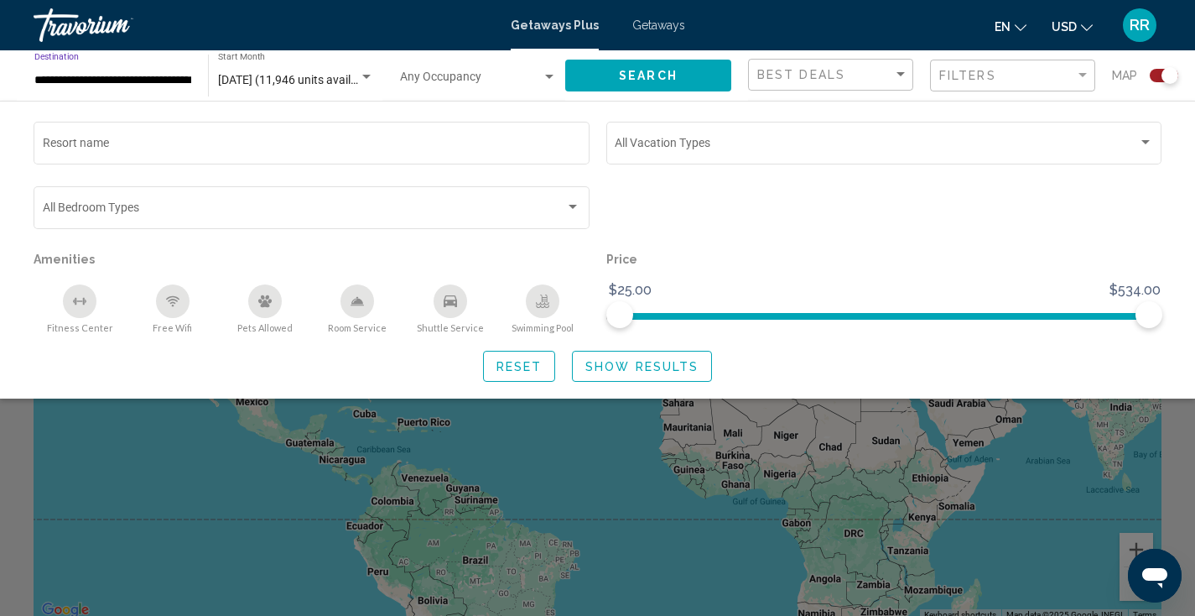
click at [165, 77] on input "**********" at bounding box center [112, 80] width 157 height 13
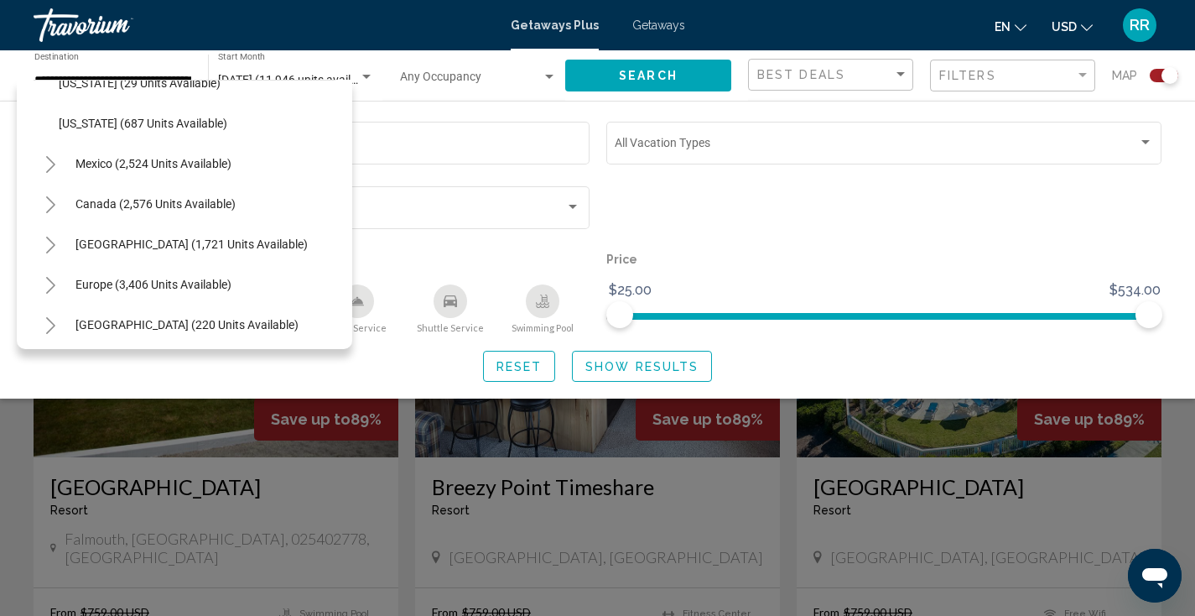
scroll to position [1684, 0]
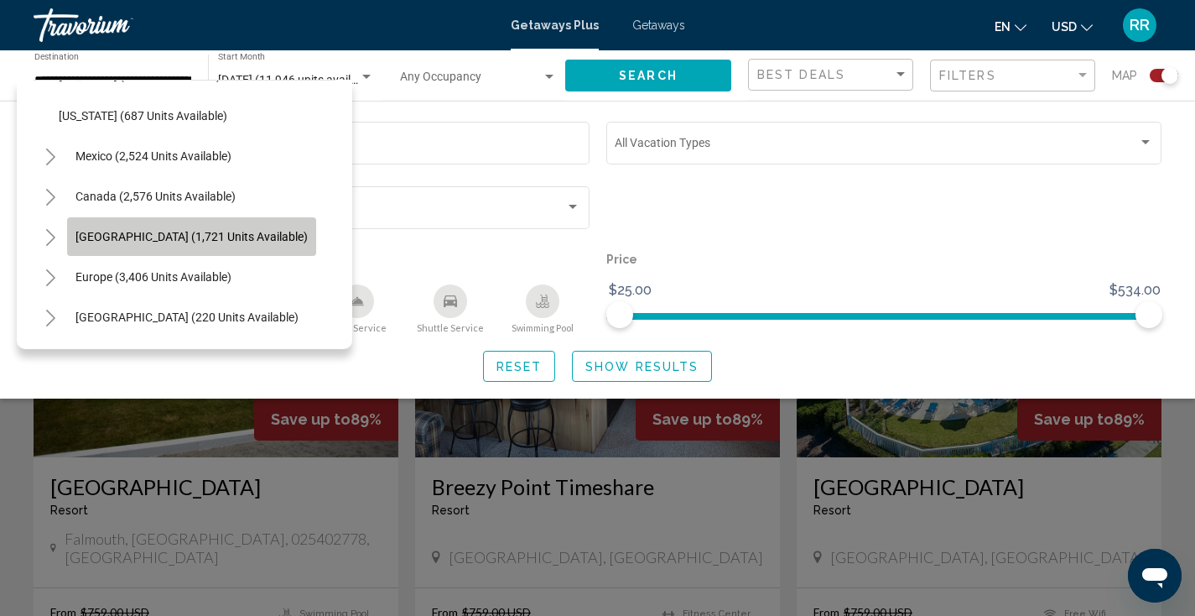
click at [178, 239] on span "[GEOGRAPHIC_DATA] (1,721 units available)" at bounding box center [191, 236] width 232 height 13
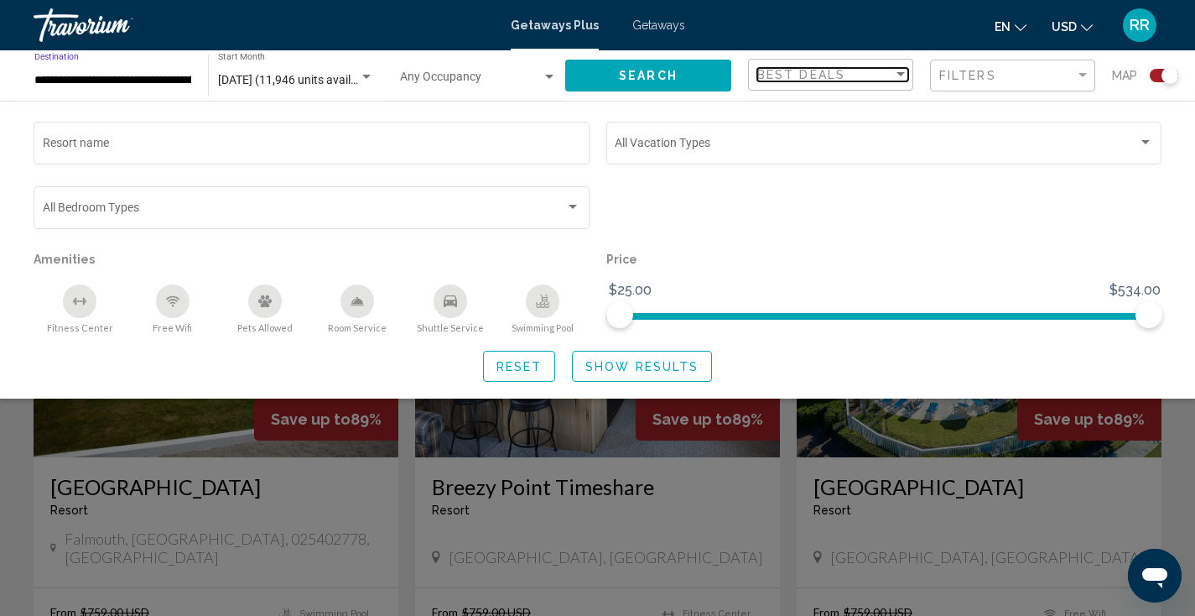
click at [900, 75] on div "Sort by" at bounding box center [901, 74] width 8 height 4
click at [654, 75] on div at bounding box center [597, 308] width 1195 height 616
click at [648, 83] on span "Search" at bounding box center [648, 76] width 59 height 13
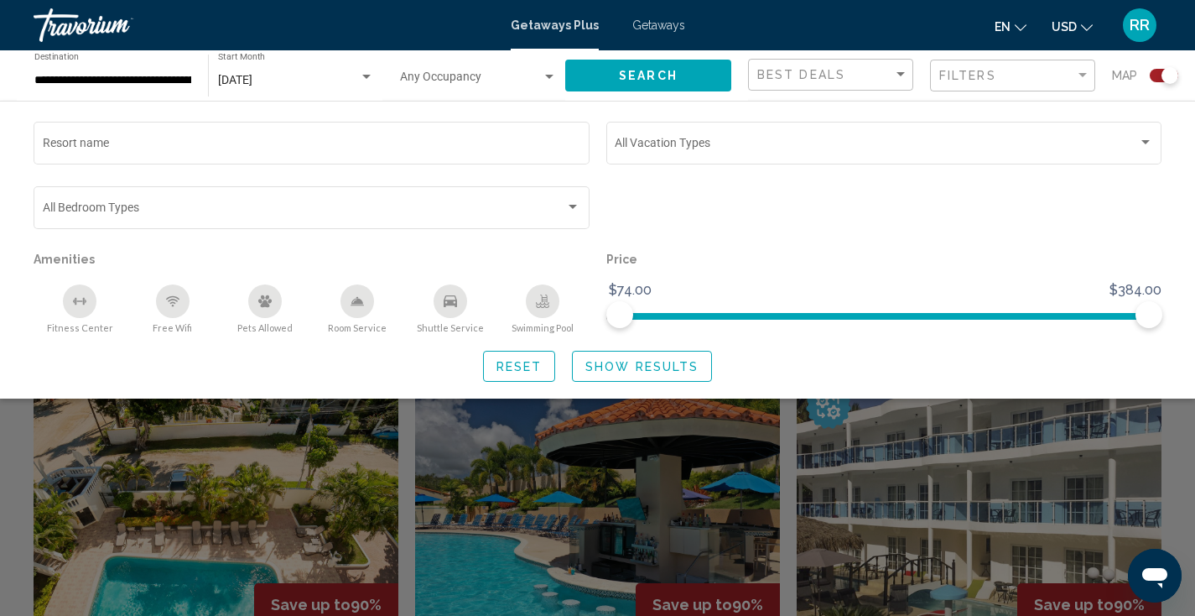
scroll to position [165, 0]
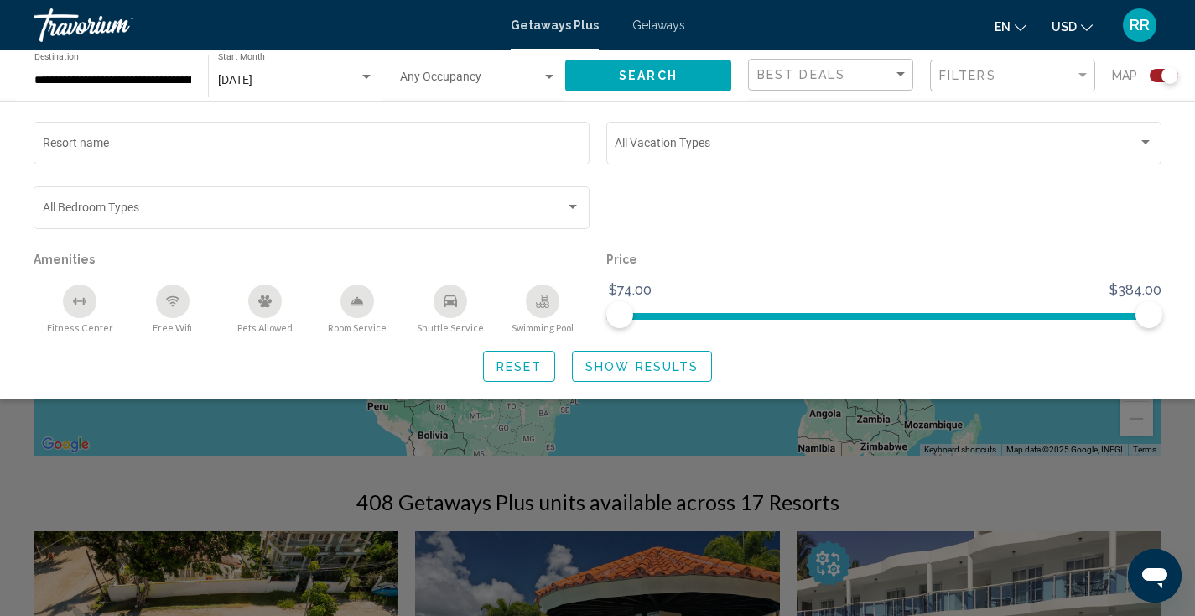
click at [609, 364] on span "Show Results" at bounding box center [641, 366] width 113 height 13
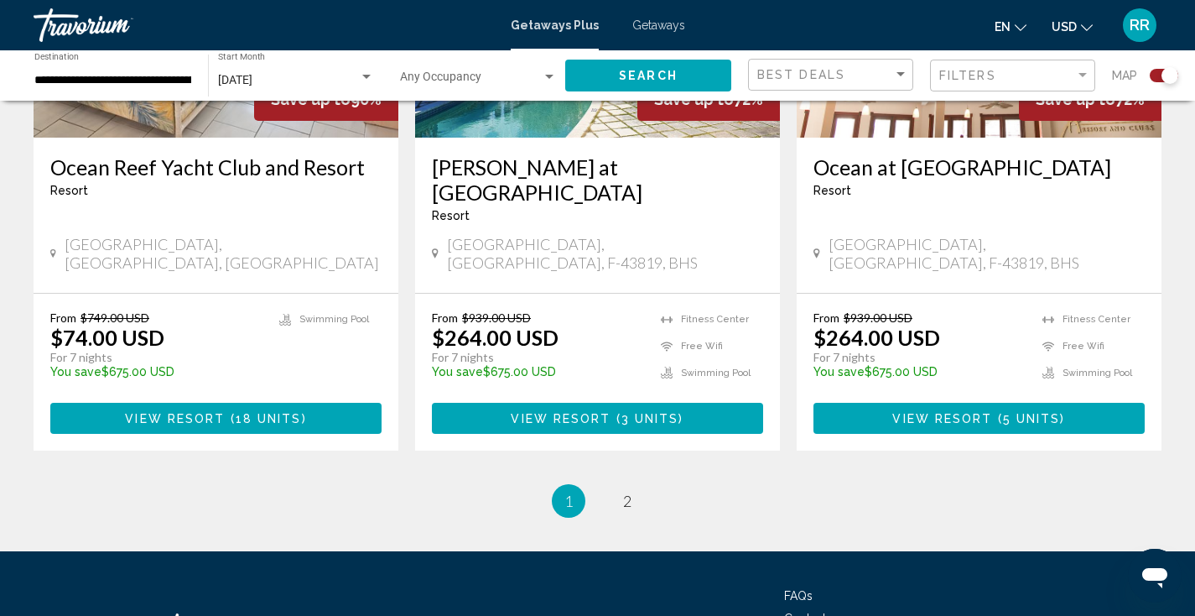
scroll to position [2665, 0]
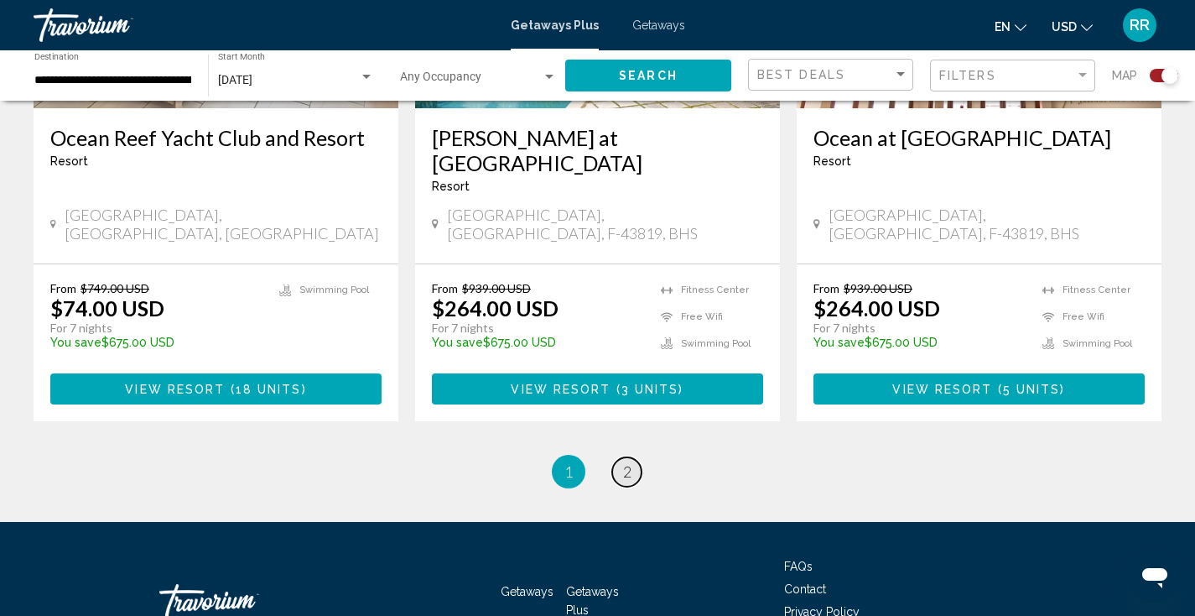
click at [621, 457] on link "page 2" at bounding box center [626, 471] width 29 height 29
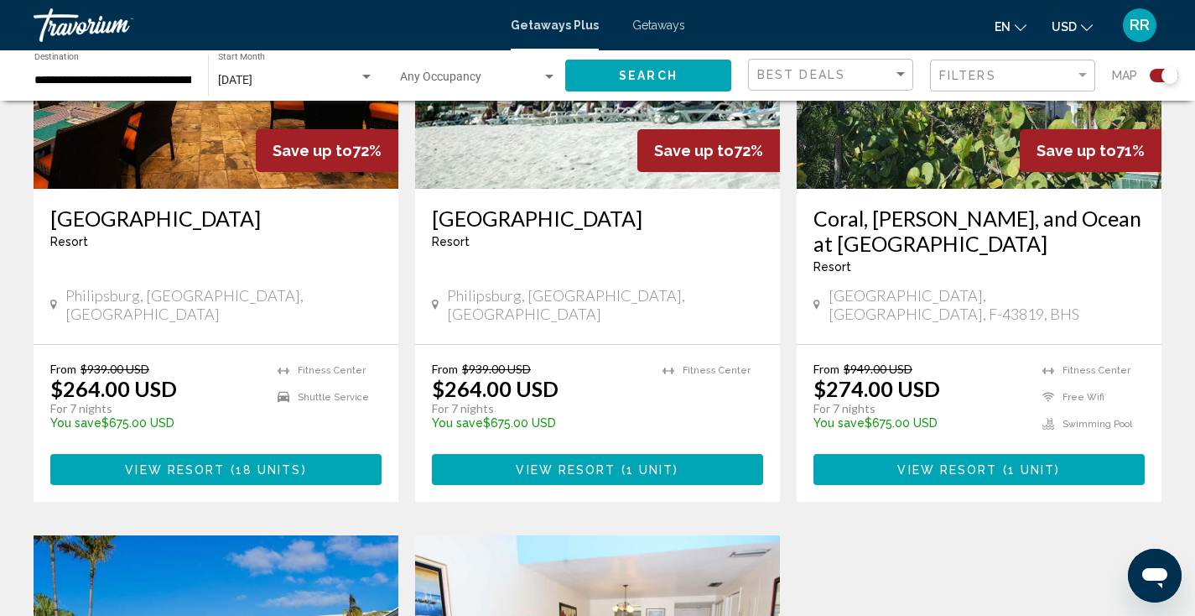
scroll to position [216, 0]
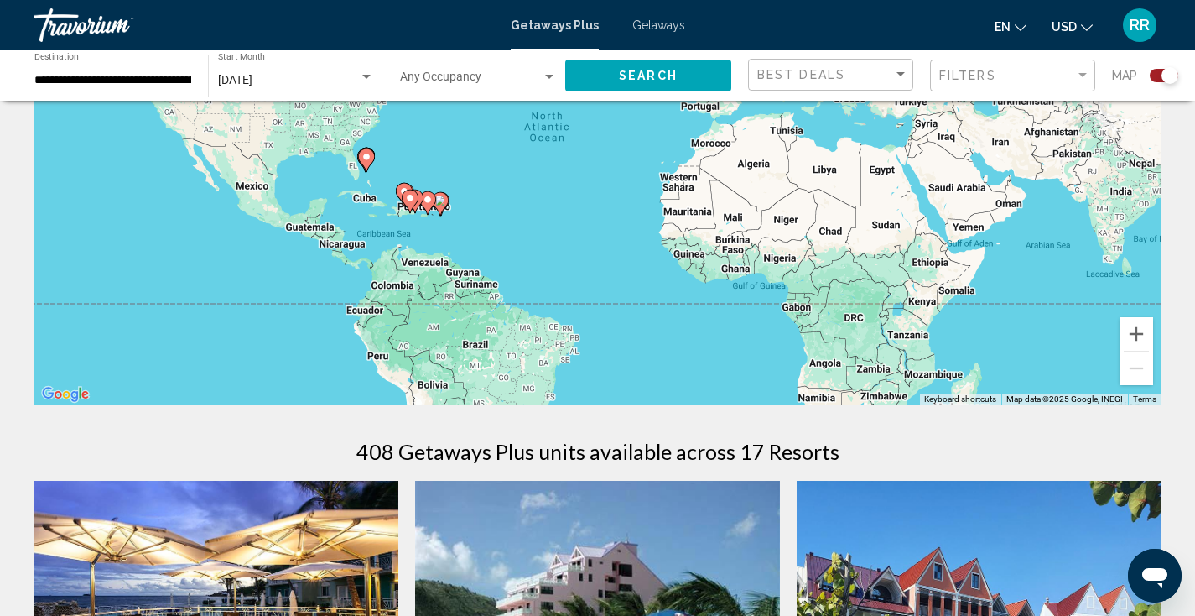
click at [78, 74] on input "**********" at bounding box center [112, 80] width 157 height 13
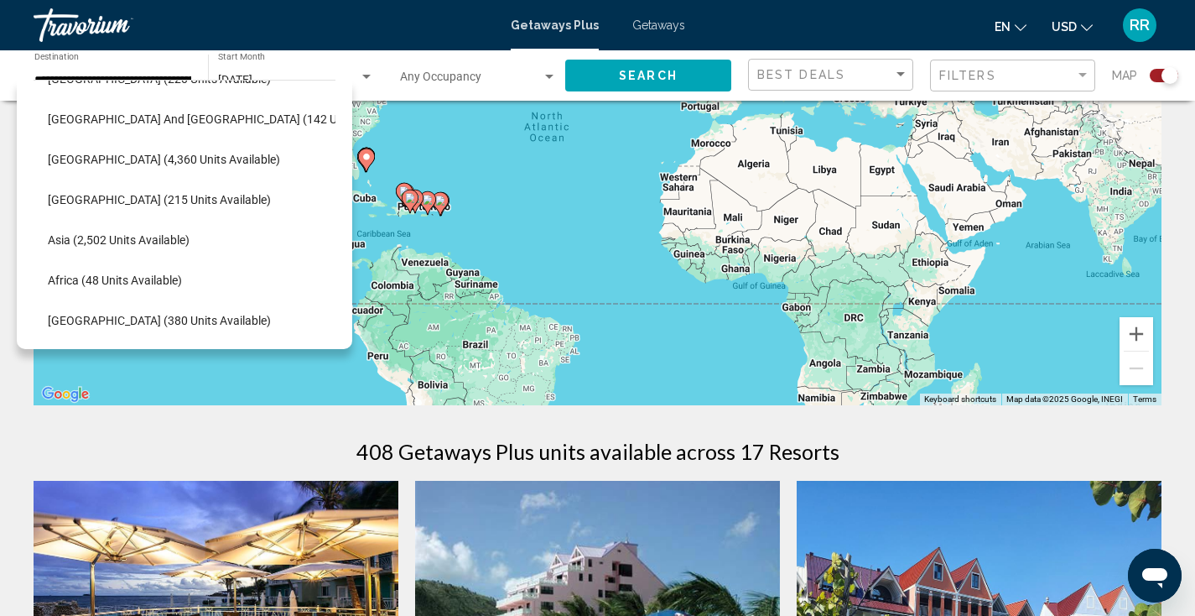
scroll to position [606, 28]
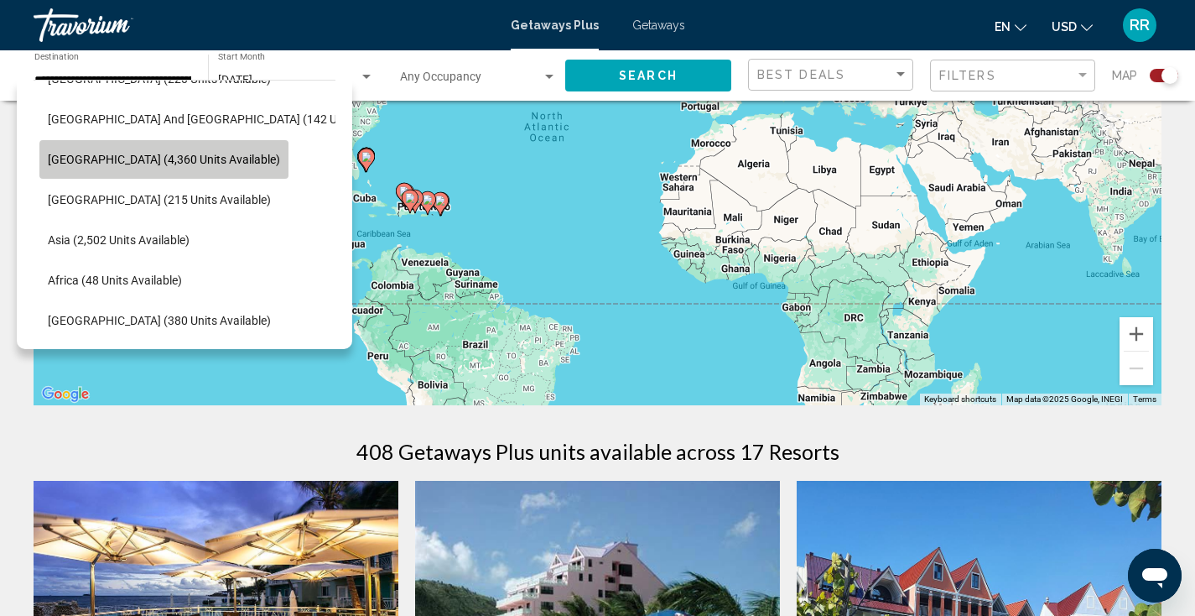
click at [192, 153] on span "[GEOGRAPHIC_DATA] (4,360 units available)" at bounding box center [164, 159] width 232 height 13
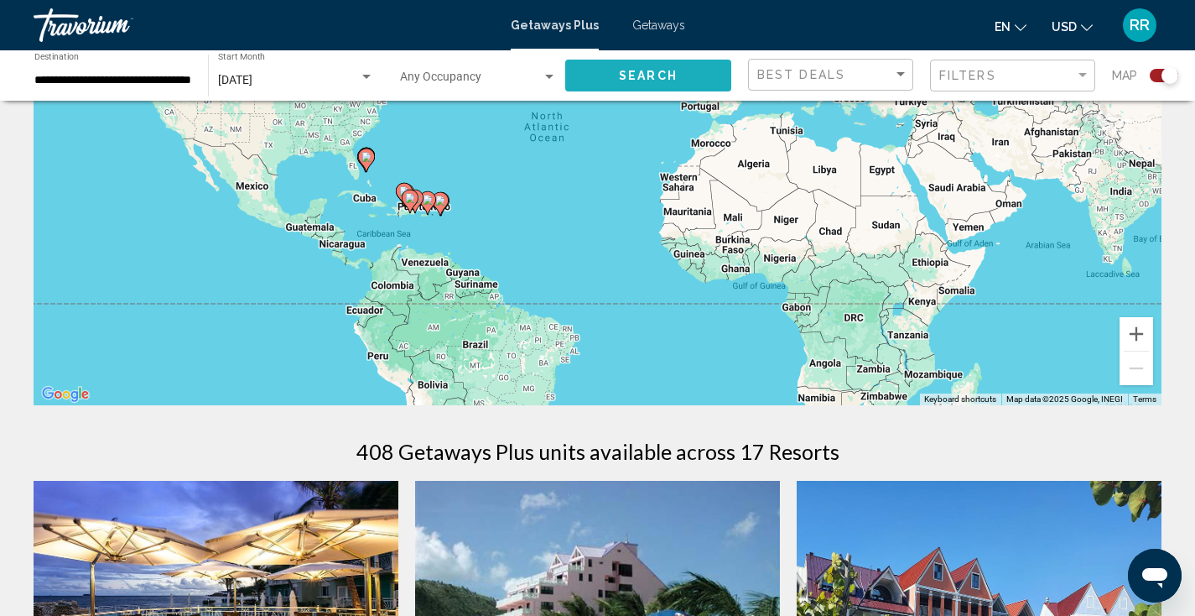
click at [605, 79] on button "Search" at bounding box center [648, 75] width 166 height 31
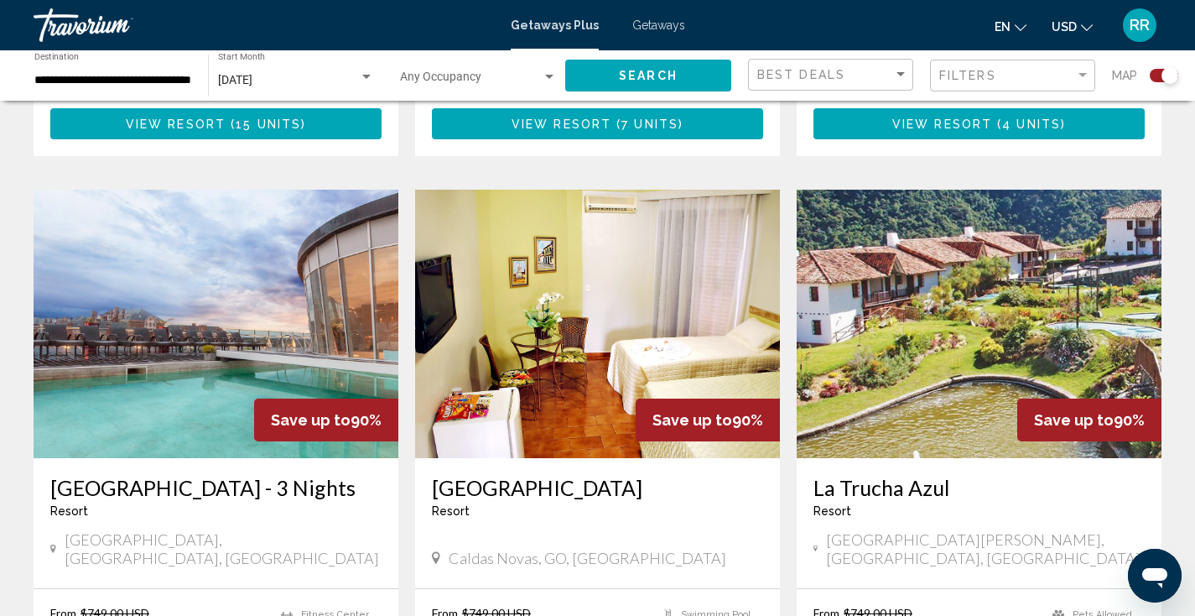
scroll to position [2308, 0]
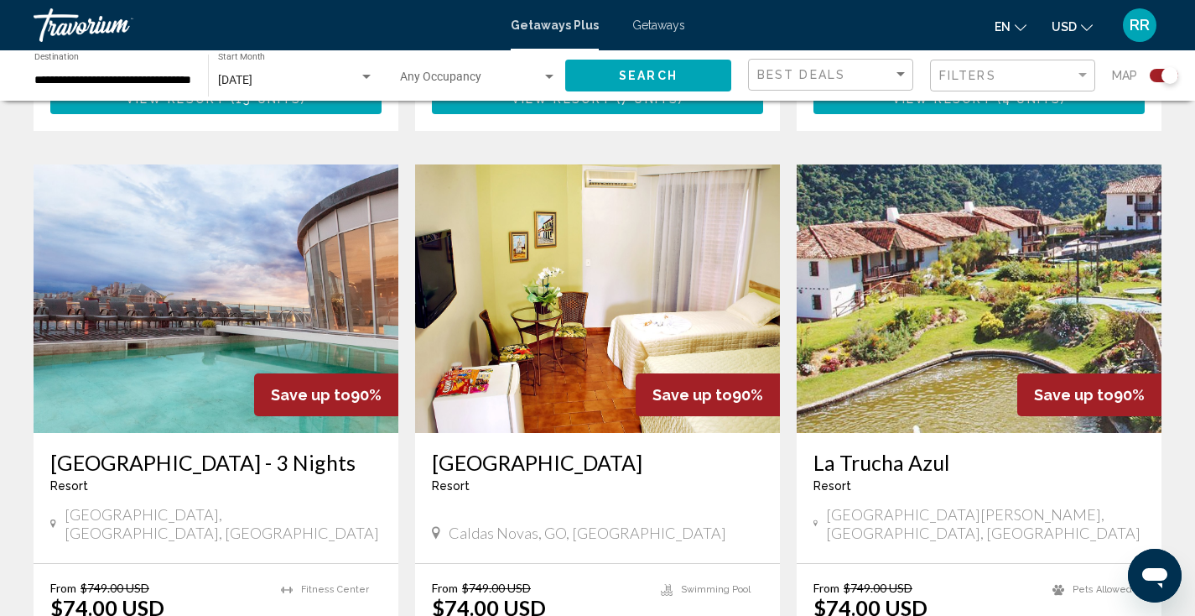
click at [164, 80] on input "**********" at bounding box center [112, 80] width 157 height 13
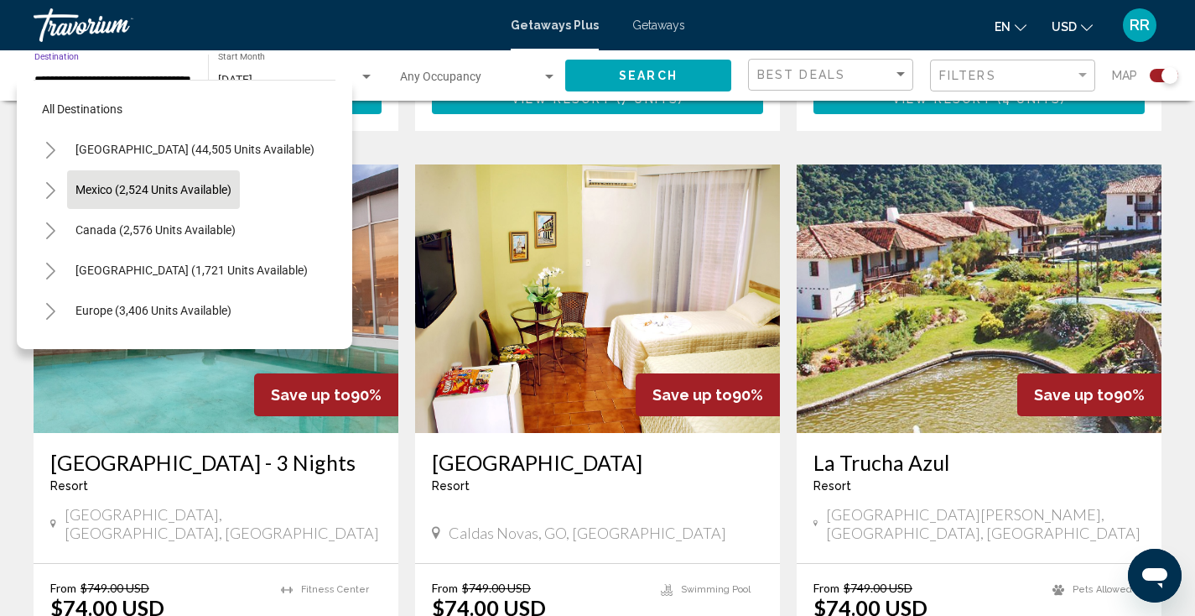
scroll to position [2173, 0]
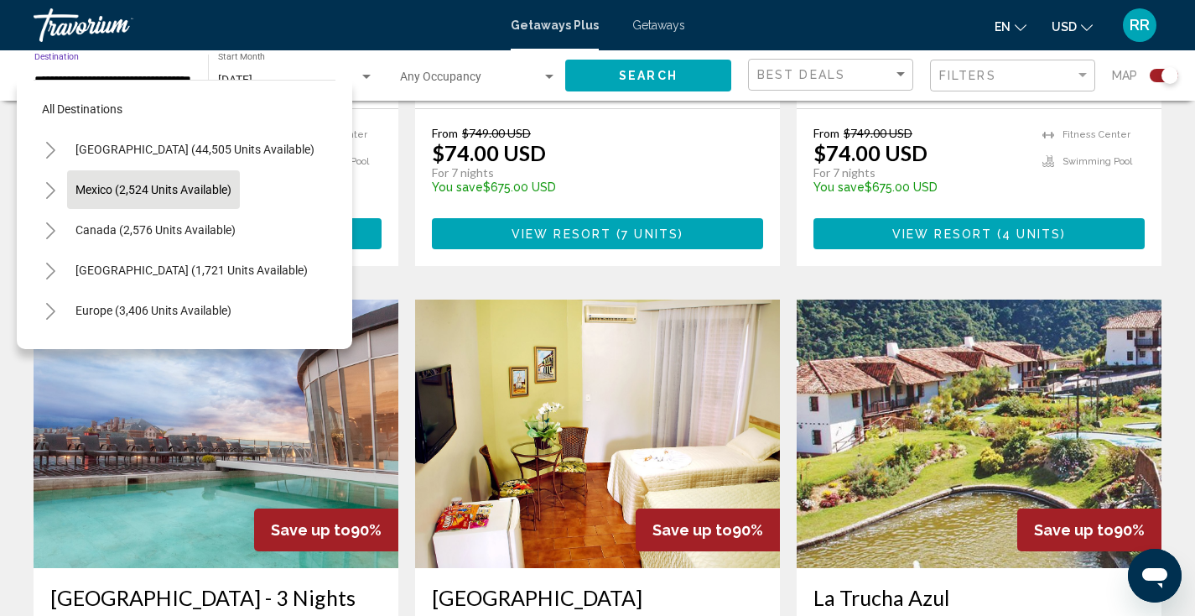
click at [143, 186] on span "Mexico (2,524 units available)" at bounding box center [153, 189] width 156 height 13
type input "**********"
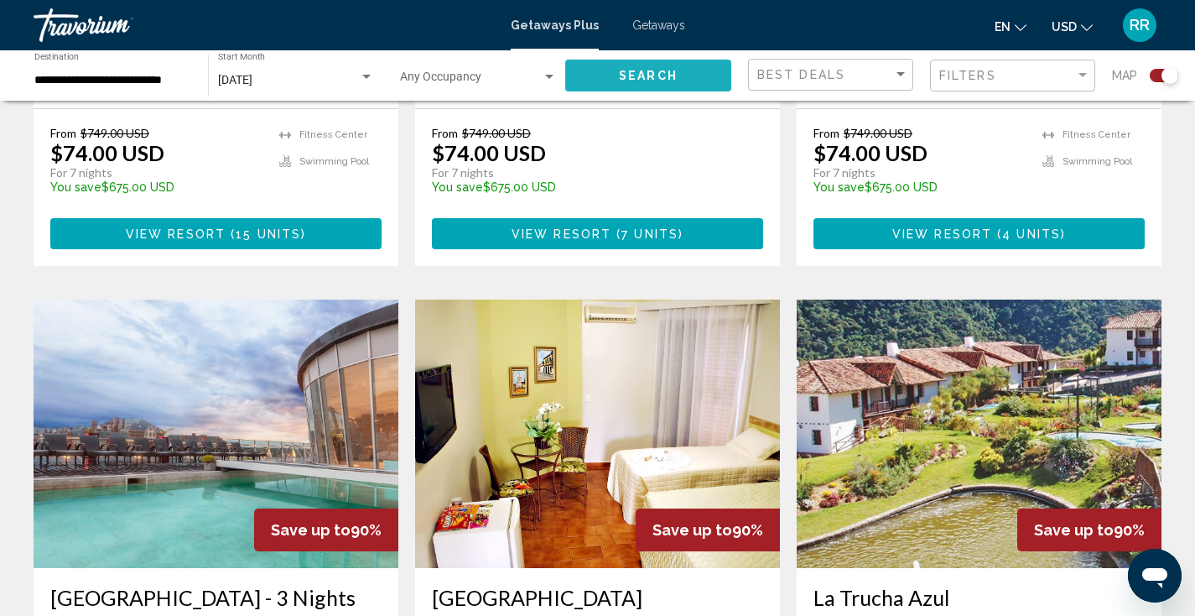
click at [684, 75] on button "Search" at bounding box center [648, 75] width 166 height 31
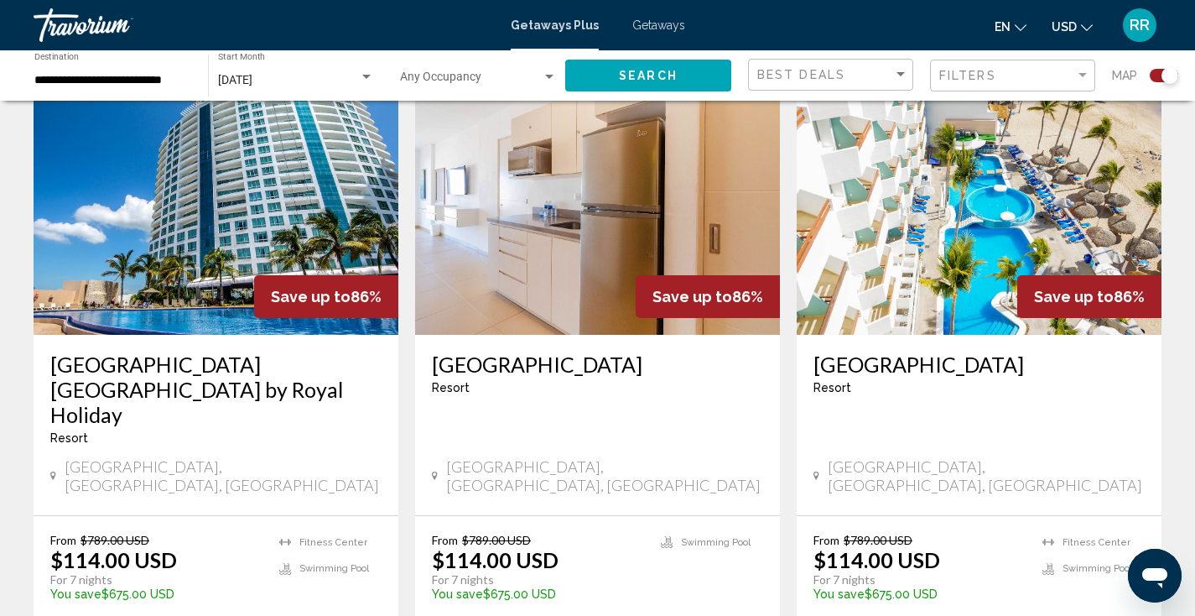
scroll to position [1152, 0]
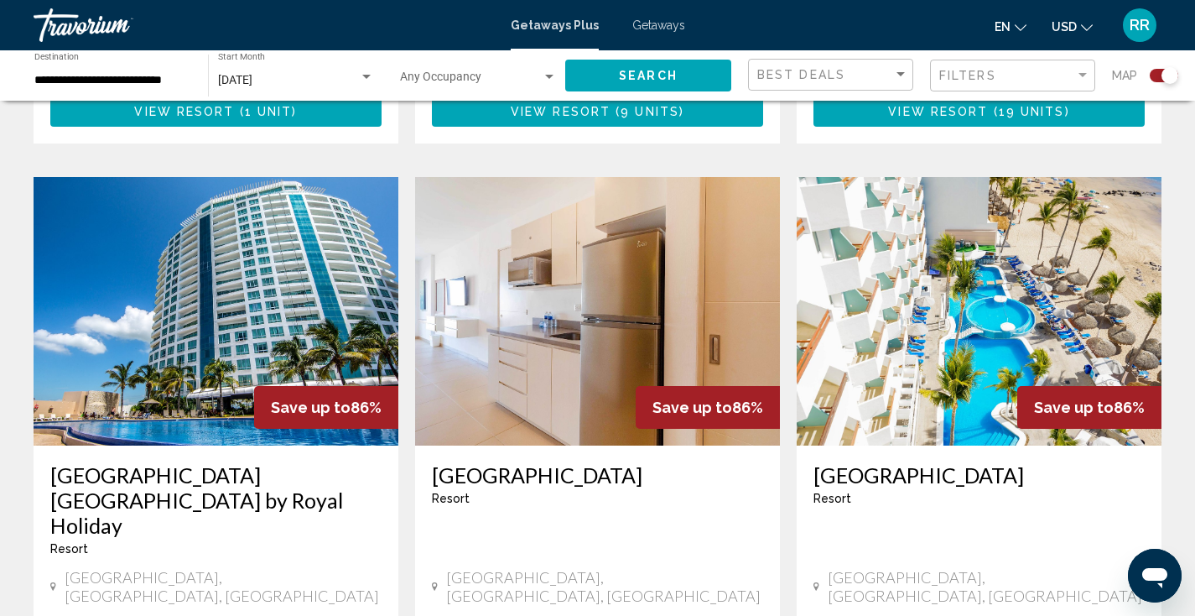
click at [175, 309] on img "Main content" at bounding box center [216, 311] width 365 height 268
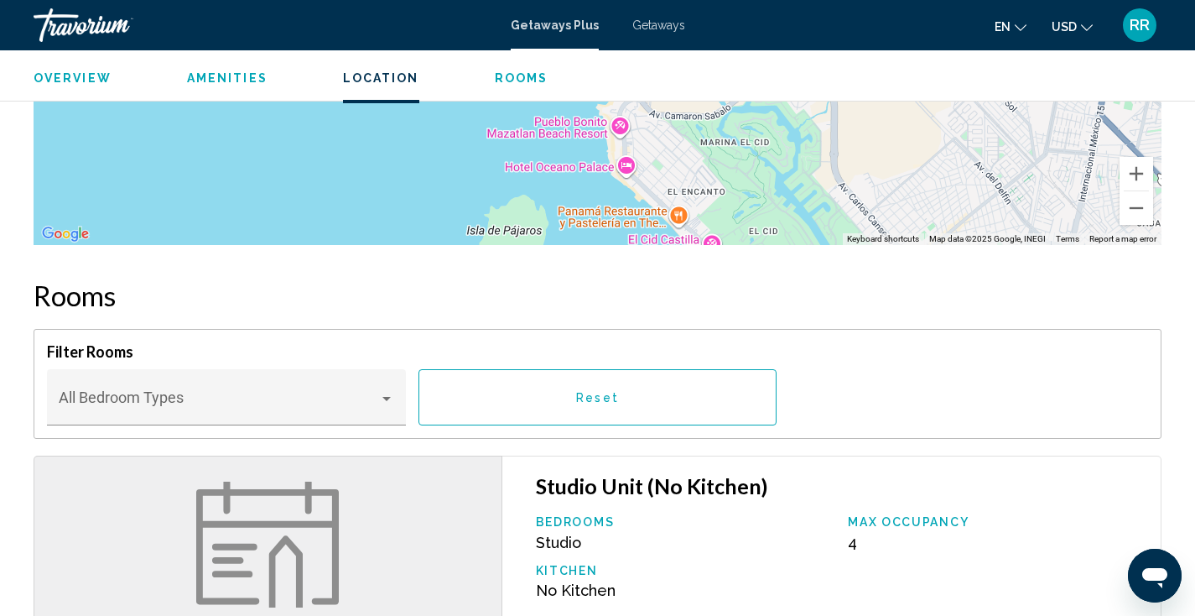
scroll to position [1344, 0]
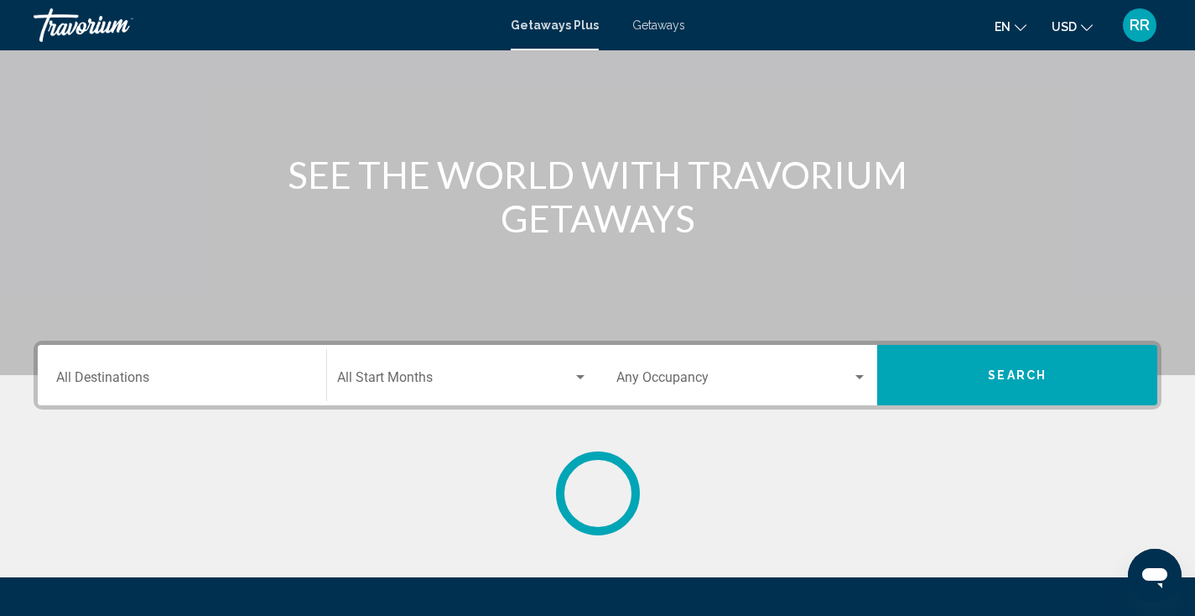
scroll to position [153, 0]
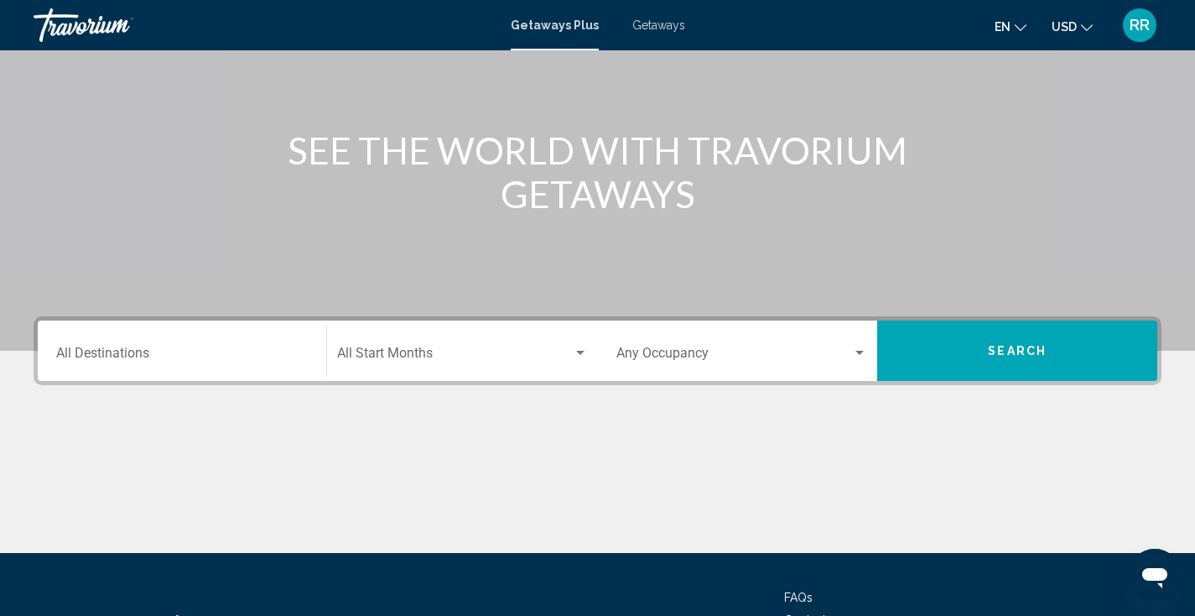
click at [252, 404] on div "Destination All Destinations Start Month All Start Months Occupancy Any Occupan…" at bounding box center [597, 434] width 1195 height 237
click at [242, 366] on div "Destination All Destinations" at bounding box center [182, 351] width 252 height 53
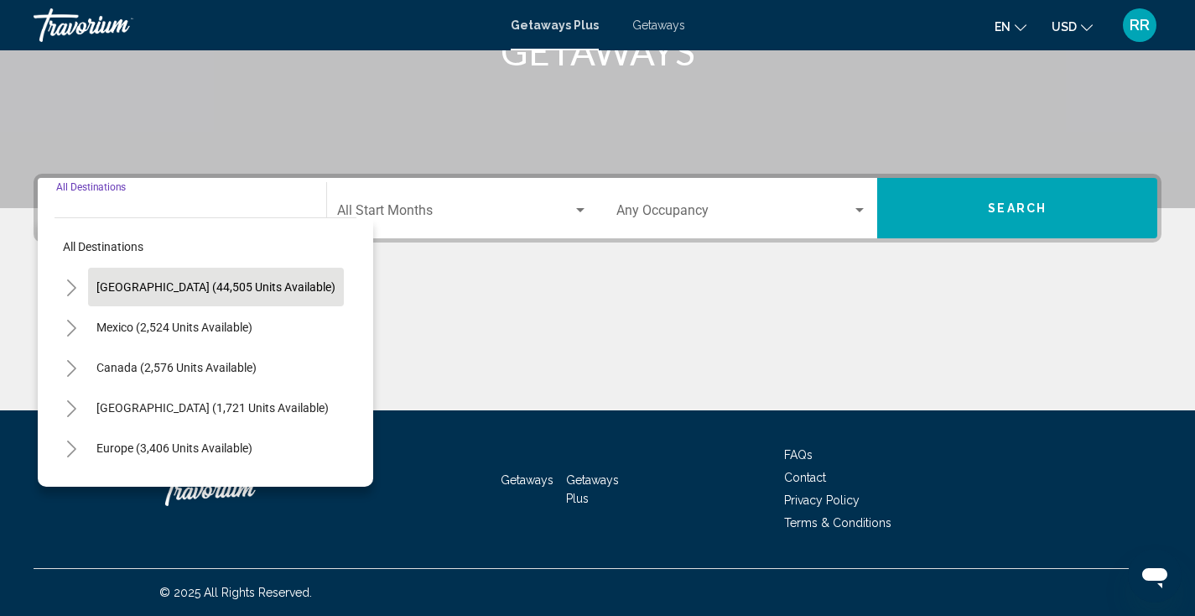
click at [170, 291] on span "[GEOGRAPHIC_DATA] (44,505 units available)" at bounding box center [215, 286] width 239 height 13
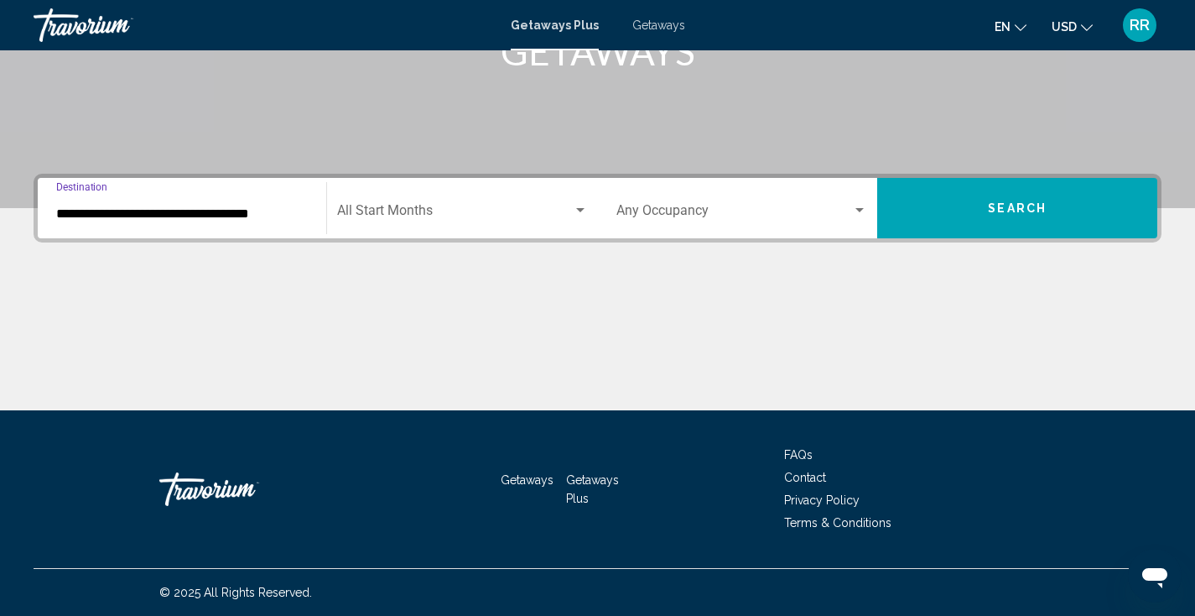
click at [166, 207] on input "**********" at bounding box center [182, 213] width 252 height 15
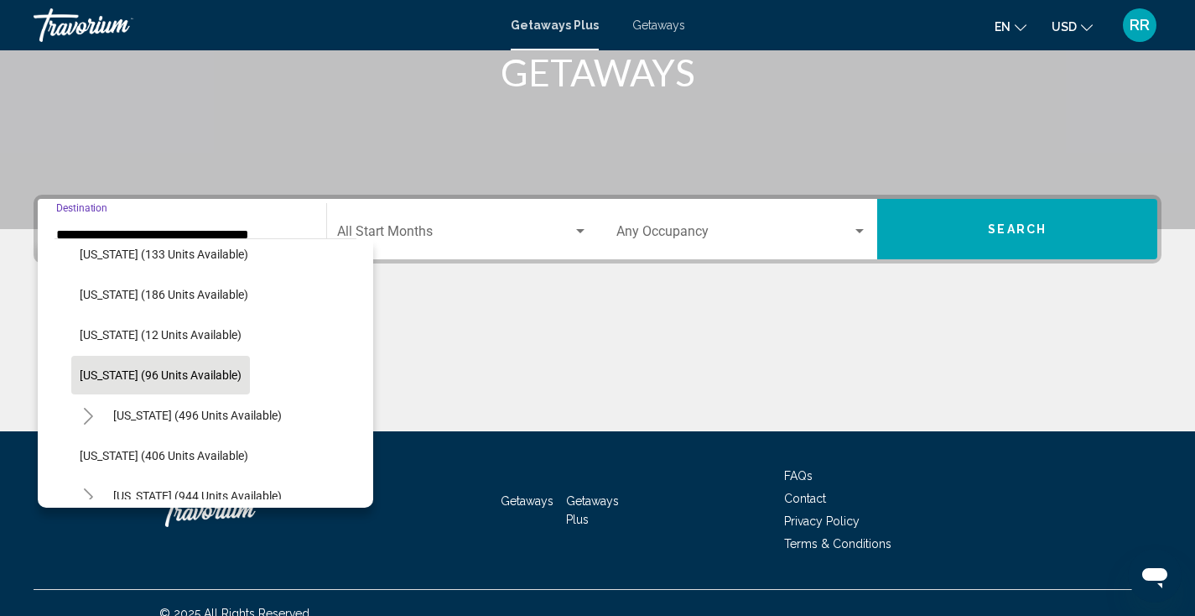
scroll to position [540, 0]
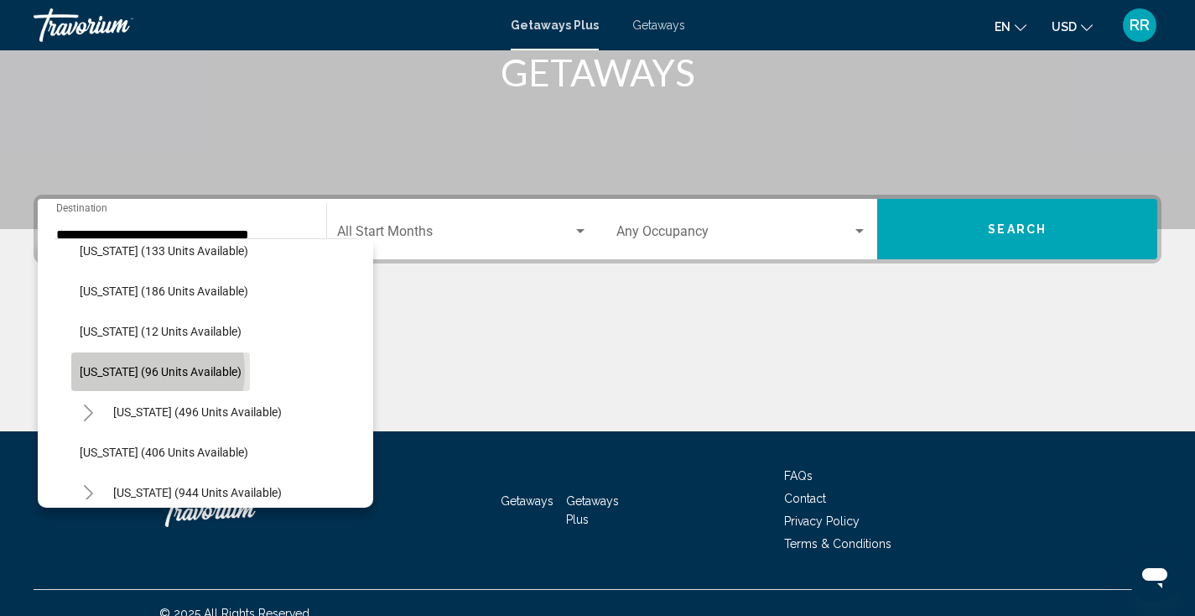
click at [138, 371] on span "Louisiana (96 units available)" at bounding box center [161, 371] width 162 height 13
type input "**********"
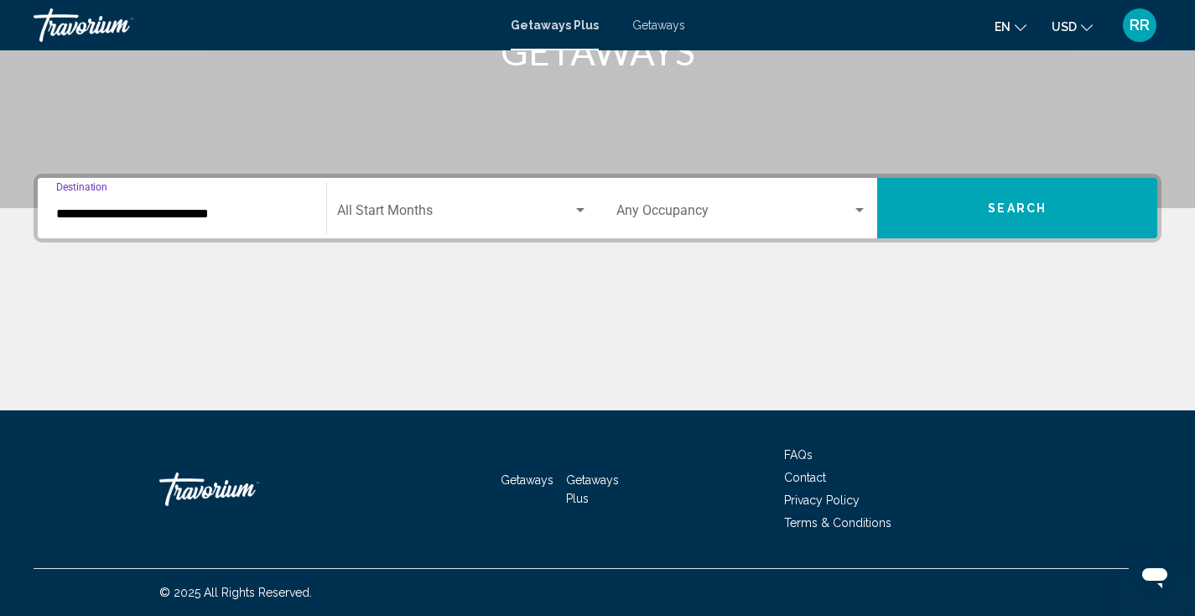
click at [406, 211] on span "Search widget" at bounding box center [455, 213] width 236 height 15
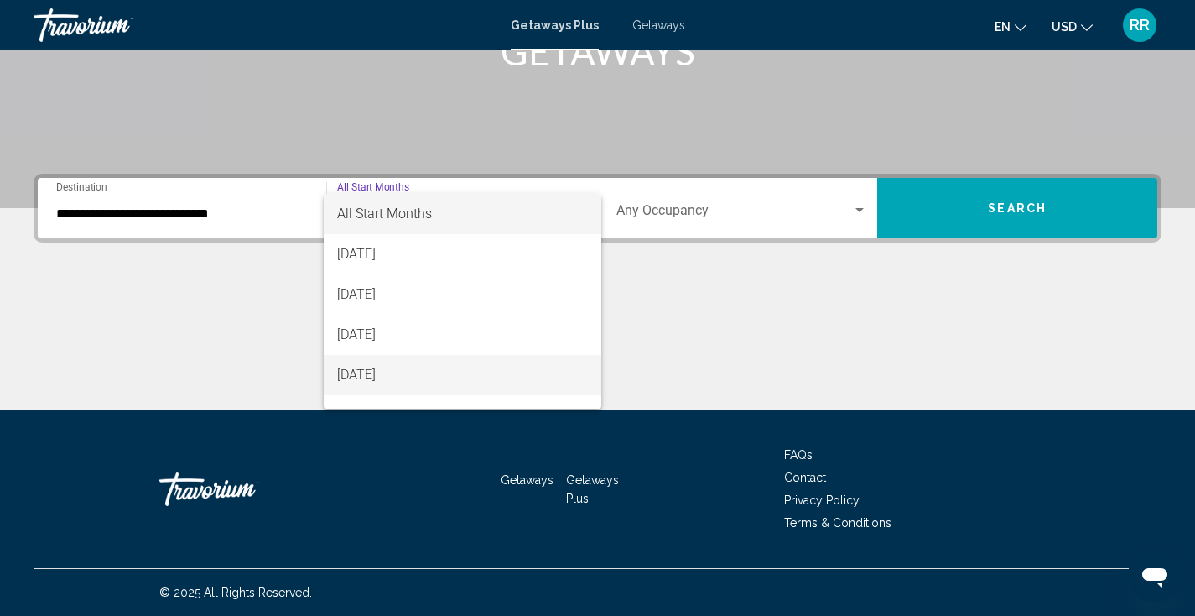
click at [404, 372] on span "[DATE]" at bounding box center [462, 375] width 251 height 40
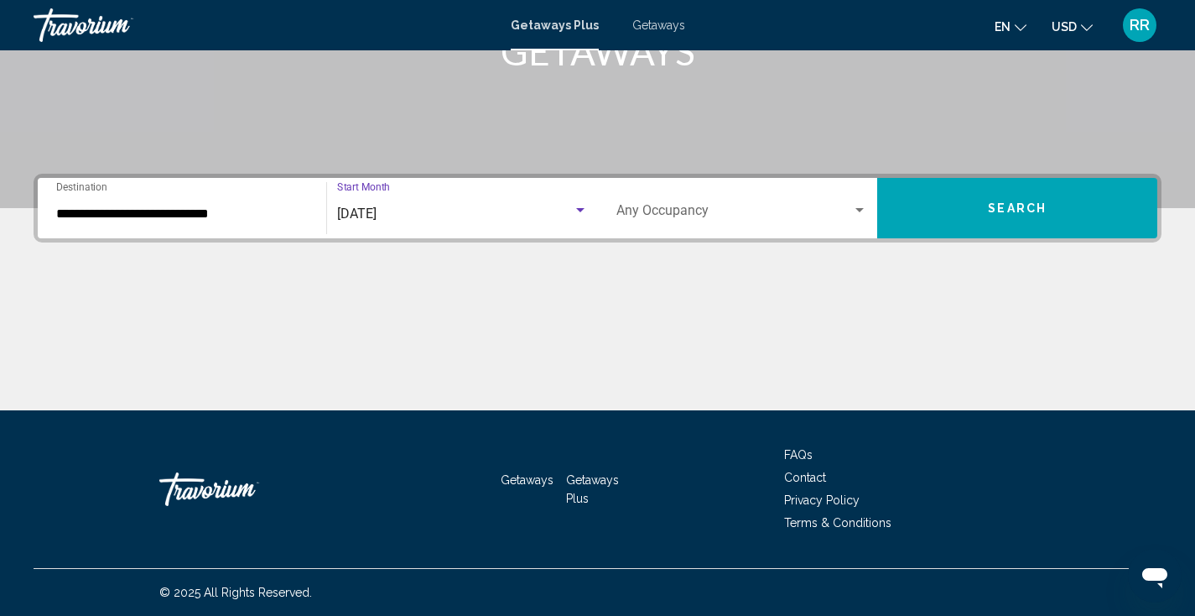
click at [1030, 211] on span "Search" at bounding box center [1017, 208] width 59 height 13
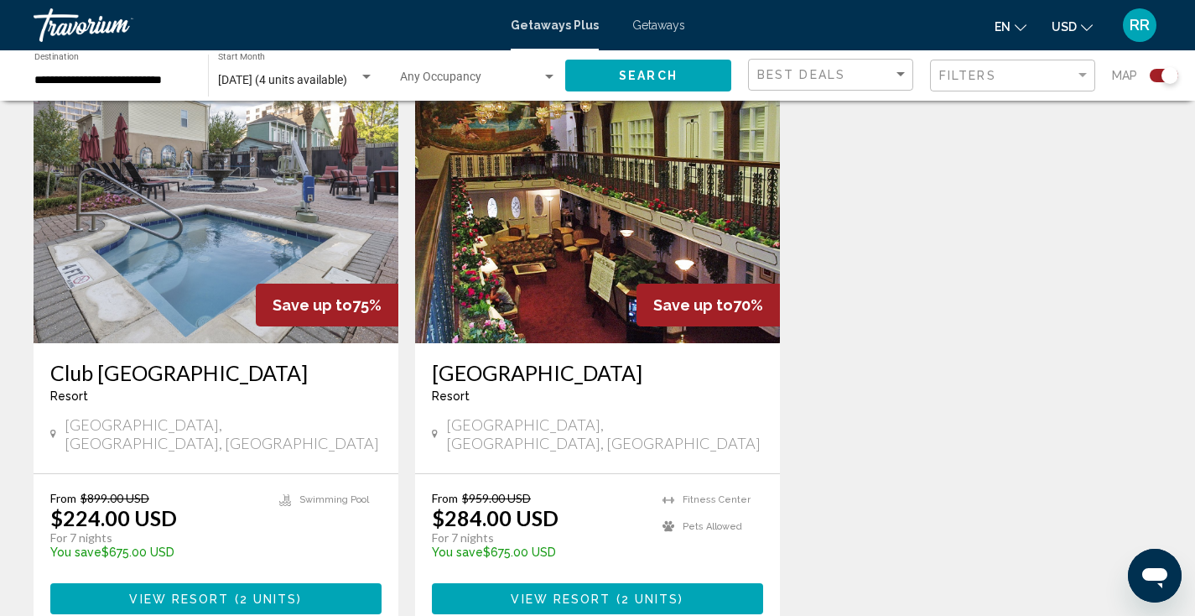
scroll to position [699, 0]
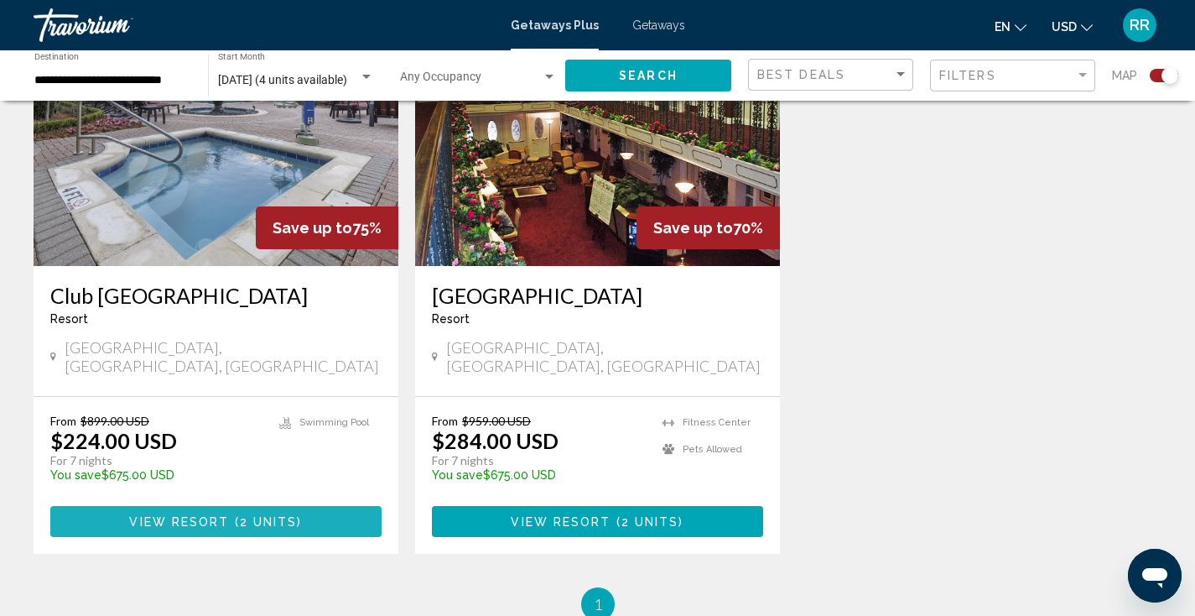
click at [164, 515] on span "View Resort" at bounding box center [179, 521] width 100 height 13
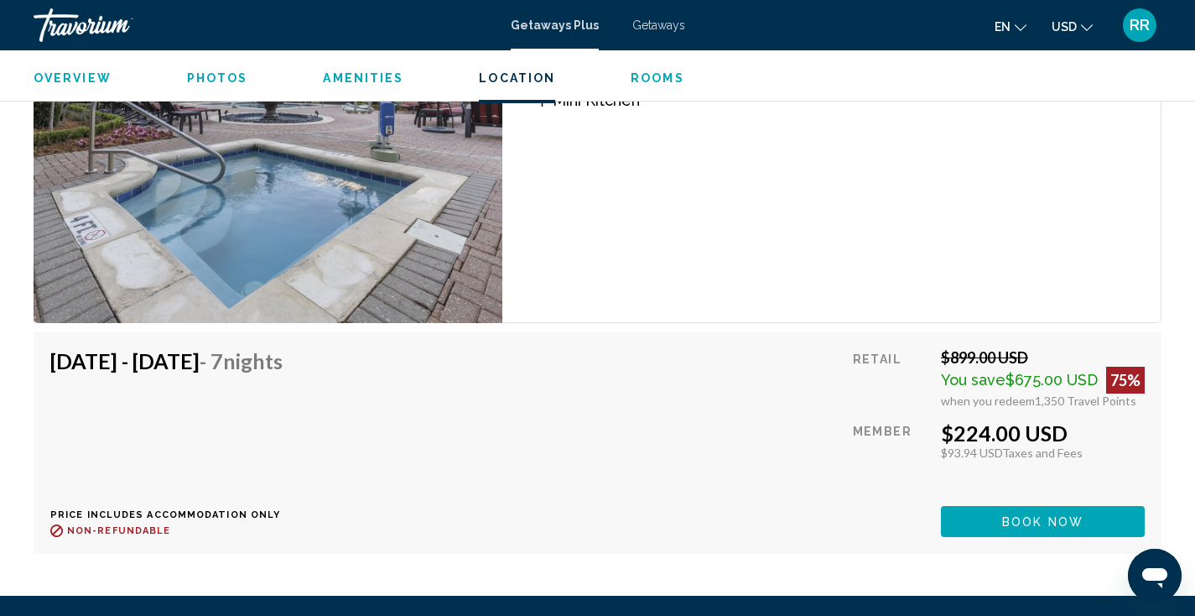
scroll to position [3317, 0]
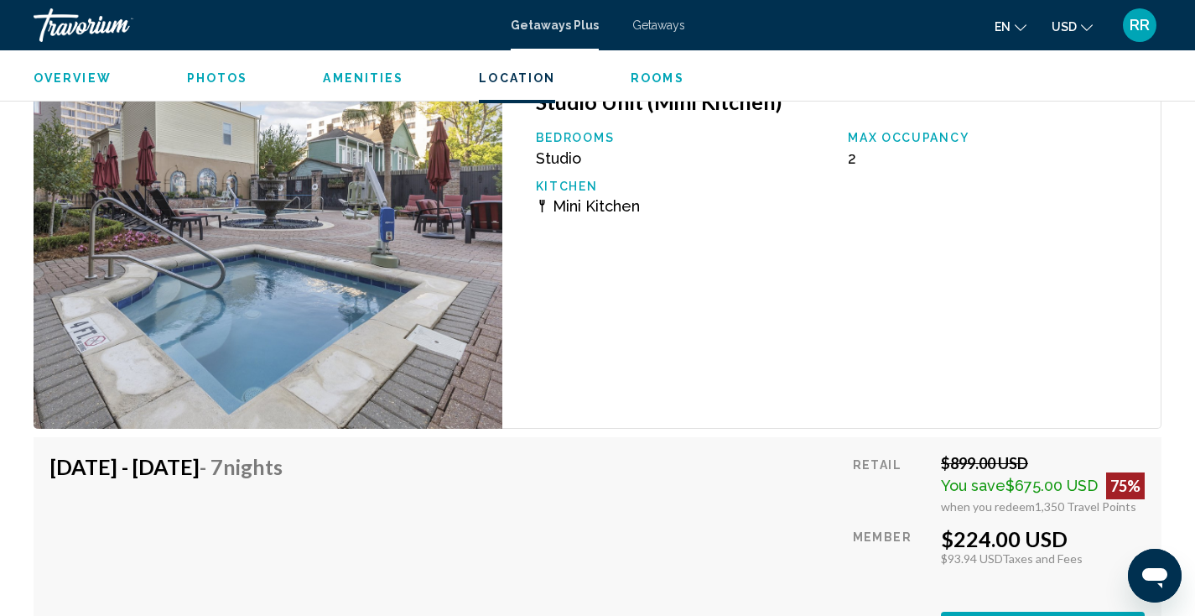
click at [212, 71] on span "Photos" at bounding box center [217, 77] width 61 height 13
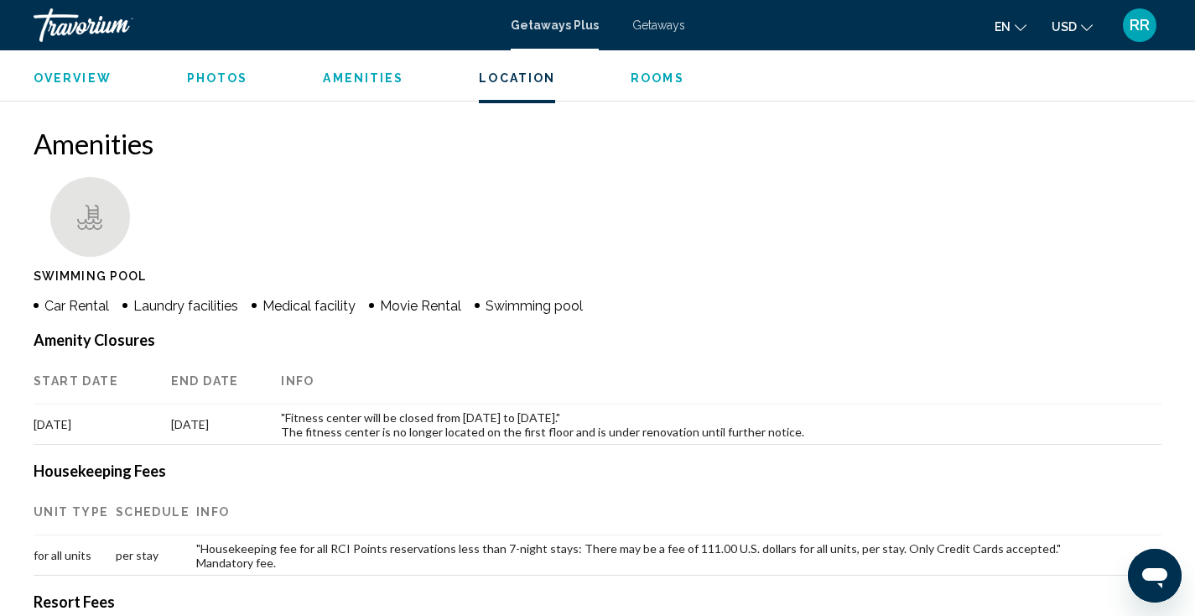
scroll to position [762, 0]
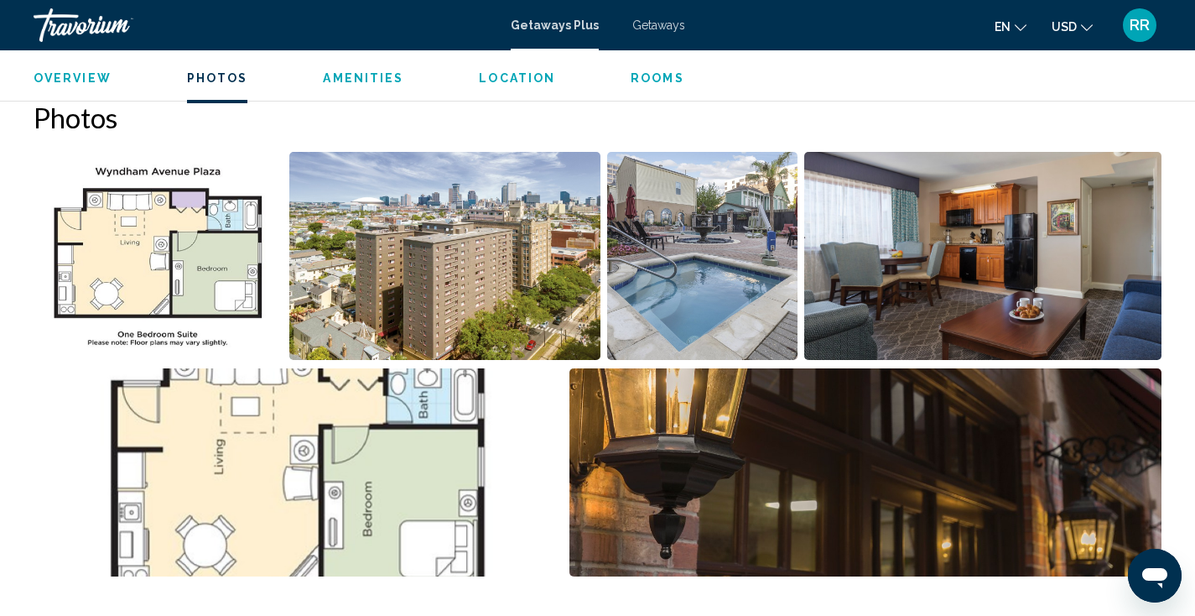
click at [458, 255] on img "Open full-screen image slider" at bounding box center [445, 256] width 312 height 208
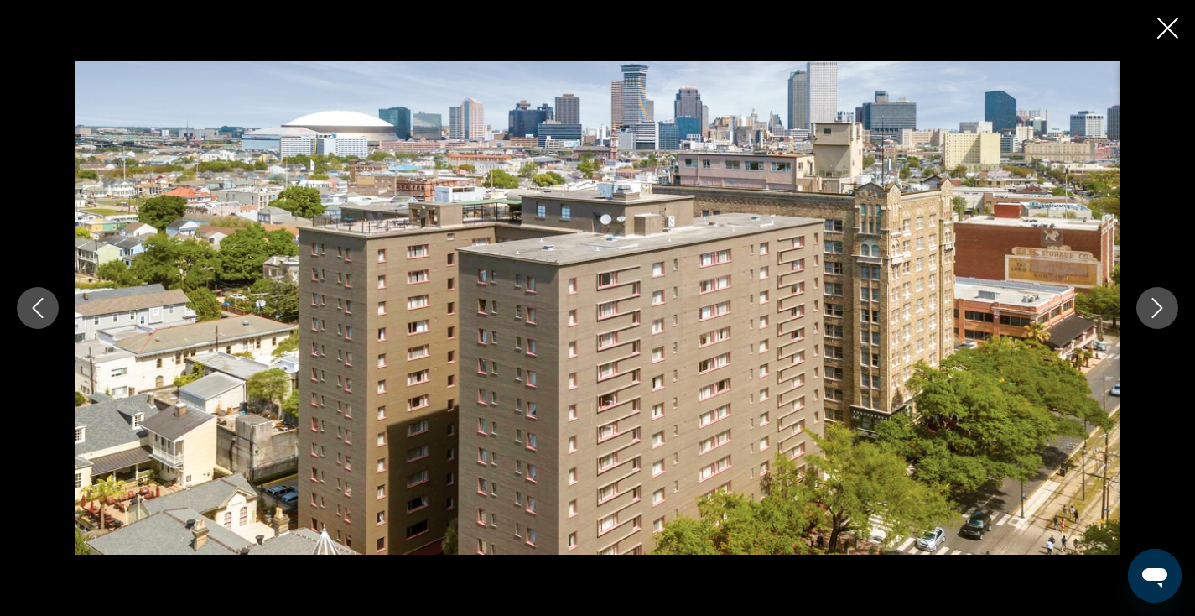
click at [1150, 323] on button "Next image" at bounding box center [1157, 308] width 42 height 42
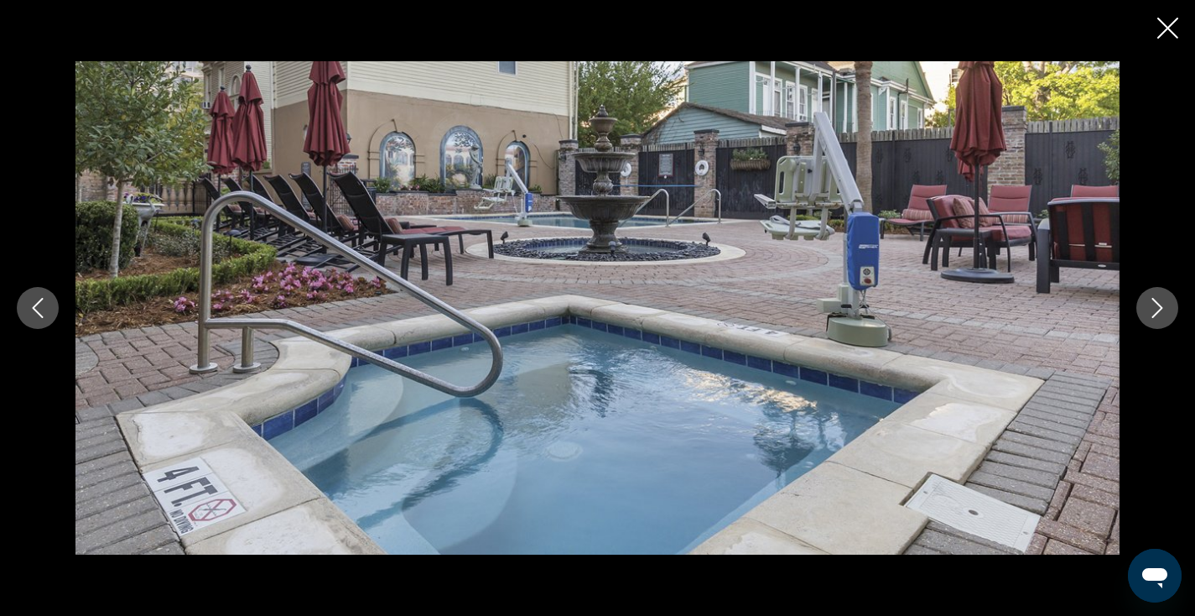
click at [1150, 323] on button "Next image" at bounding box center [1157, 308] width 42 height 42
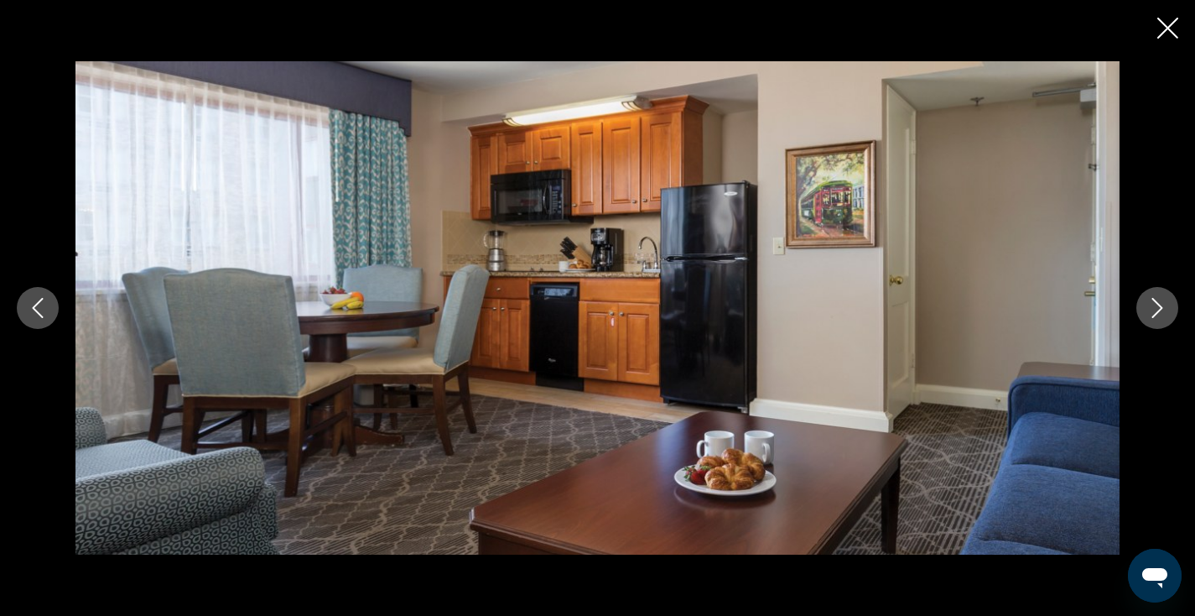
click at [1150, 323] on button "Next image" at bounding box center [1157, 308] width 42 height 42
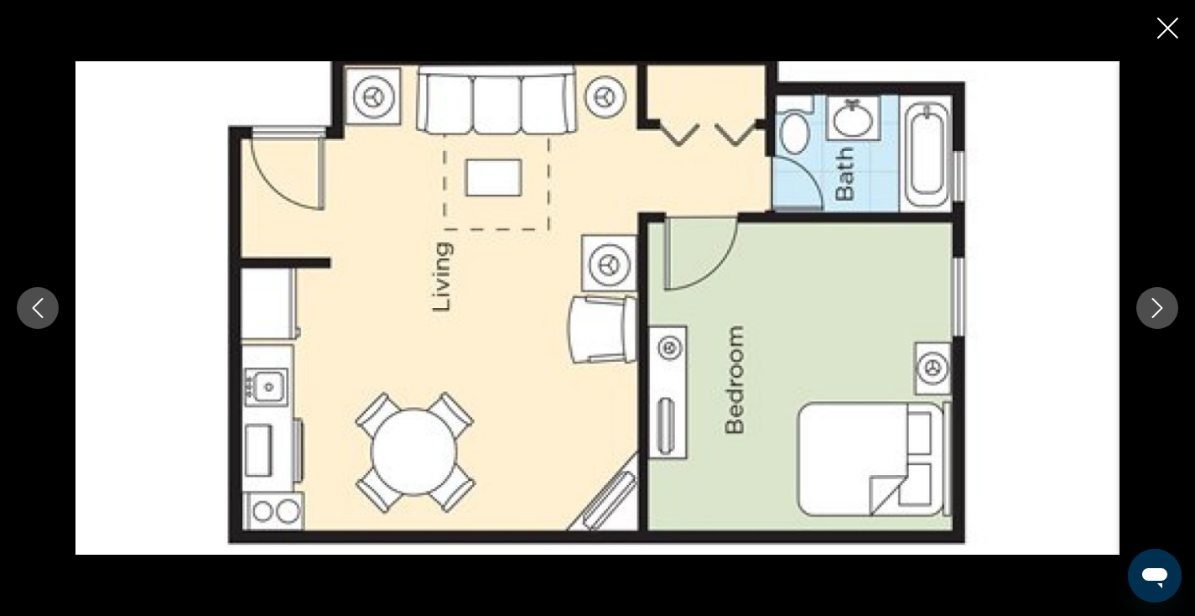
click at [1150, 323] on button "Next image" at bounding box center [1157, 308] width 42 height 42
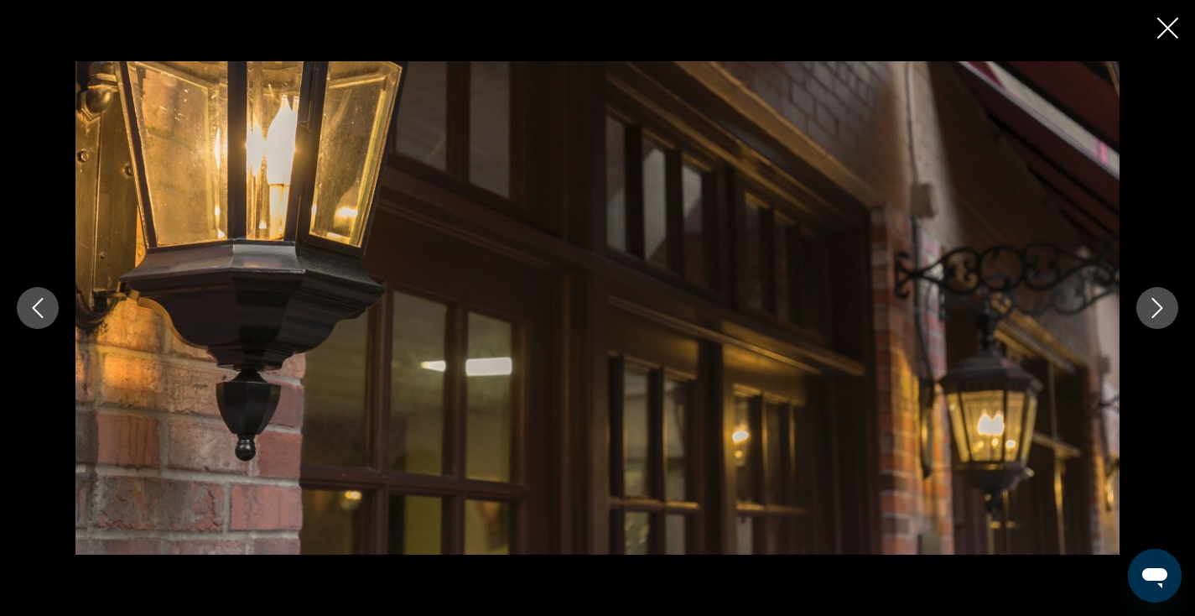
click at [1150, 323] on button "Next image" at bounding box center [1157, 308] width 42 height 42
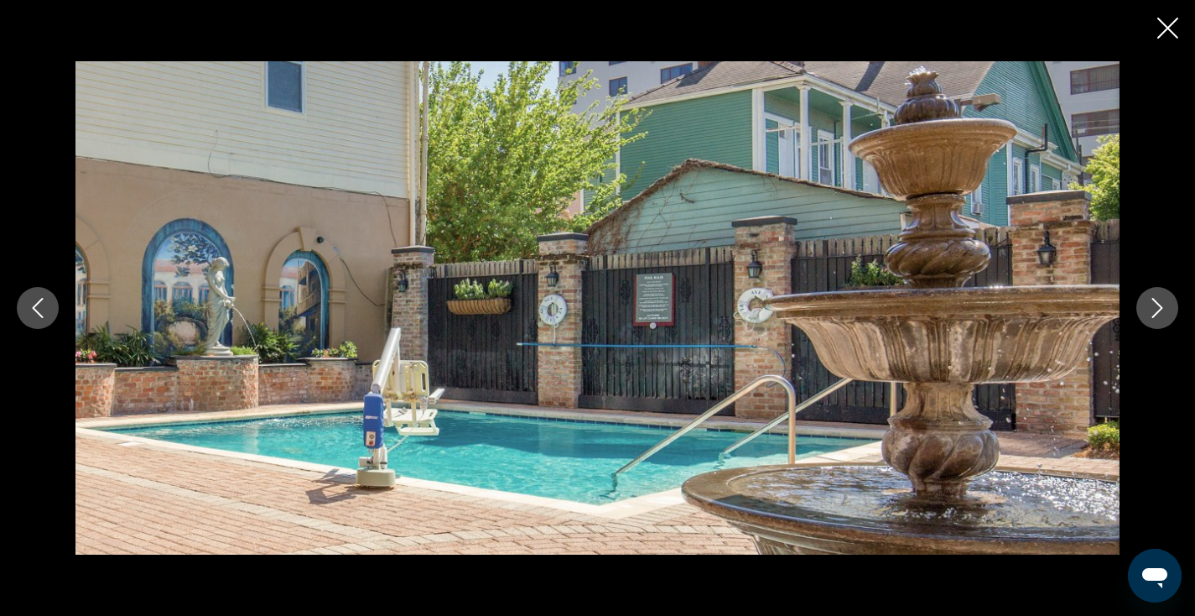
click at [1150, 323] on button "Next image" at bounding box center [1157, 308] width 42 height 42
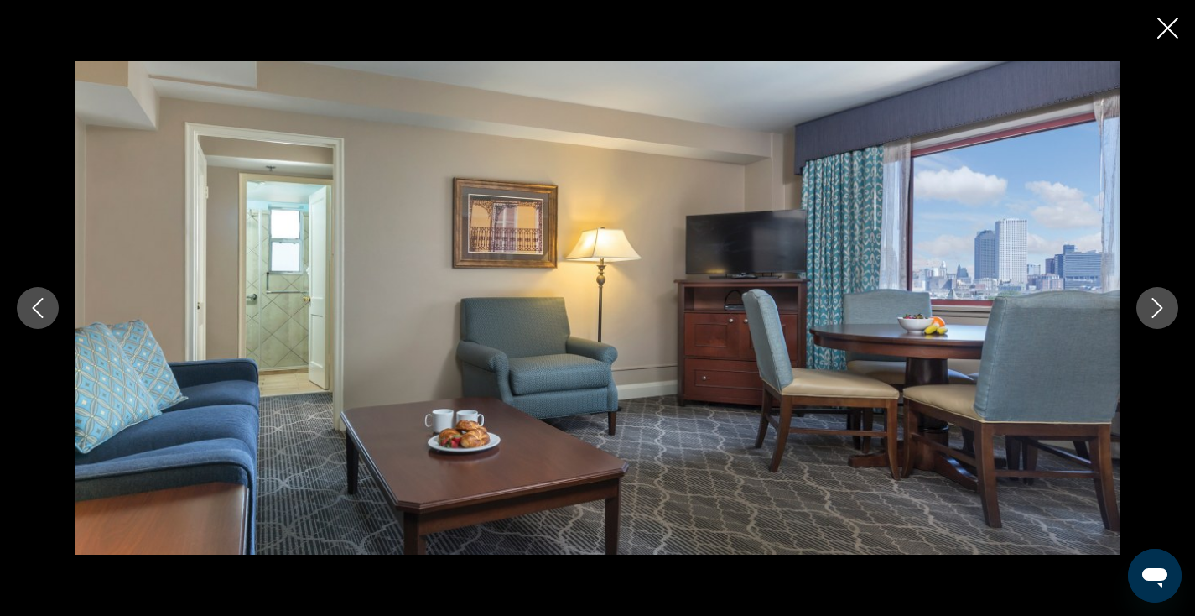
click at [1151, 324] on button "Next image" at bounding box center [1157, 308] width 42 height 42
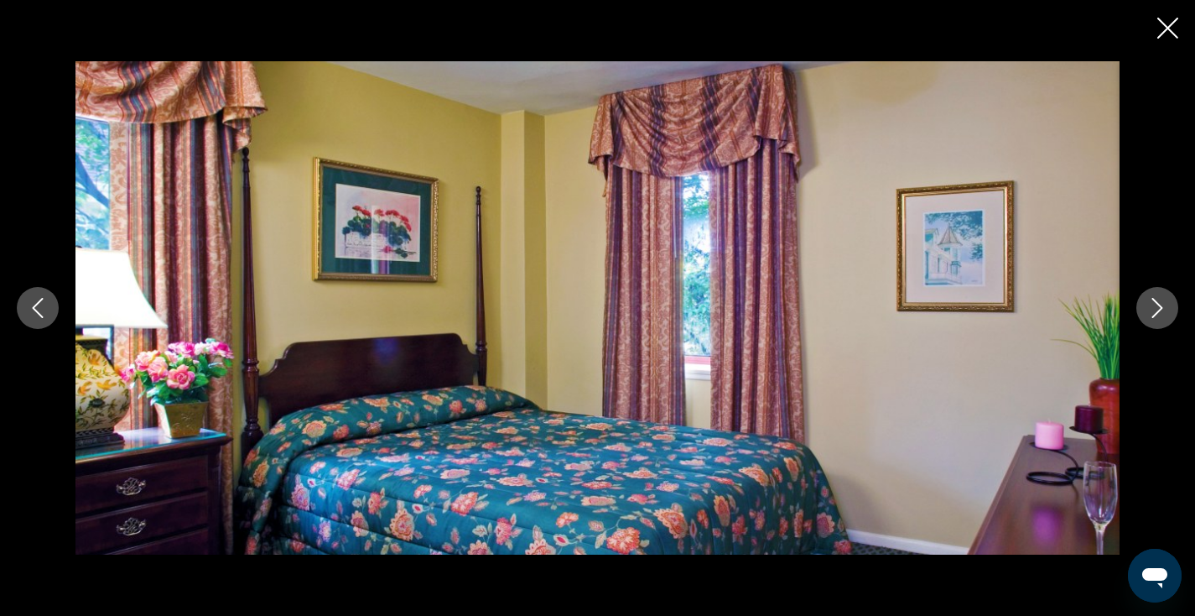
click at [1151, 324] on button "Next image" at bounding box center [1157, 308] width 42 height 42
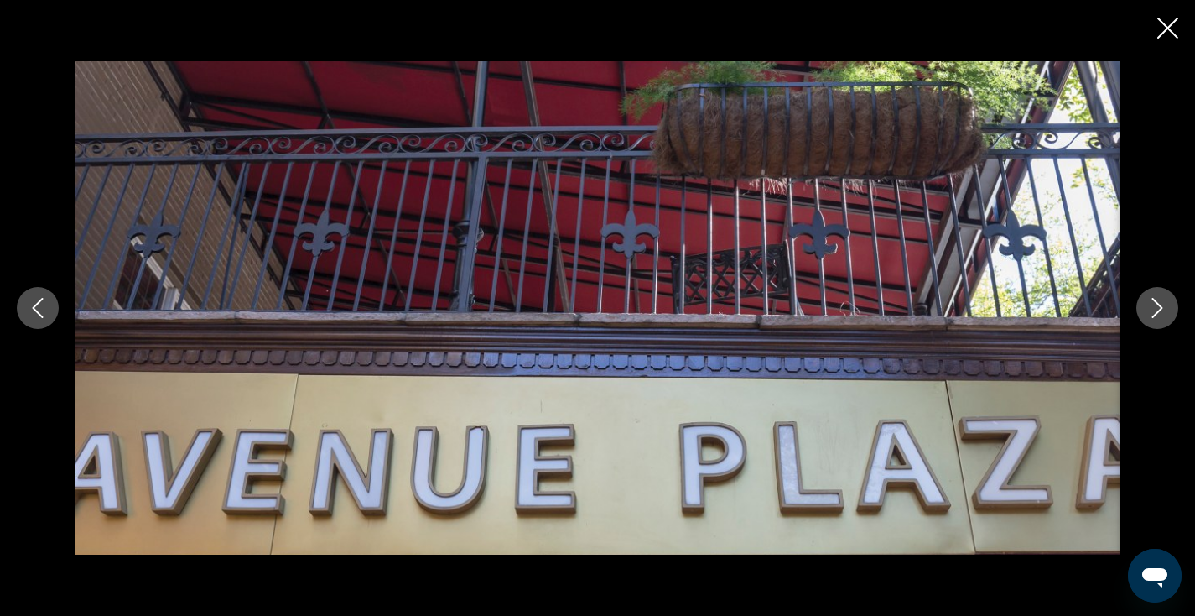
click at [1167, 33] on icon "Close slideshow" at bounding box center [1167, 28] width 21 height 21
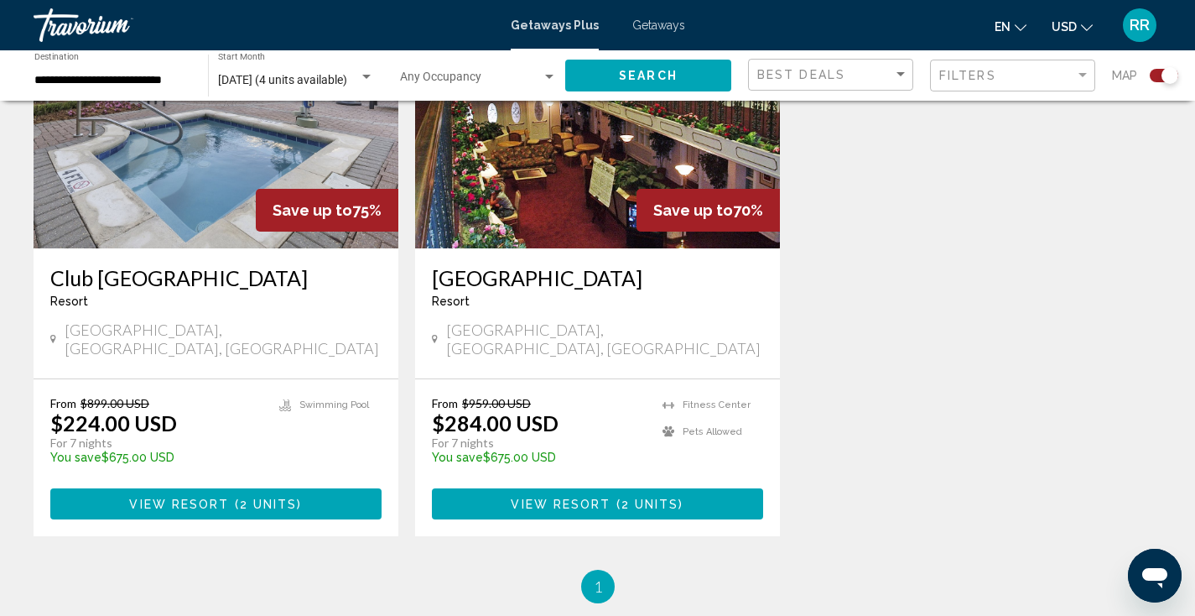
scroll to position [632, 0]
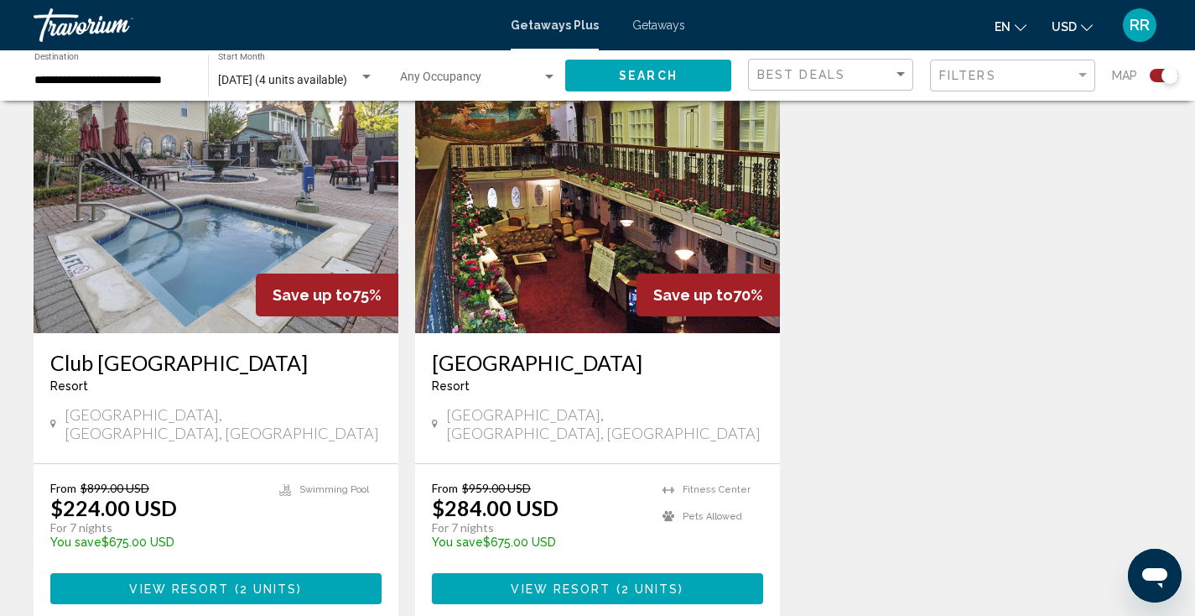
click at [519, 284] on img "Main content" at bounding box center [597, 199] width 365 height 268
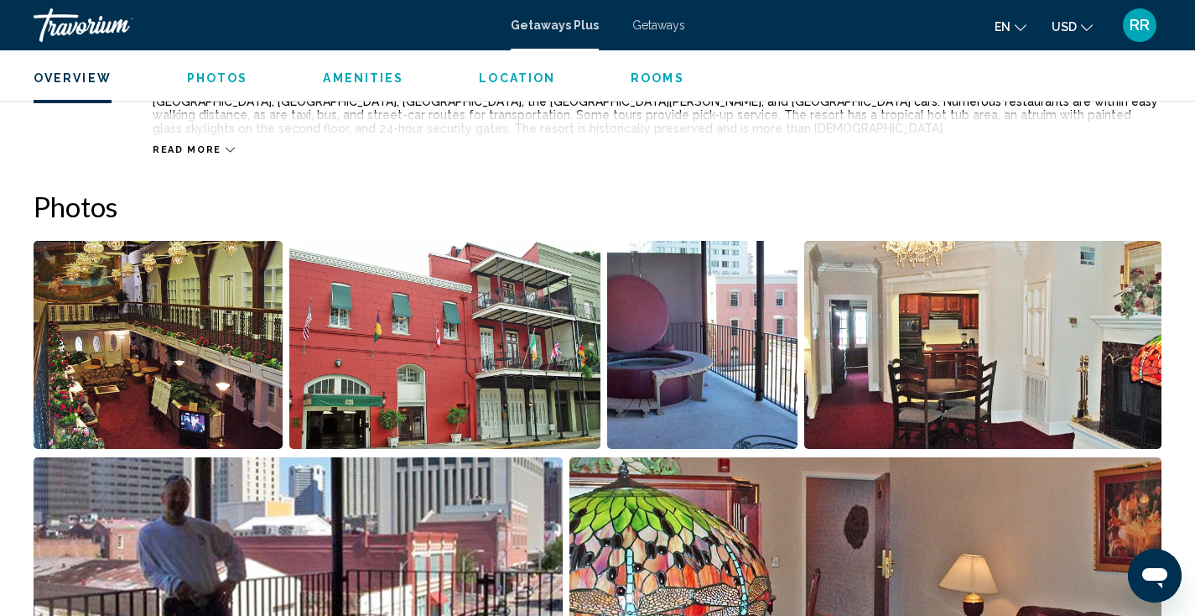
scroll to position [575, 0]
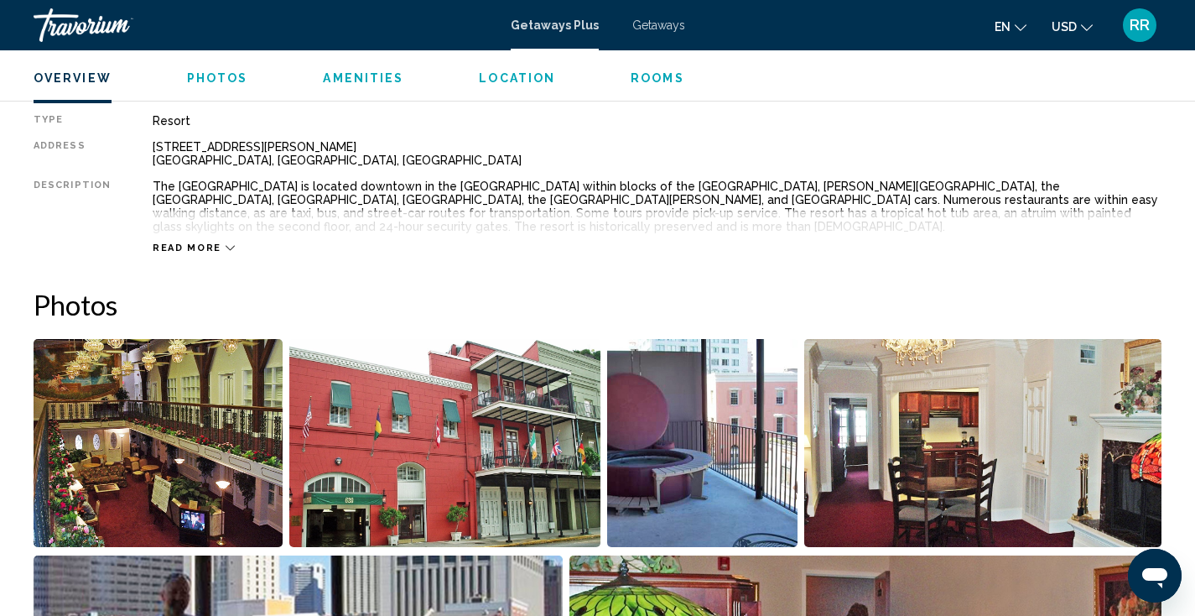
click at [184, 414] on img "Open full-screen image slider" at bounding box center [158, 443] width 249 height 208
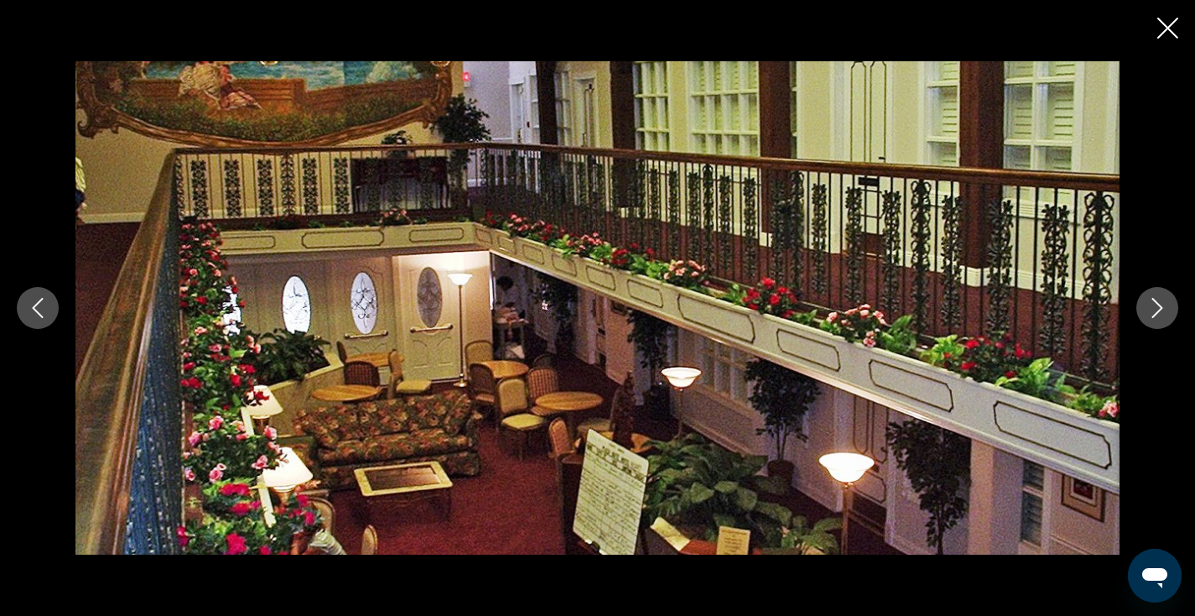
click at [1160, 324] on button "Next image" at bounding box center [1157, 308] width 42 height 42
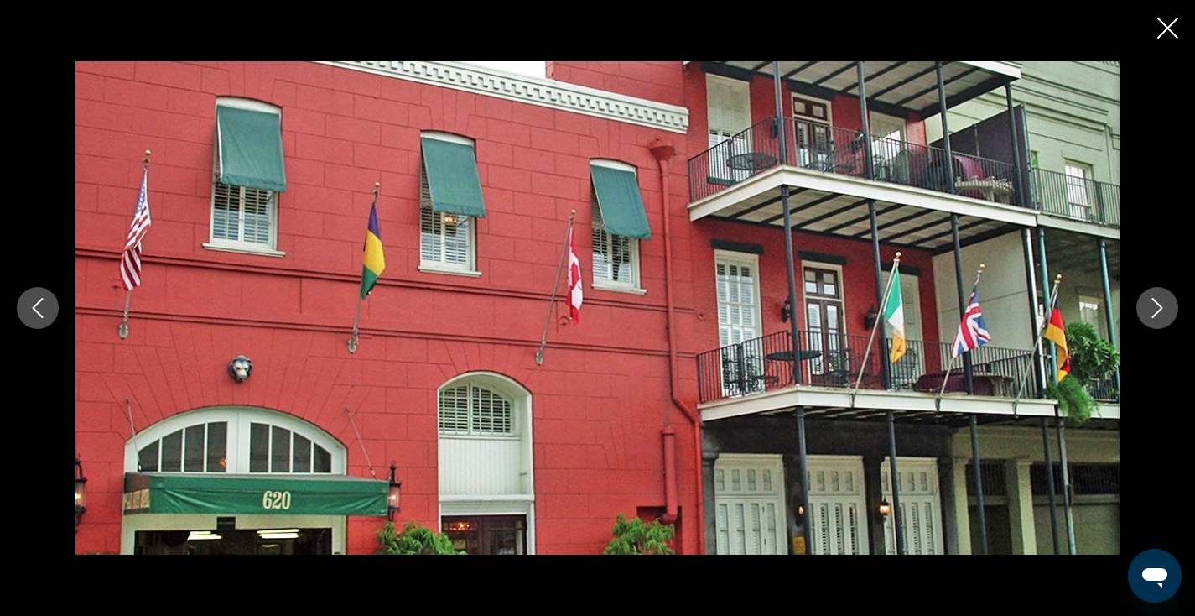
click at [1160, 324] on button "Next image" at bounding box center [1157, 308] width 42 height 42
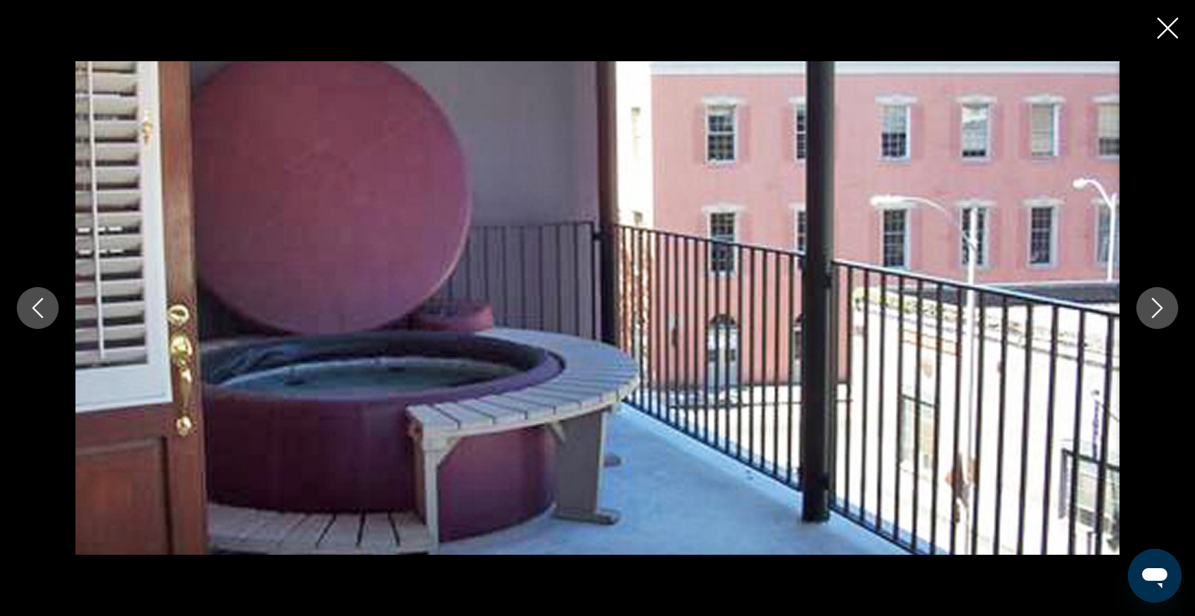
click at [1159, 318] on button "Next image" at bounding box center [1157, 308] width 42 height 42
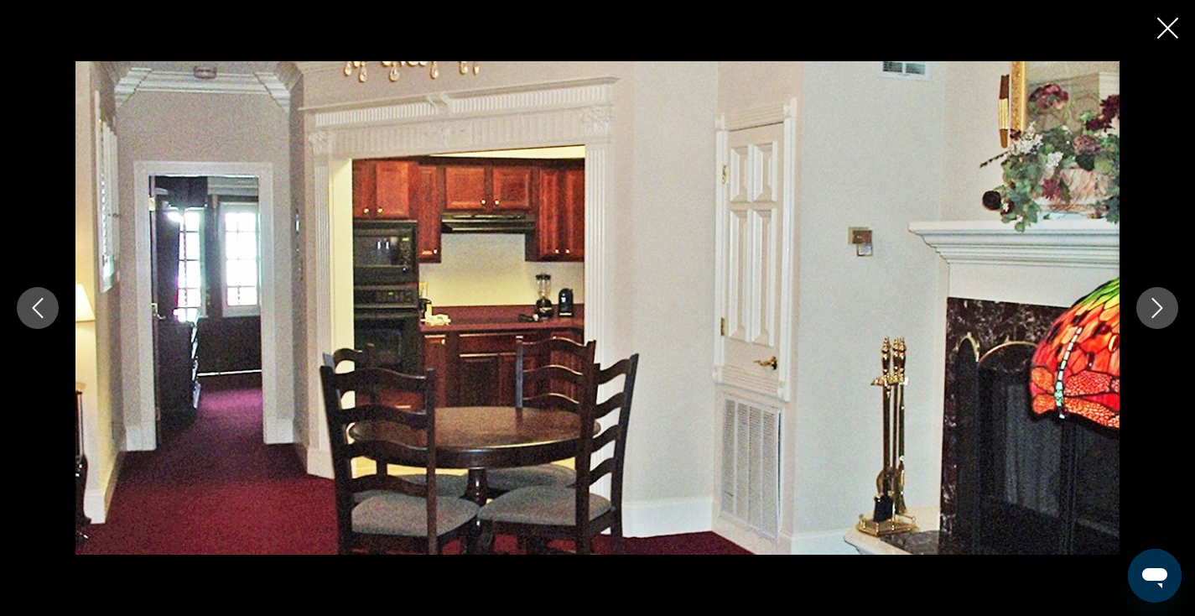
click at [1159, 318] on button "Next image" at bounding box center [1157, 308] width 42 height 42
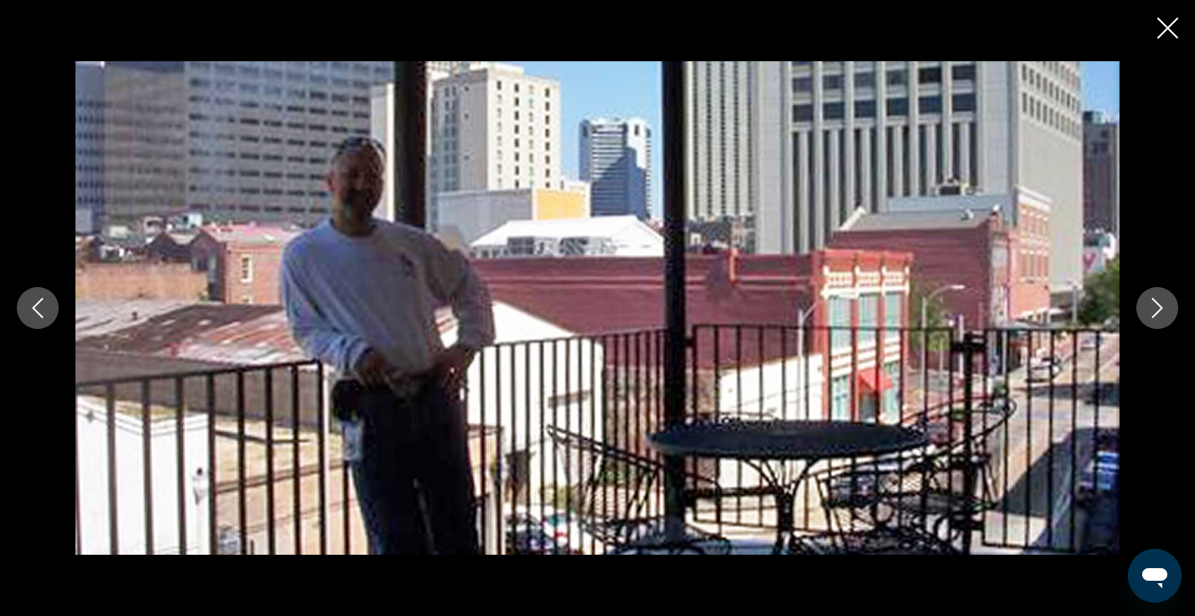
click at [1159, 318] on button "Next image" at bounding box center [1157, 308] width 42 height 42
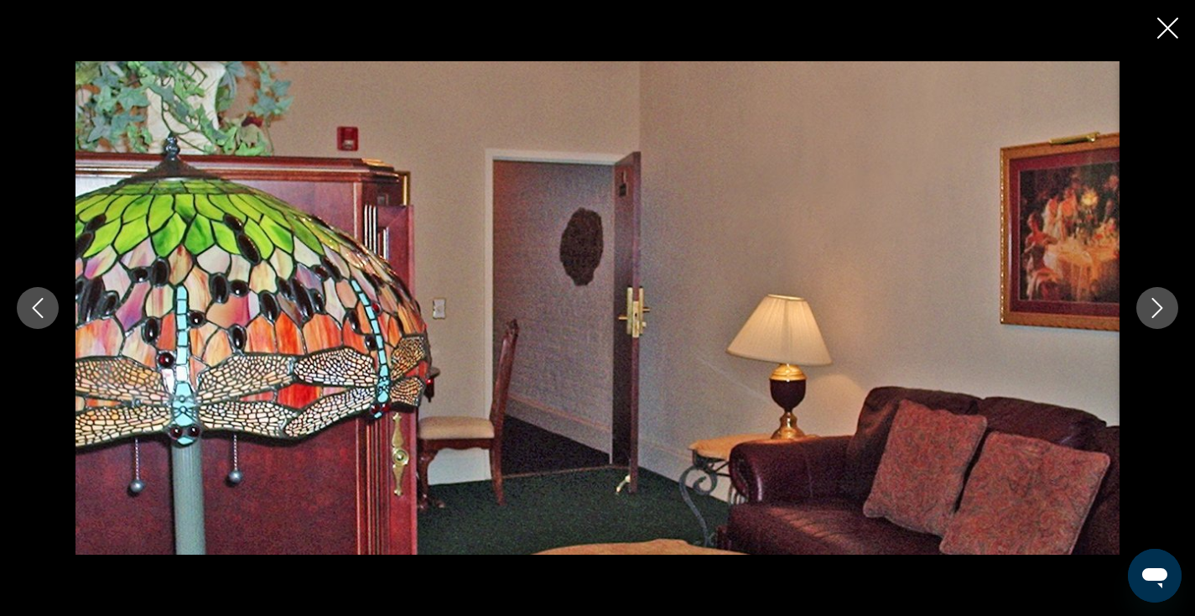
click at [1159, 318] on button "Next image" at bounding box center [1157, 308] width 42 height 42
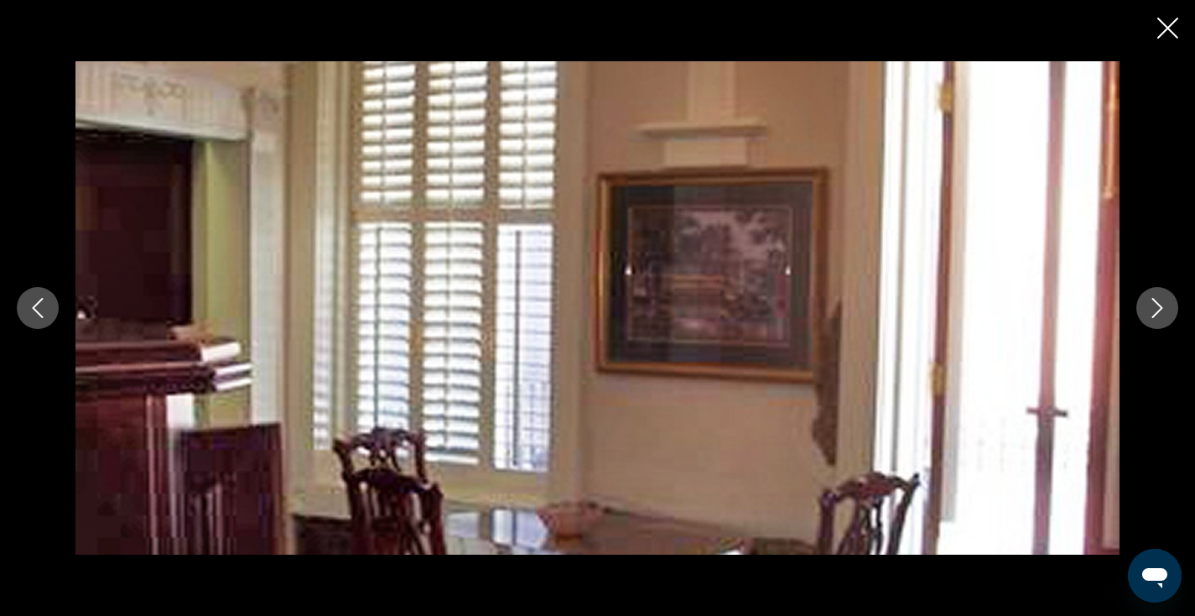
click at [1159, 318] on button "Next image" at bounding box center [1157, 308] width 42 height 42
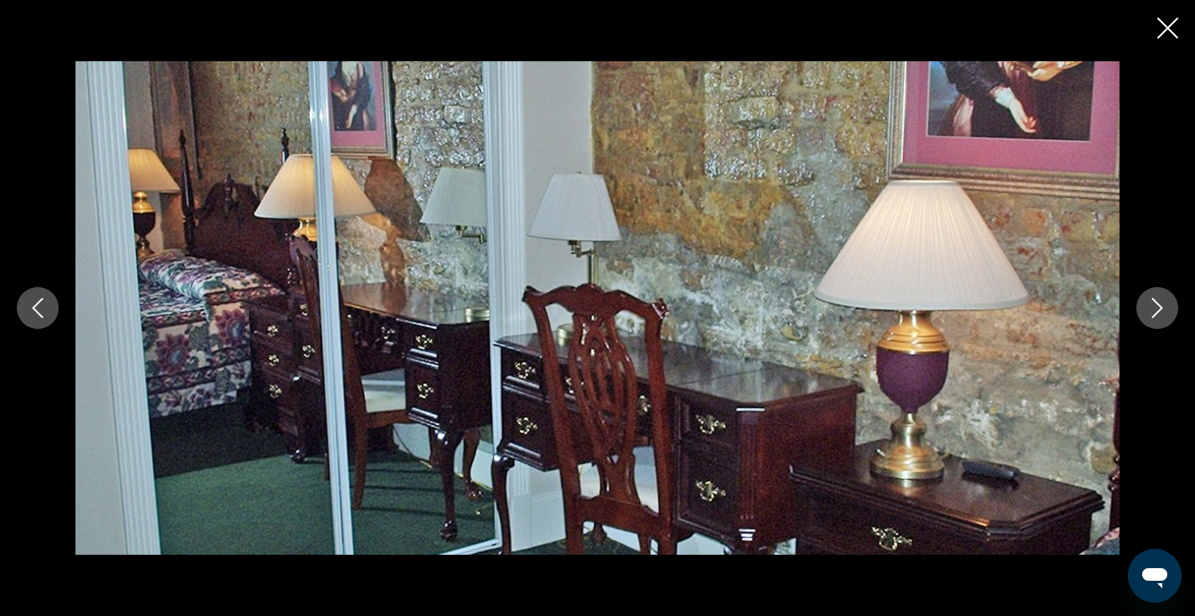
click at [1159, 318] on button "Next image" at bounding box center [1157, 308] width 42 height 42
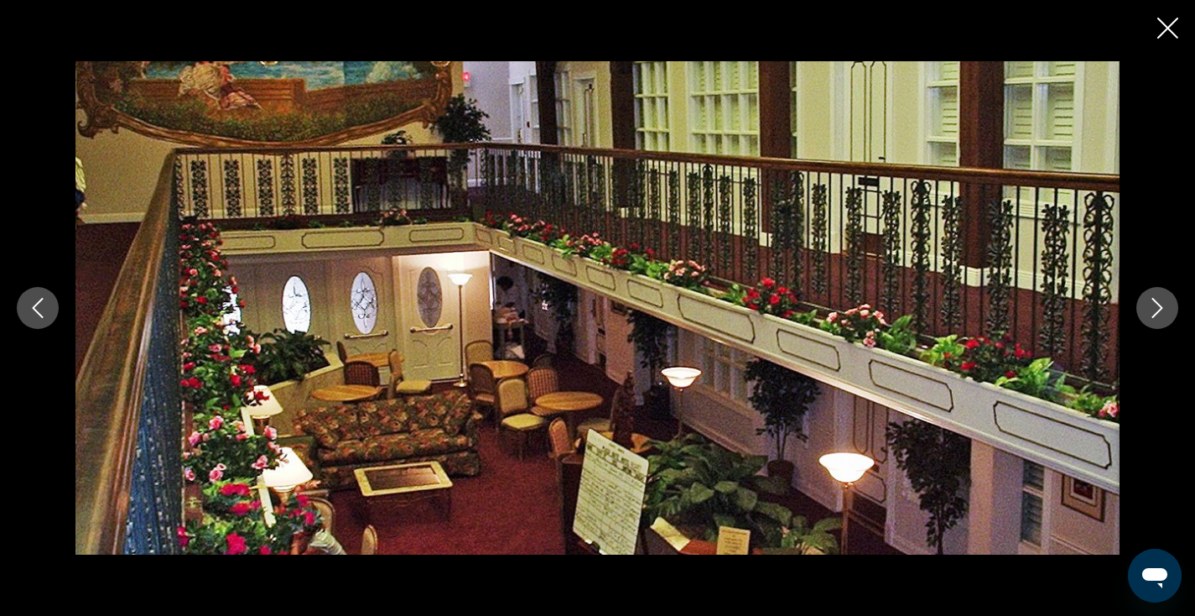
click at [1178, 23] on div "Main content" at bounding box center [597, 308] width 1195 height 616
click at [1162, 28] on icon "Close slideshow" at bounding box center [1167, 28] width 21 height 21
